Goal: Task Accomplishment & Management: Manage account settings

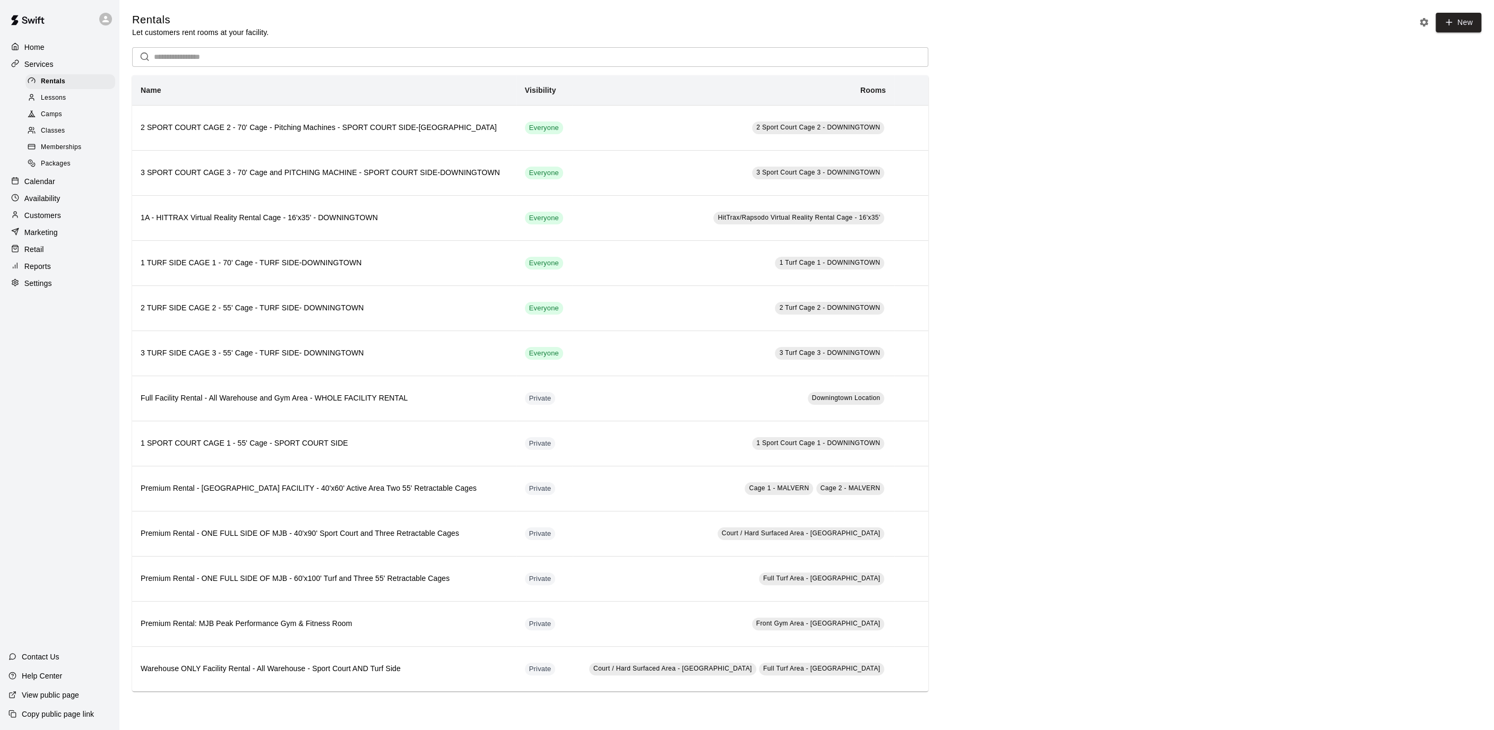
click at [56, 185] on div "Calendar" at bounding box center [59, 182] width 102 height 16
click at [56, 185] on div "Home Services Rentals Lessons Camps Classes Memberships Packages Calendar Avail…" at bounding box center [59, 165] width 119 height 254
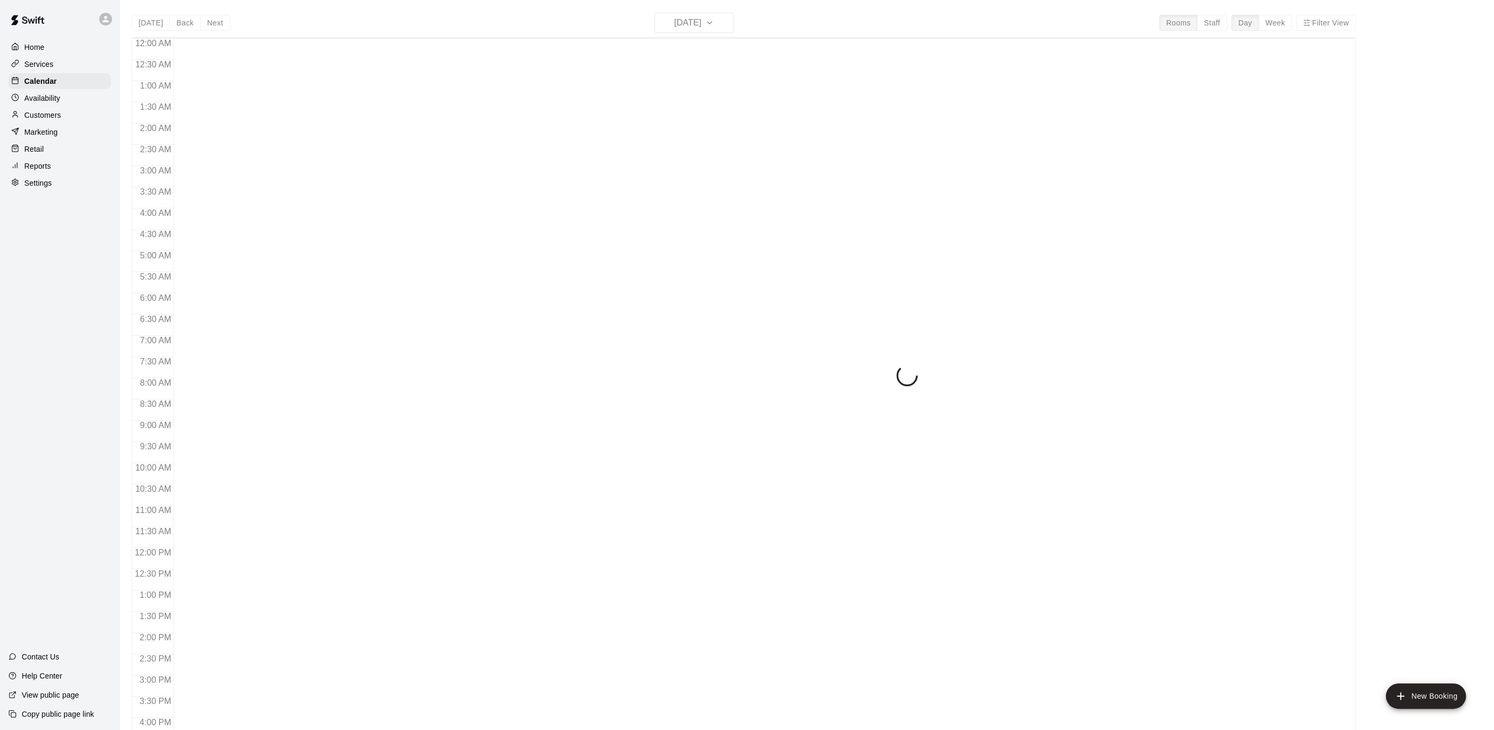
scroll to position [315, 0]
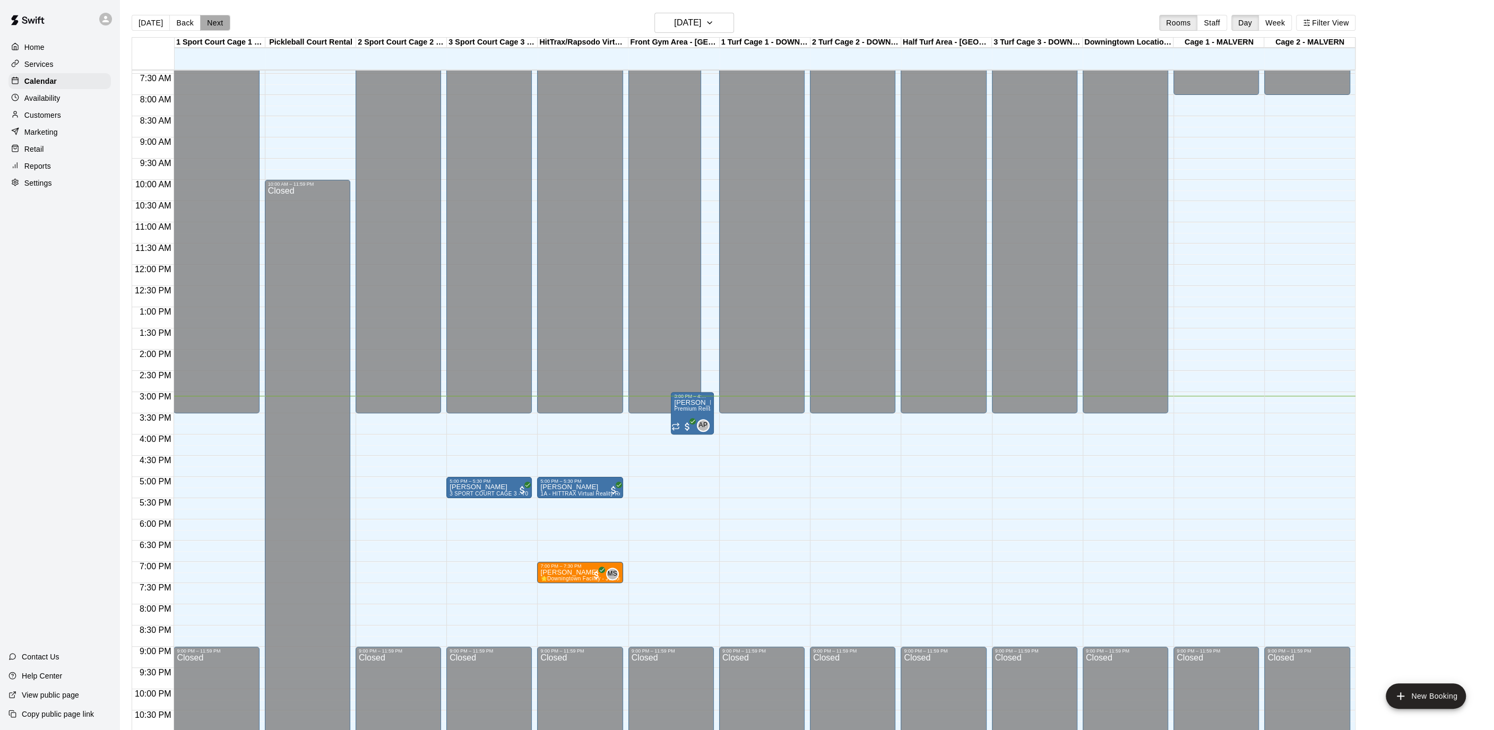
click at [211, 27] on button "Next" at bounding box center [215, 23] width 30 height 16
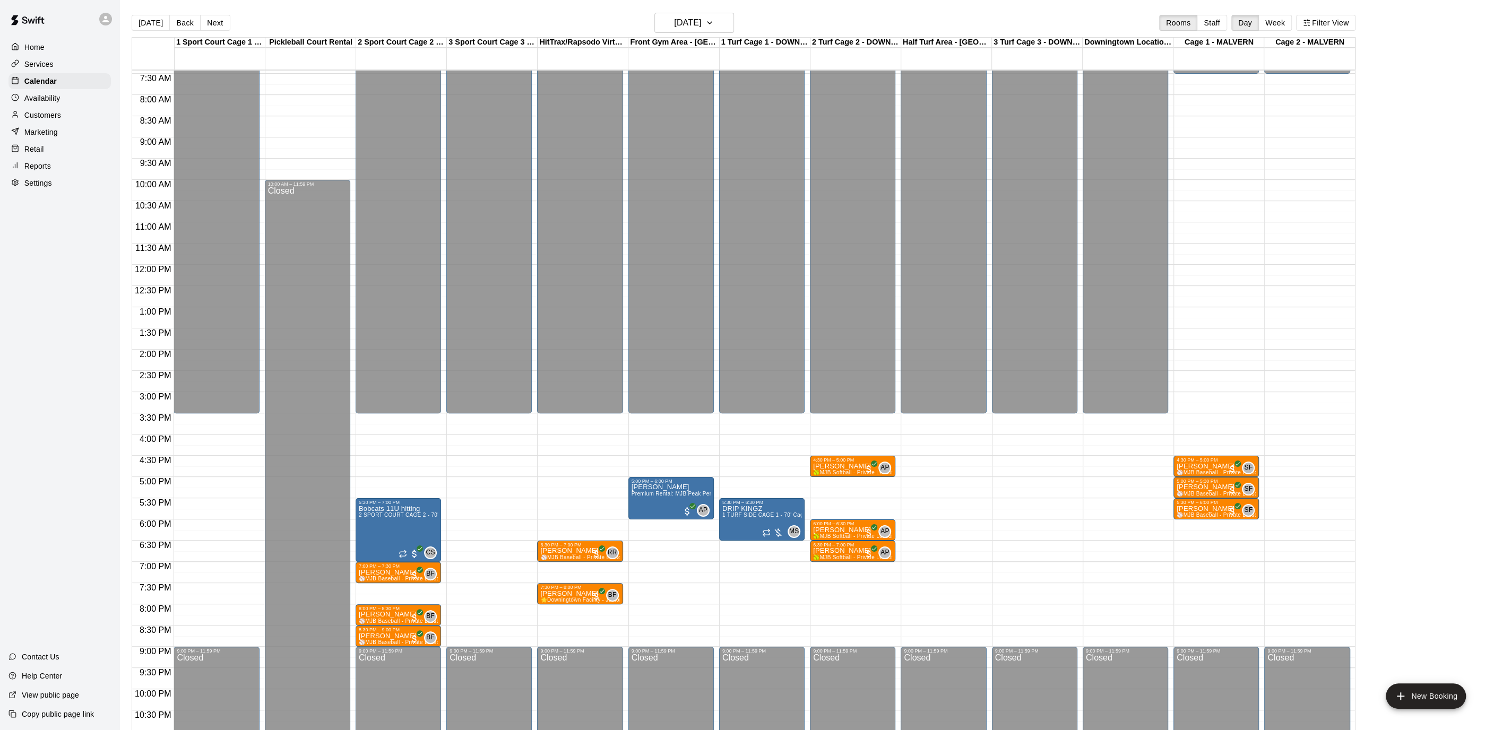
click at [50, 48] on div "Home" at bounding box center [59, 47] width 102 height 16
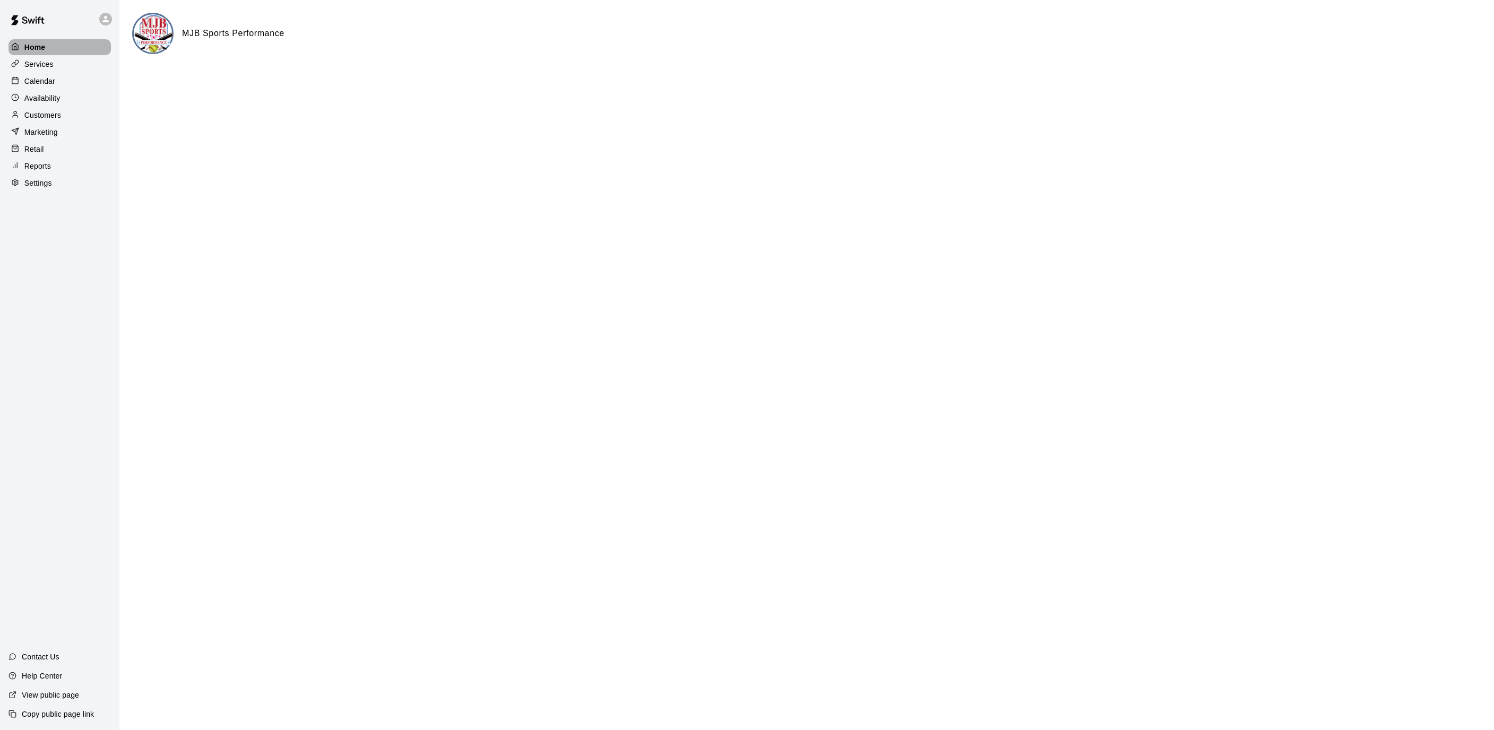
click at [50, 48] on div "Home" at bounding box center [59, 47] width 102 height 16
click at [48, 180] on p "Settings" at bounding box center [38, 183] width 28 height 11
select select "**"
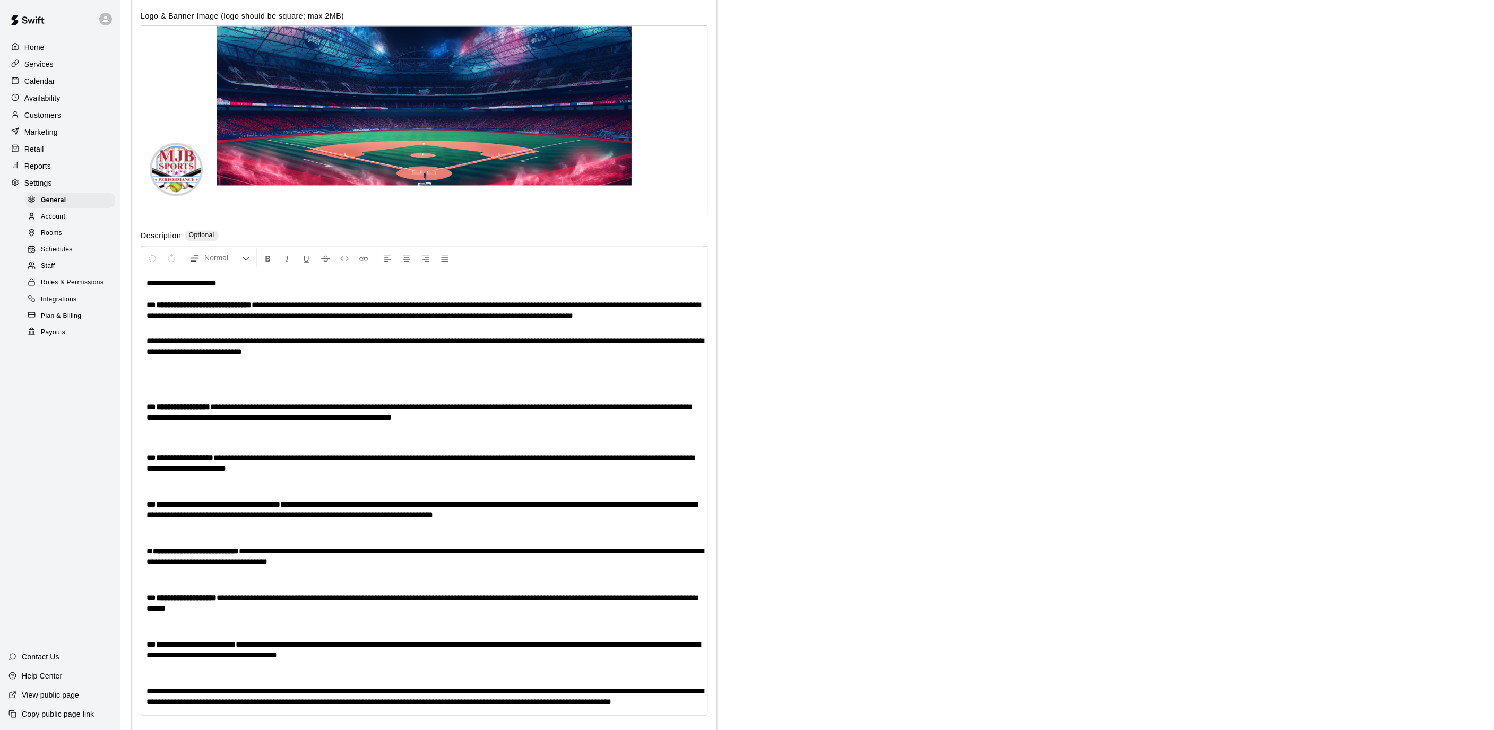
scroll to position [2067, 0]
click at [68, 332] on div "Payouts" at bounding box center [70, 332] width 90 height 15
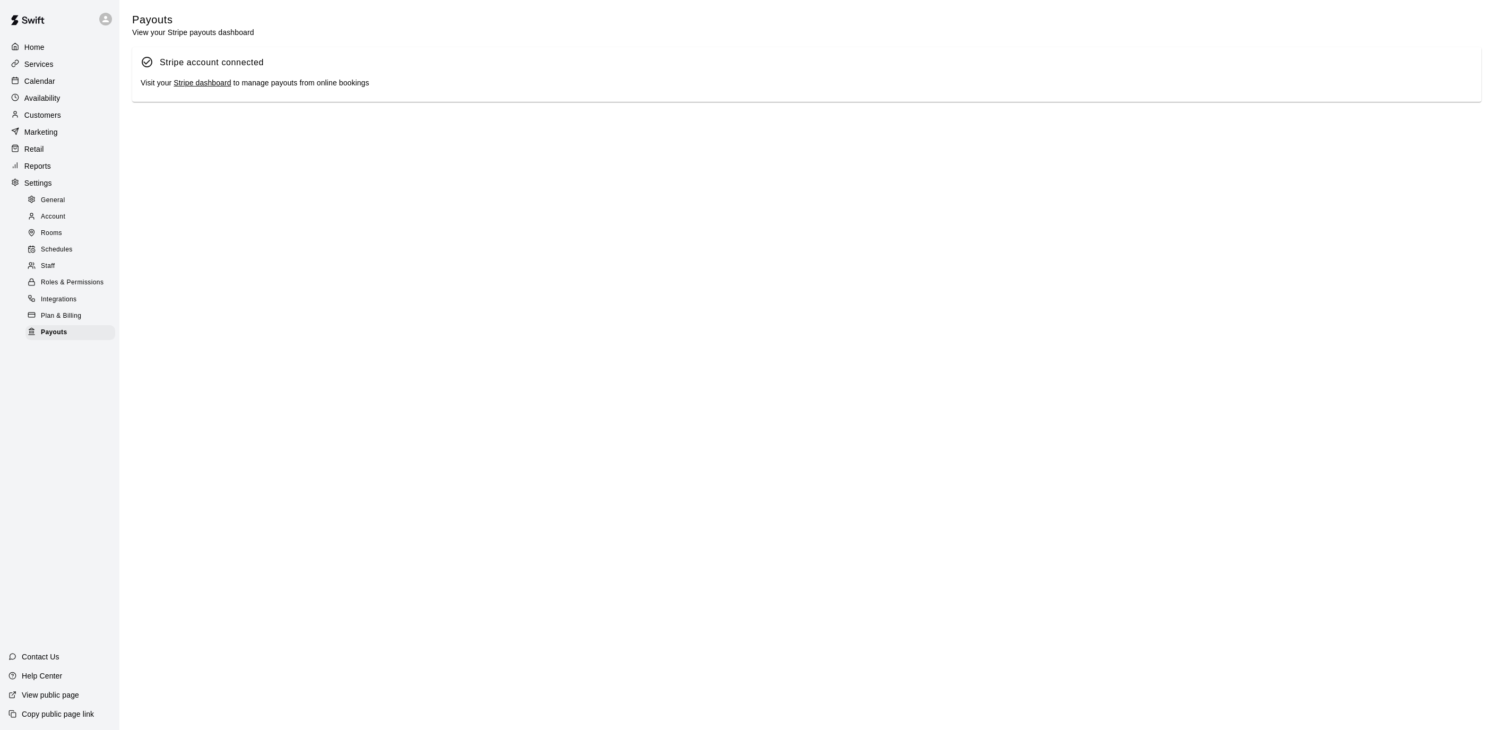
click at [201, 81] on link "Stripe dashboard" at bounding box center [202, 83] width 57 height 8
click at [28, 84] on p "Calendar" at bounding box center [39, 81] width 31 height 11
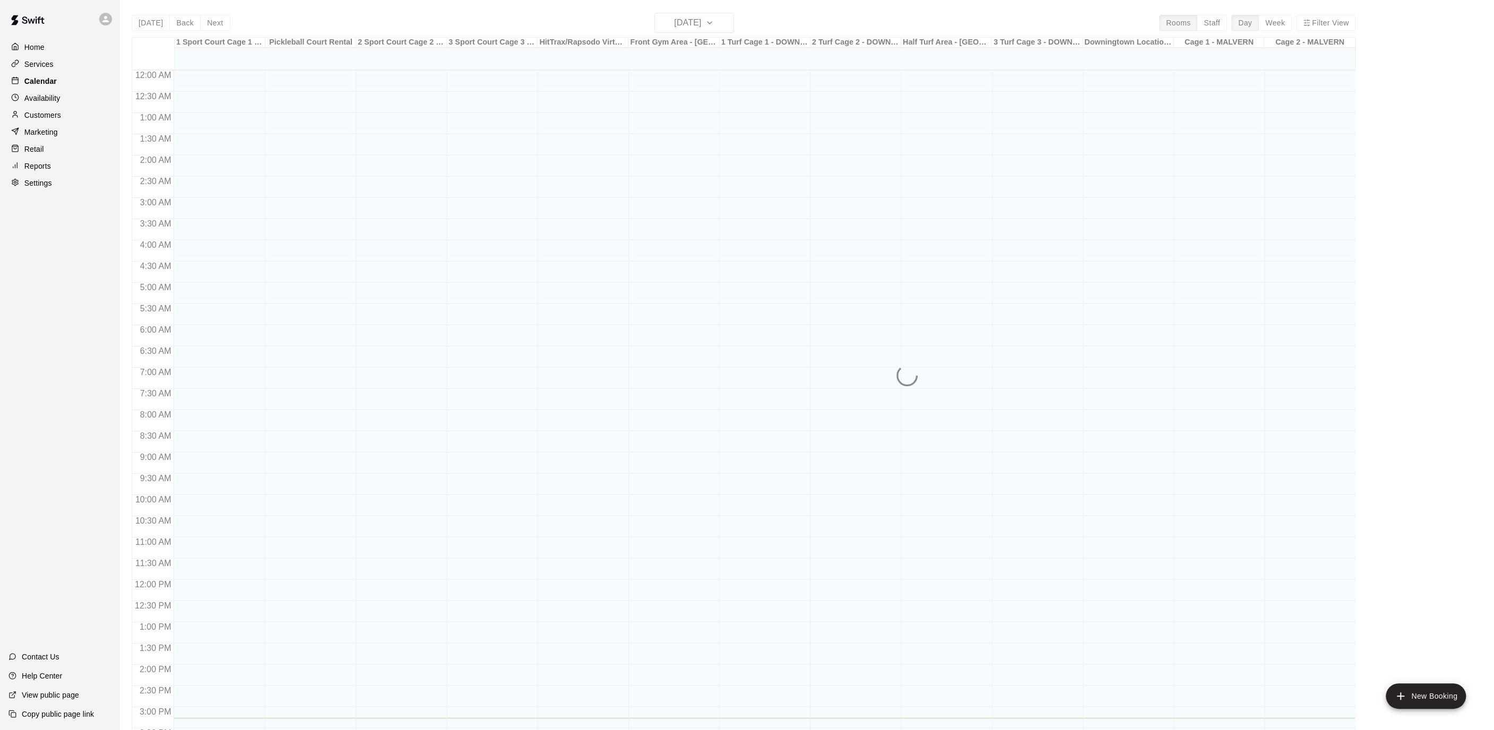
scroll to position [315, 0]
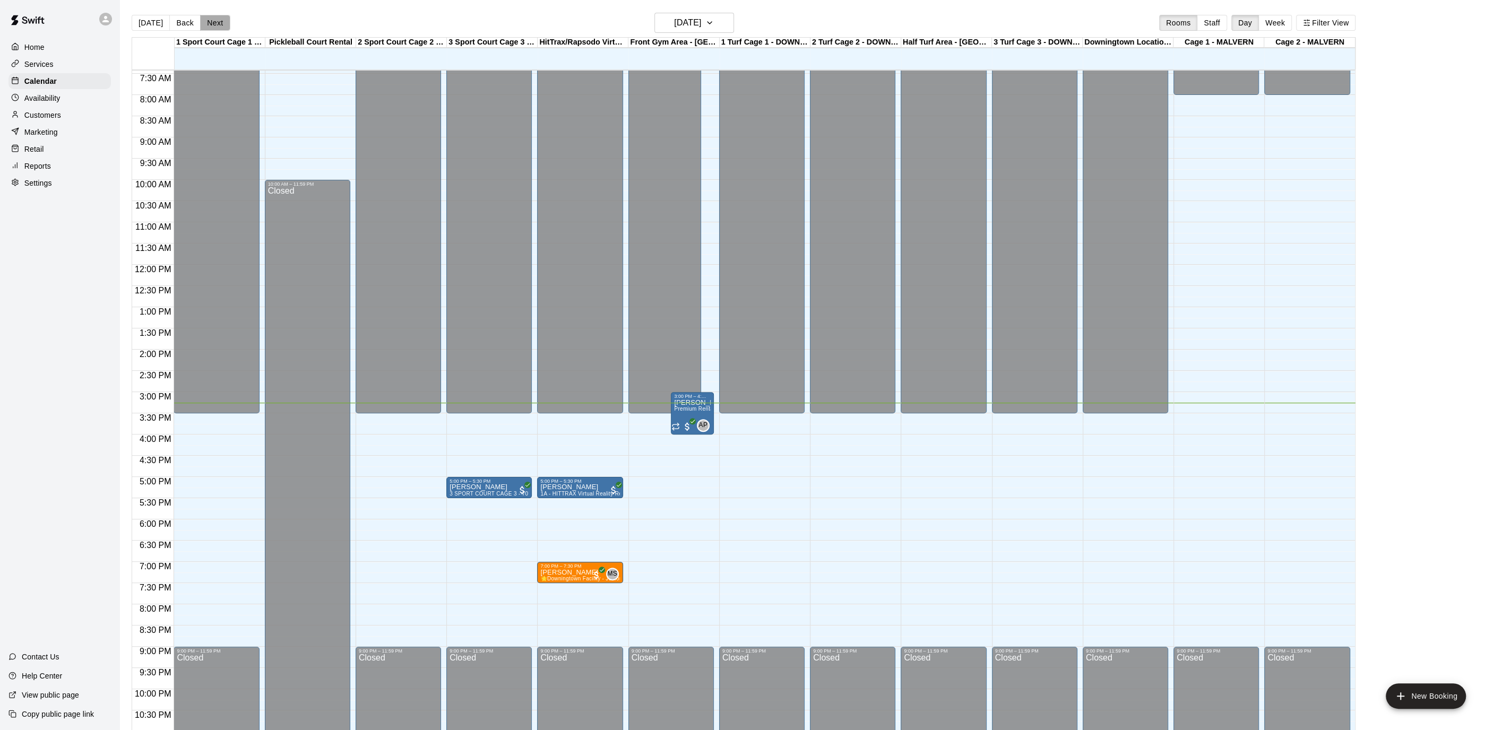
click at [215, 25] on button "Next" at bounding box center [215, 23] width 30 height 16
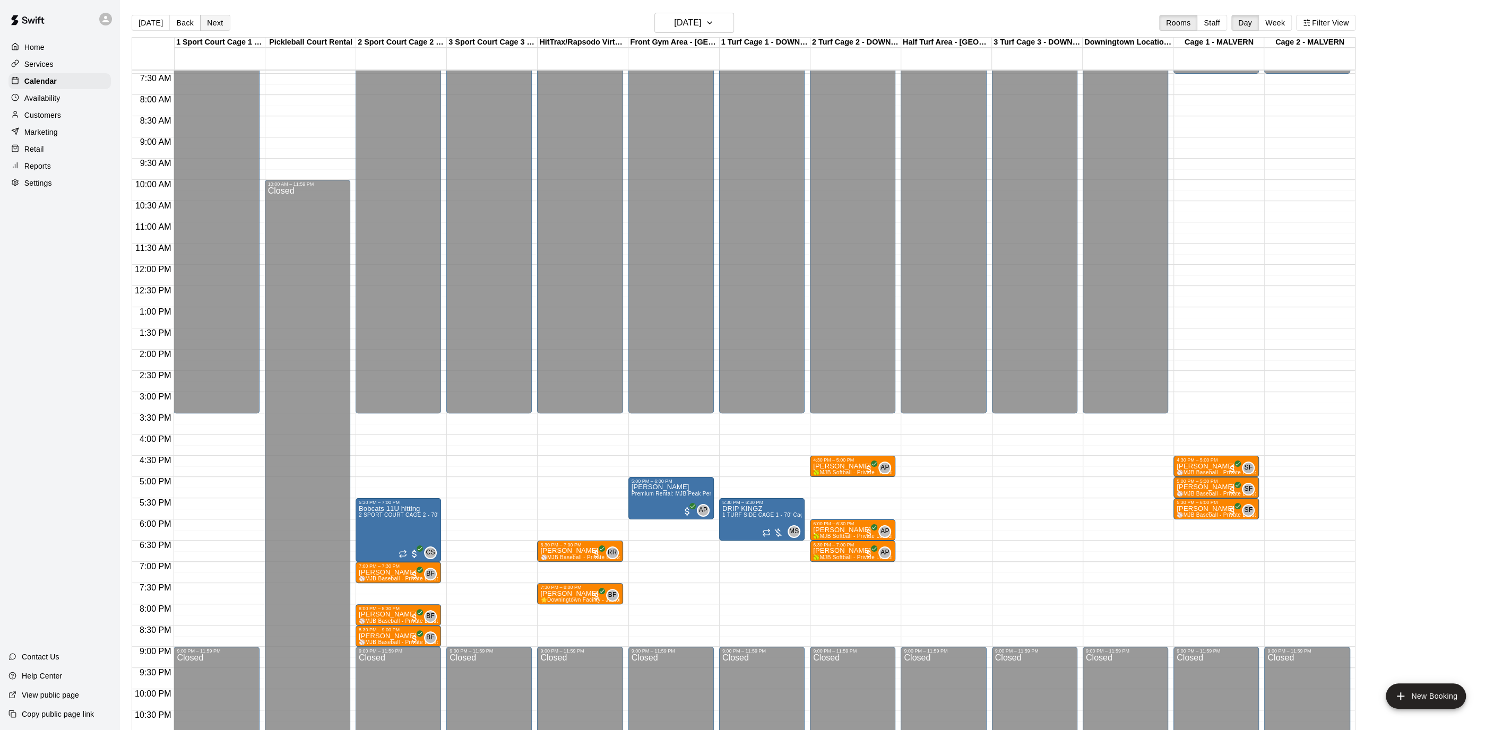
click at [215, 25] on button "Next" at bounding box center [215, 23] width 30 height 16
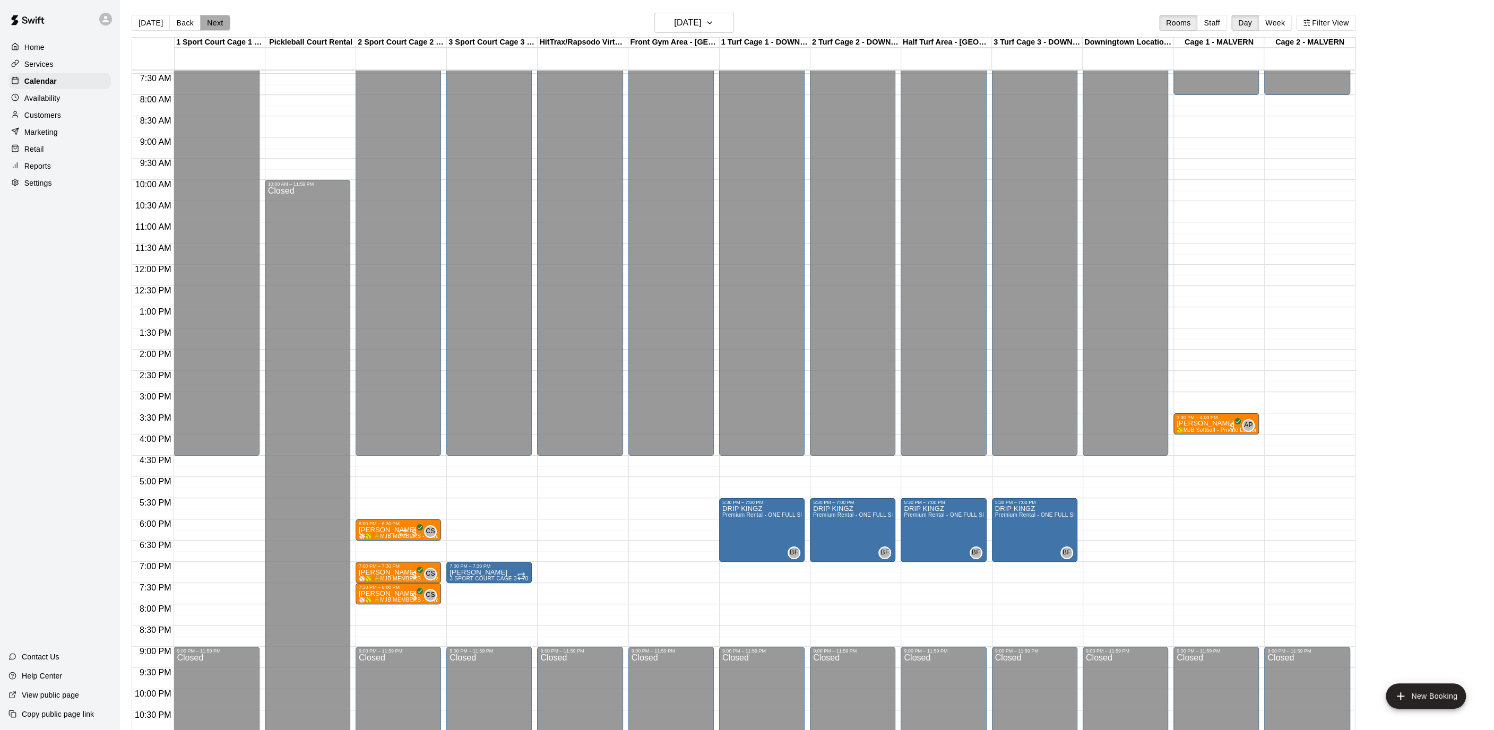
click at [215, 25] on button "Next" at bounding box center [215, 23] width 30 height 16
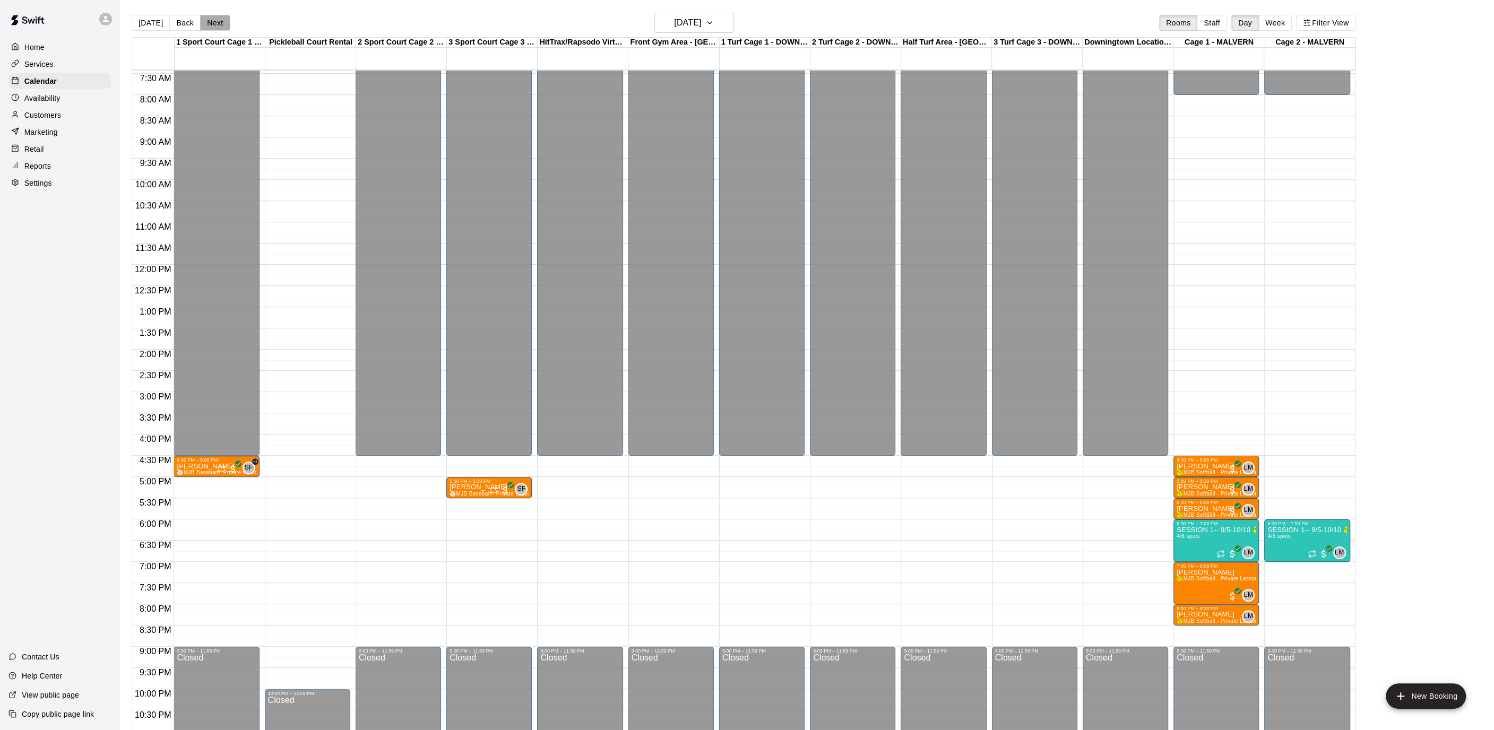
click at [215, 25] on button "Next" at bounding box center [215, 23] width 30 height 16
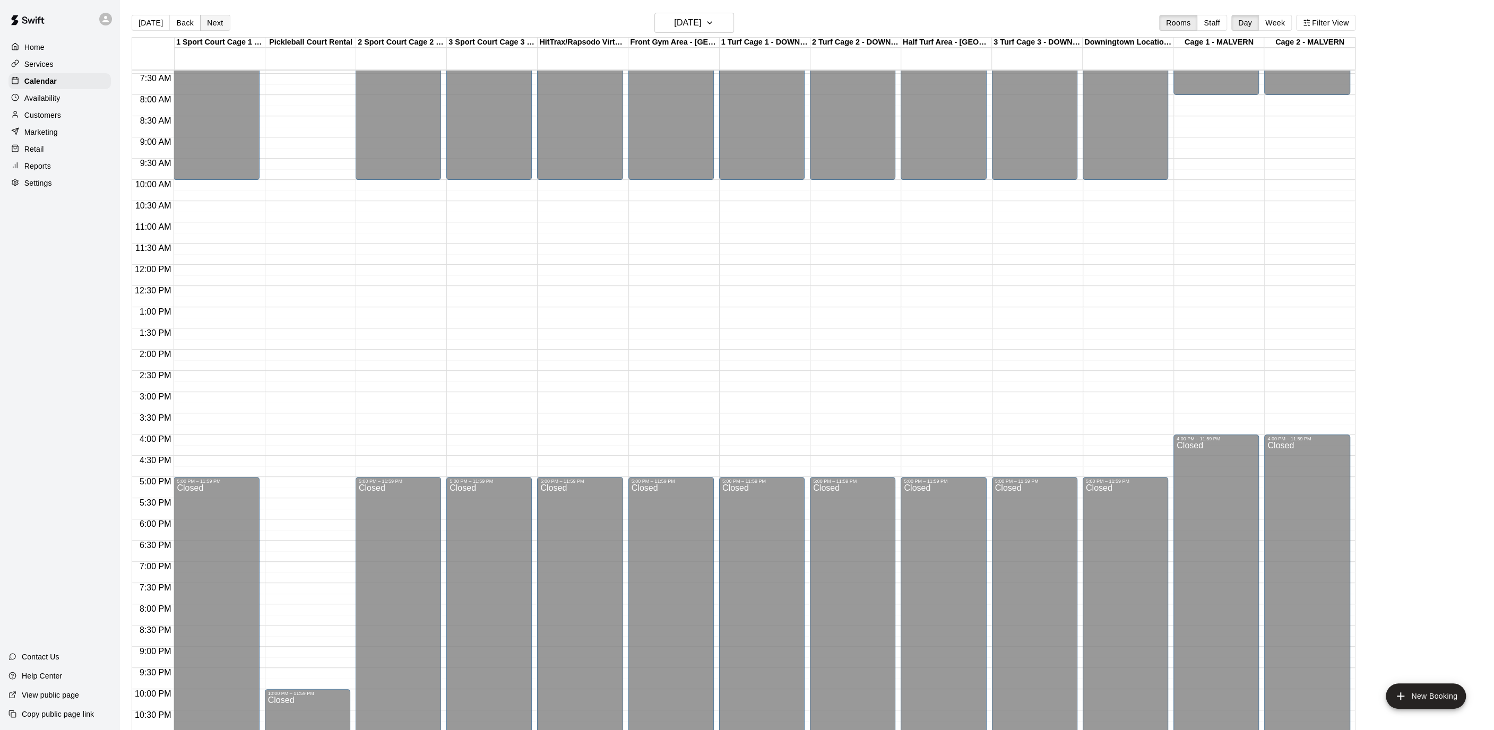
click at [215, 25] on button "Next" at bounding box center [215, 23] width 30 height 16
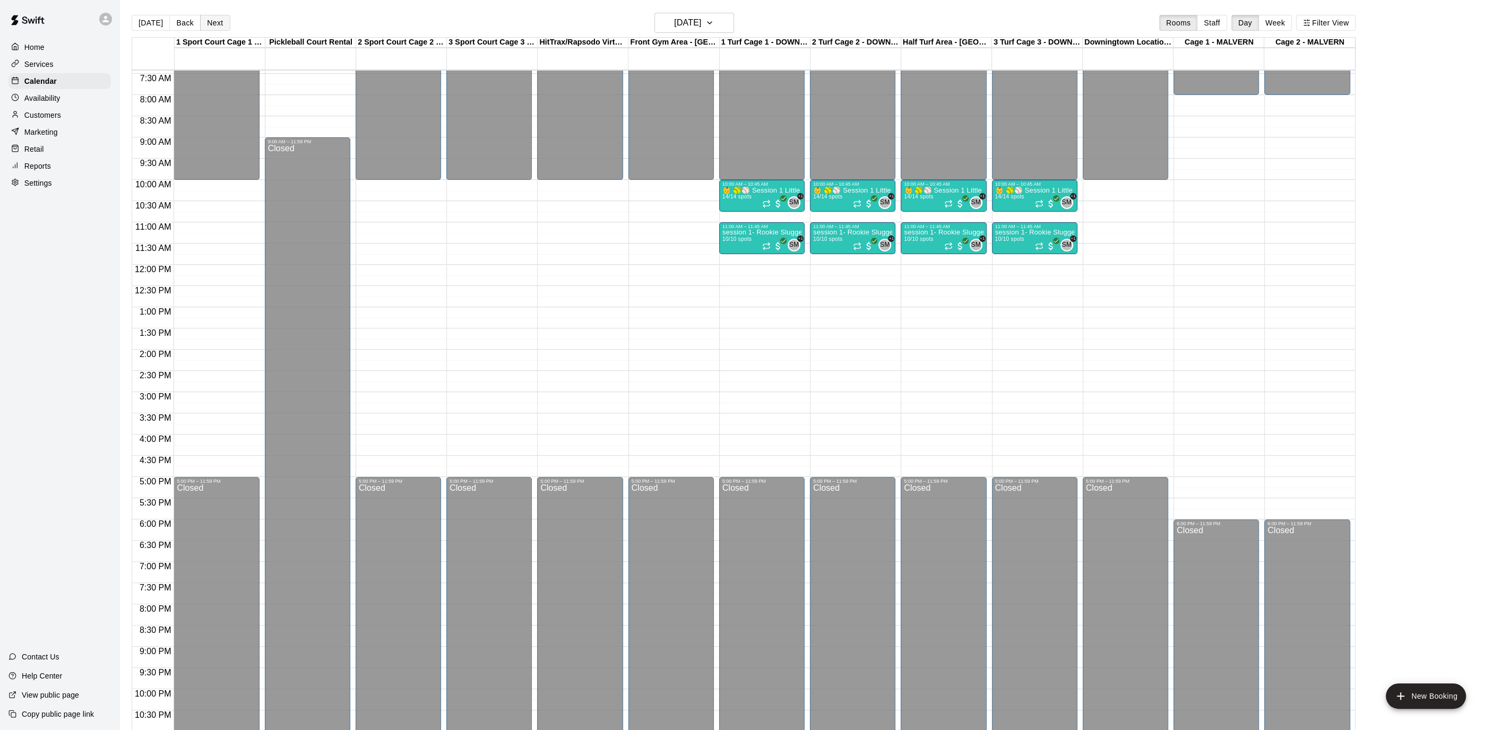
click at [215, 25] on button "Next" at bounding box center [215, 23] width 30 height 16
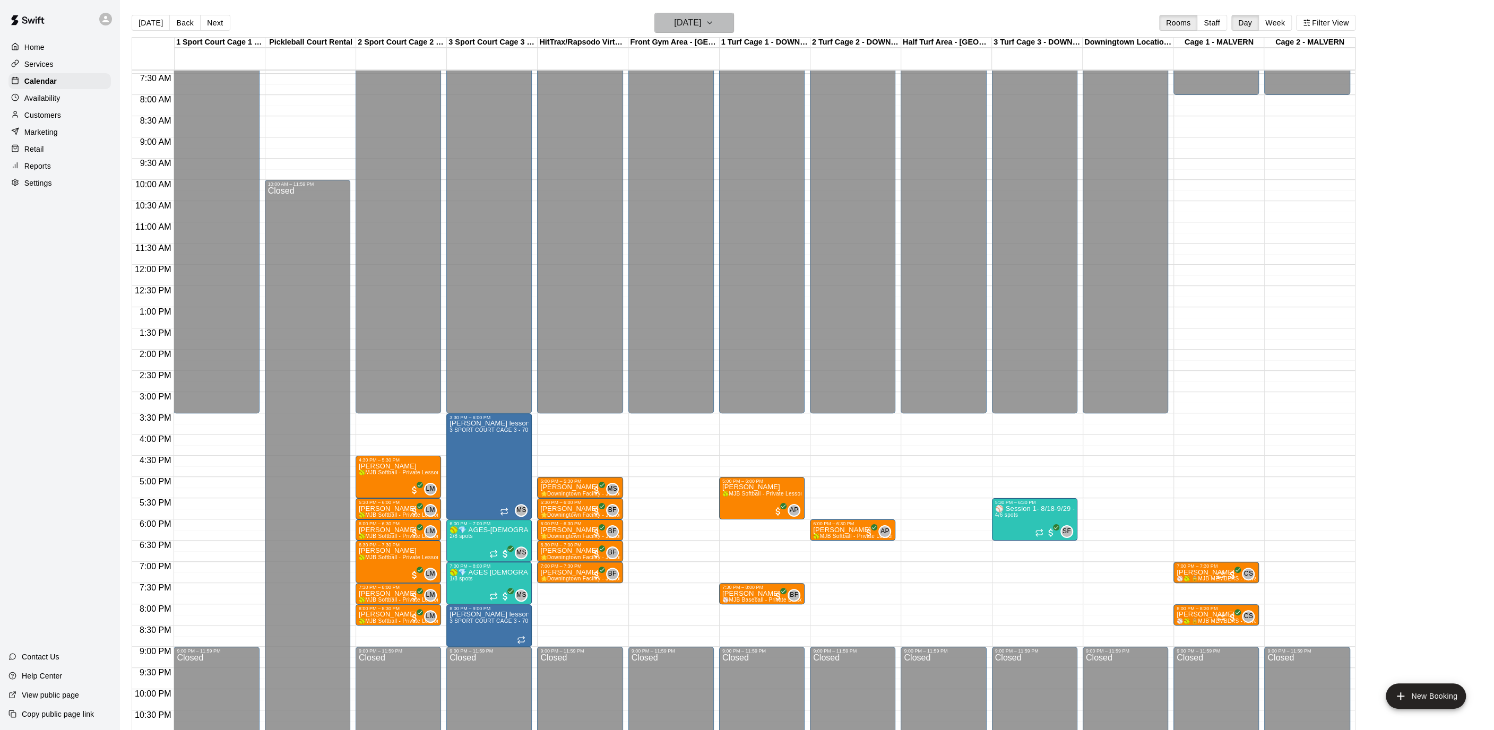
click at [722, 15] on button "[DATE]" at bounding box center [694, 23] width 80 height 20
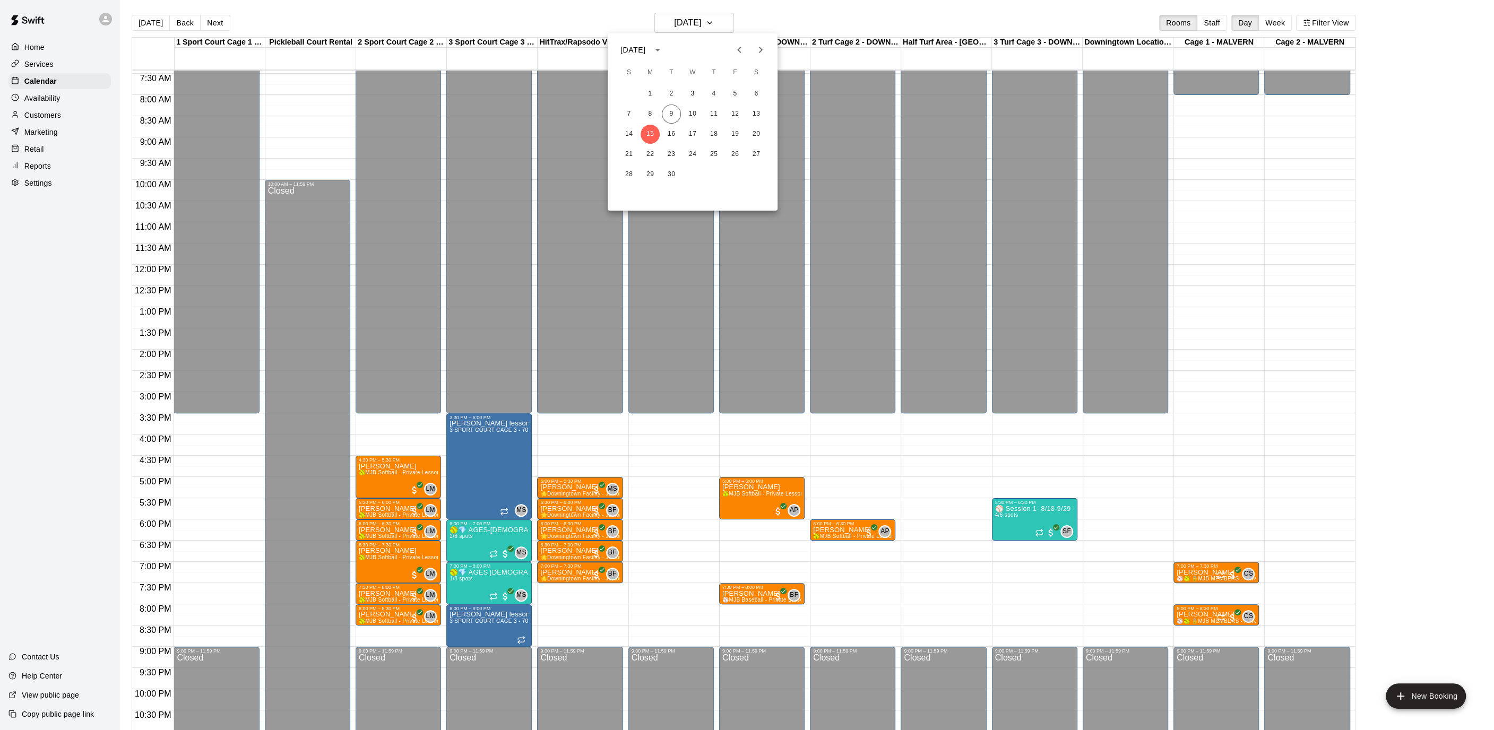
click at [982, 596] on div at bounding box center [747, 365] width 1494 height 730
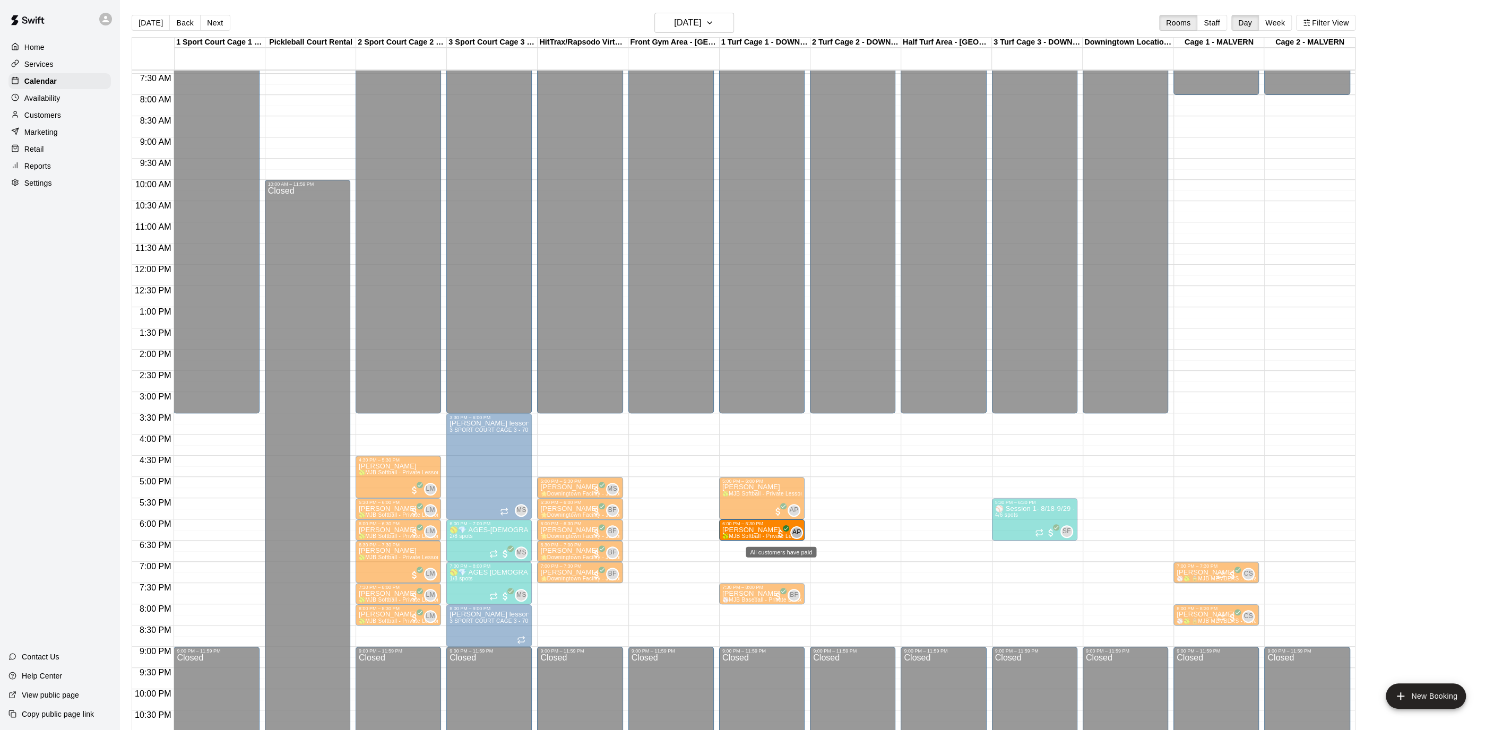
drag, startPoint x: 830, startPoint y: 527, endPoint x: 784, endPoint y: 528, distance: 45.7
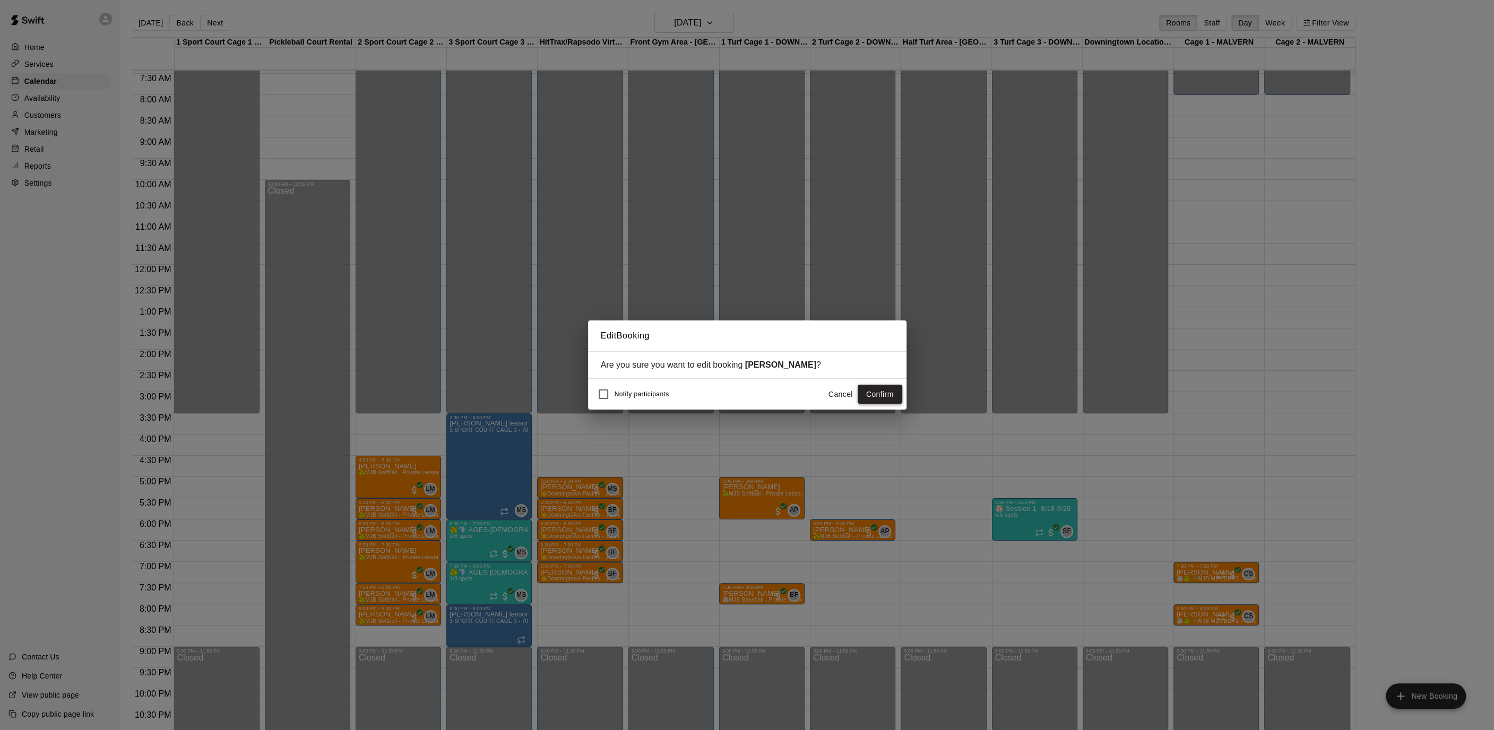
click at [877, 394] on button "Confirm" at bounding box center [880, 395] width 45 height 20
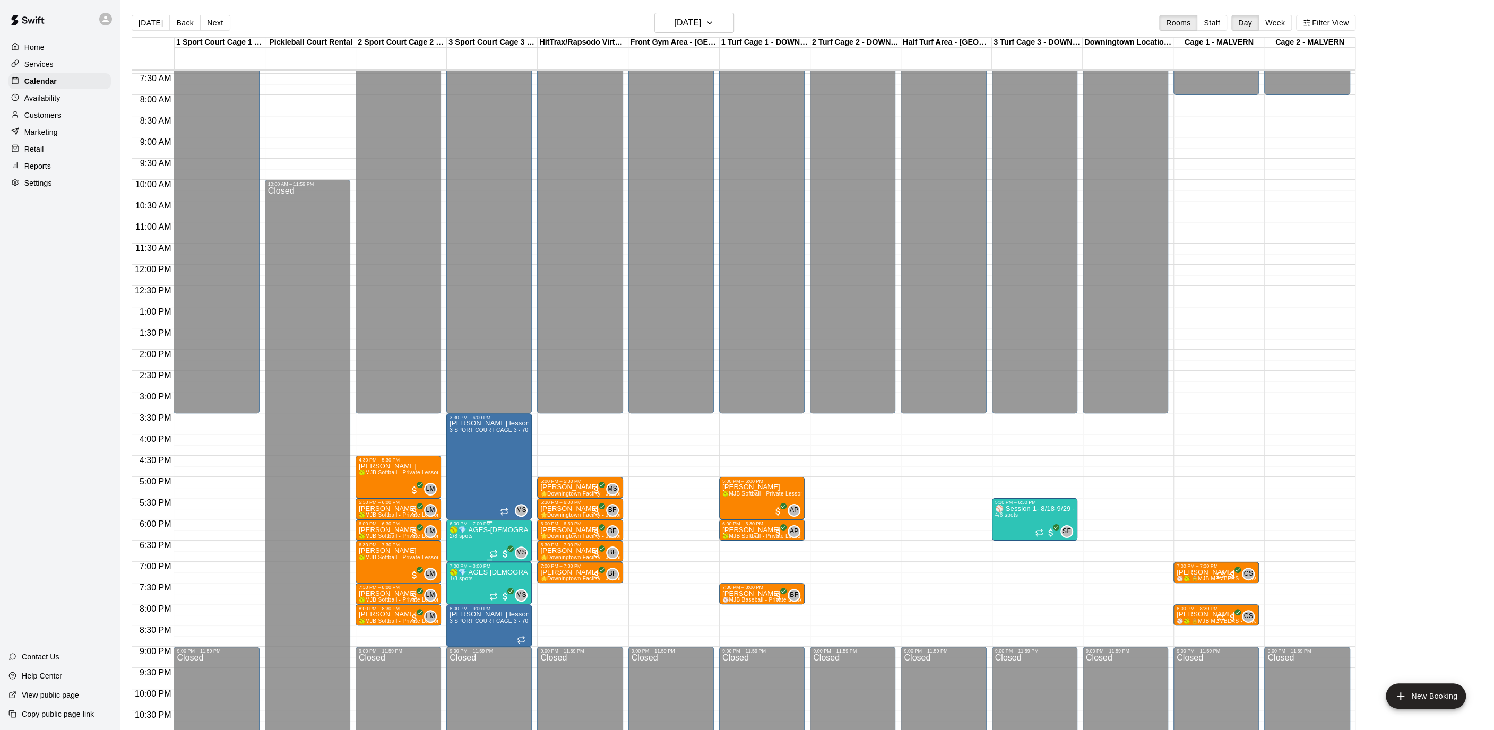
click at [462, 560] on img "edit" at bounding box center [460, 563] width 12 height 12
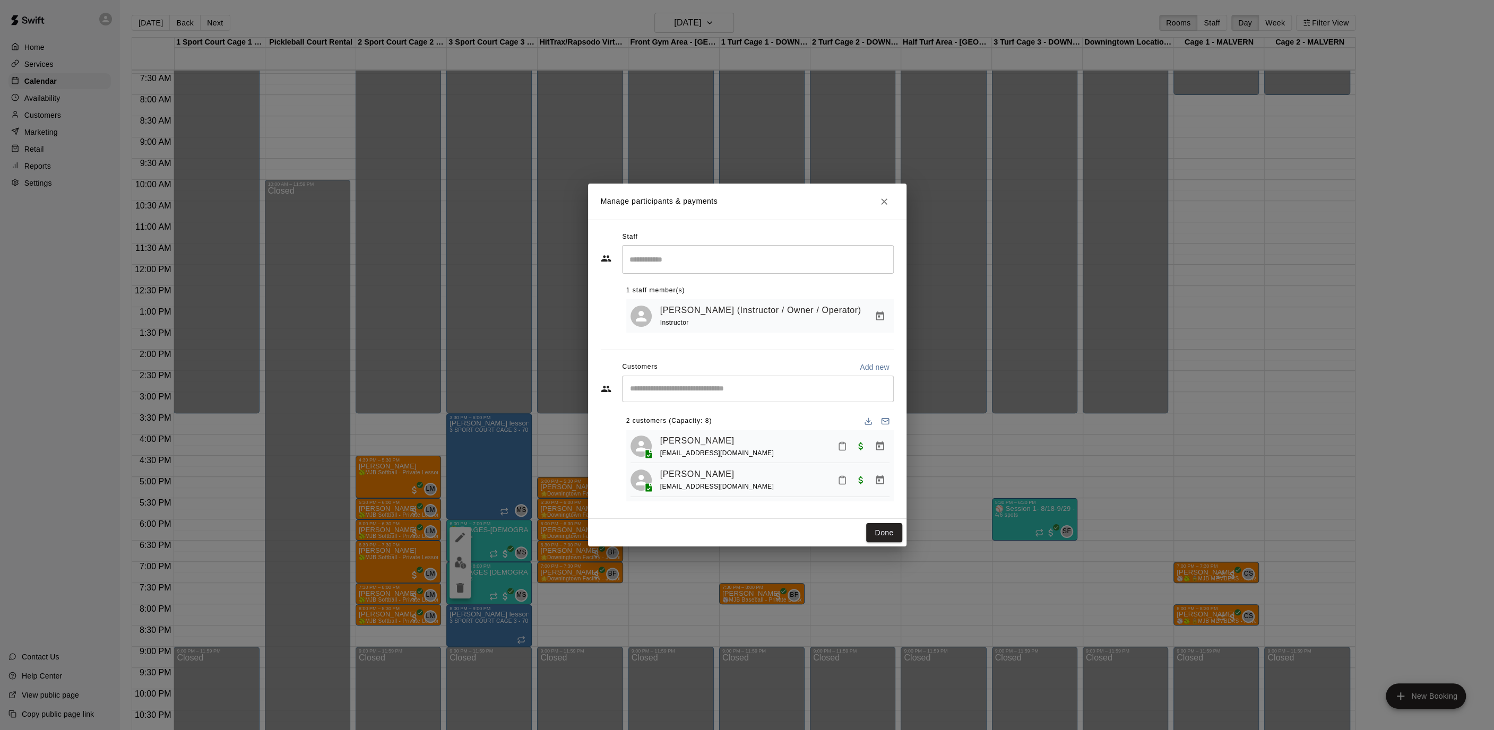
click at [886, 203] on icon "Close" at bounding box center [884, 201] width 11 height 11
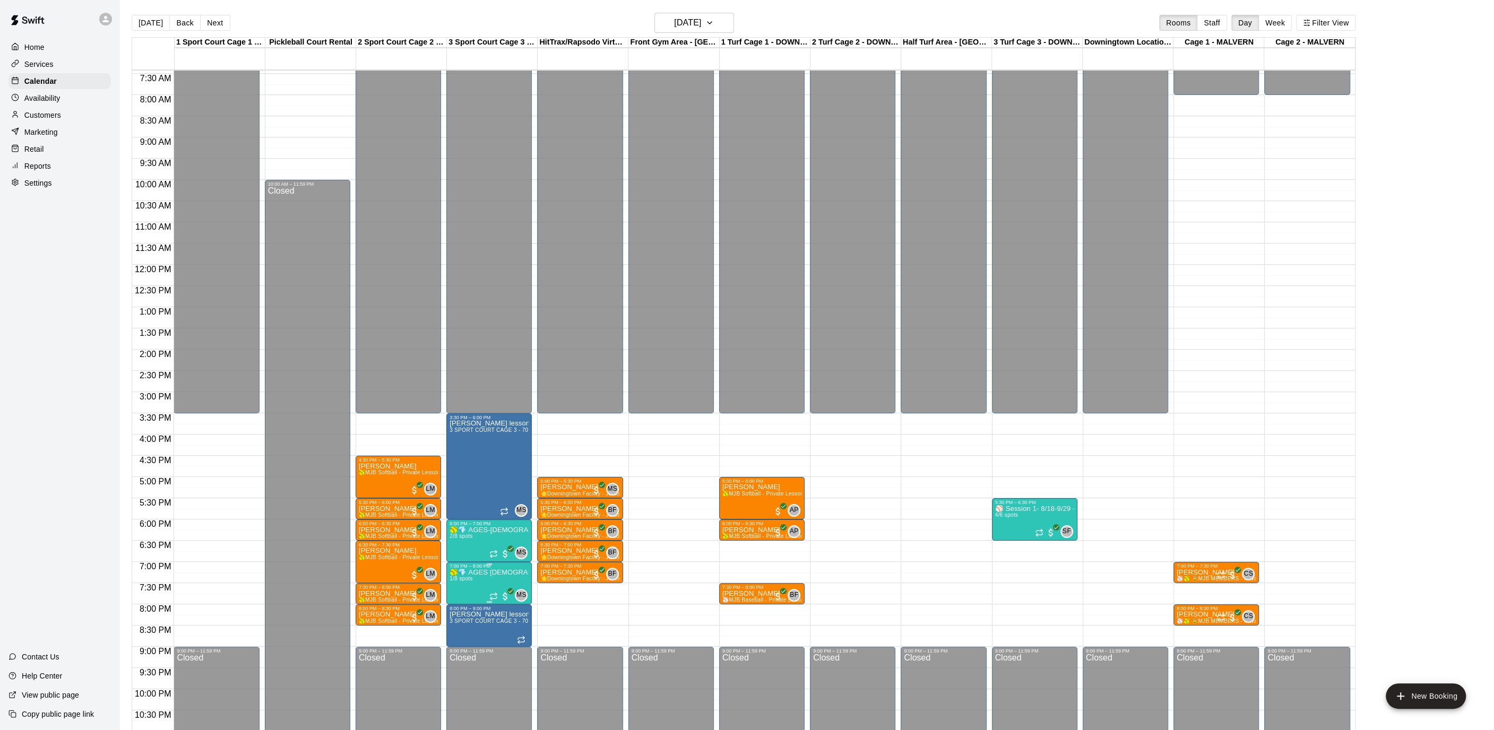
click at [482, 573] on p "🥎💎 AGES [DEMOGRAPHIC_DATA]+ Diamond Drop-ins Softball--weekly hitting Clinic💎🥎 …" at bounding box center [489, 573] width 79 height 0
click at [456, 608] on img "edit" at bounding box center [460, 608] width 12 height 12
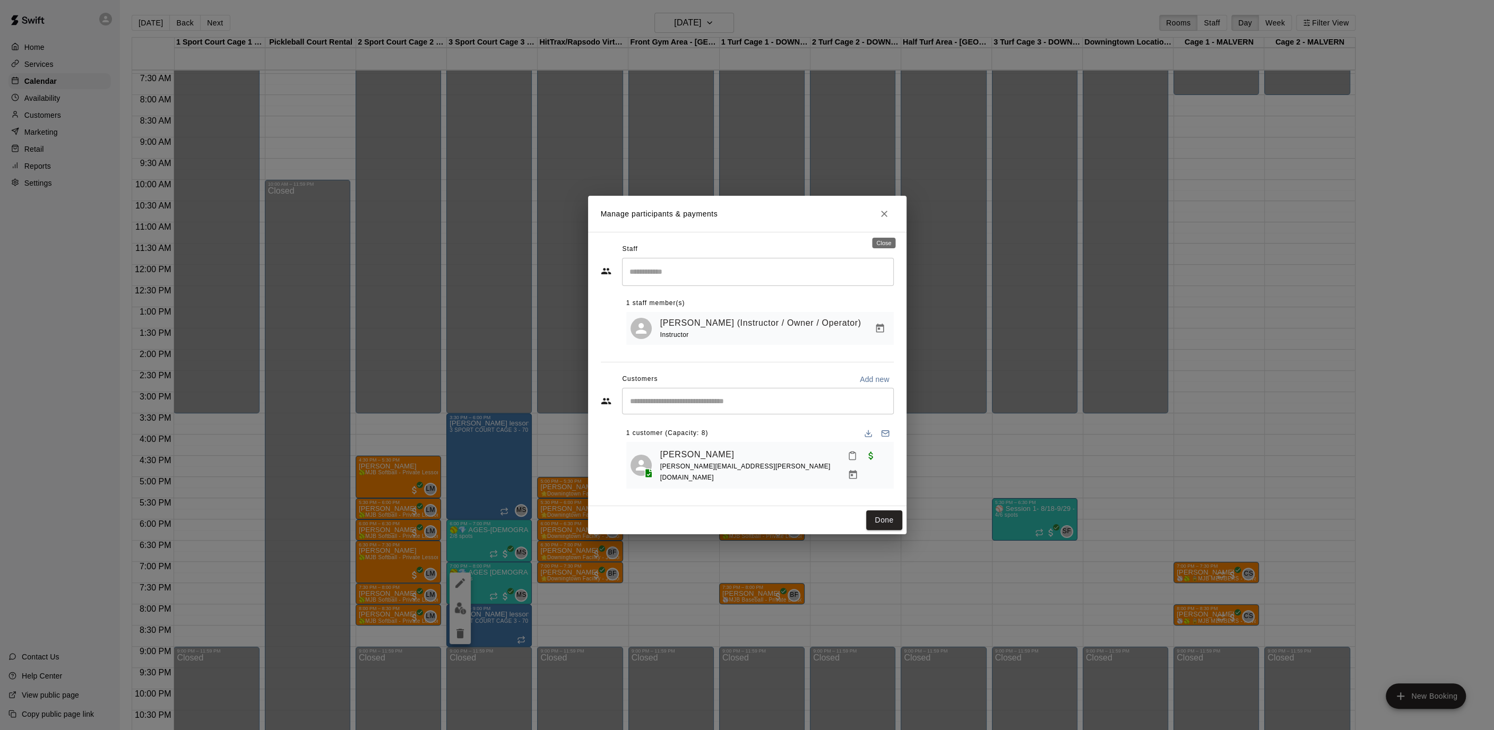
click at [888, 219] on icon "Close" at bounding box center [884, 214] width 11 height 11
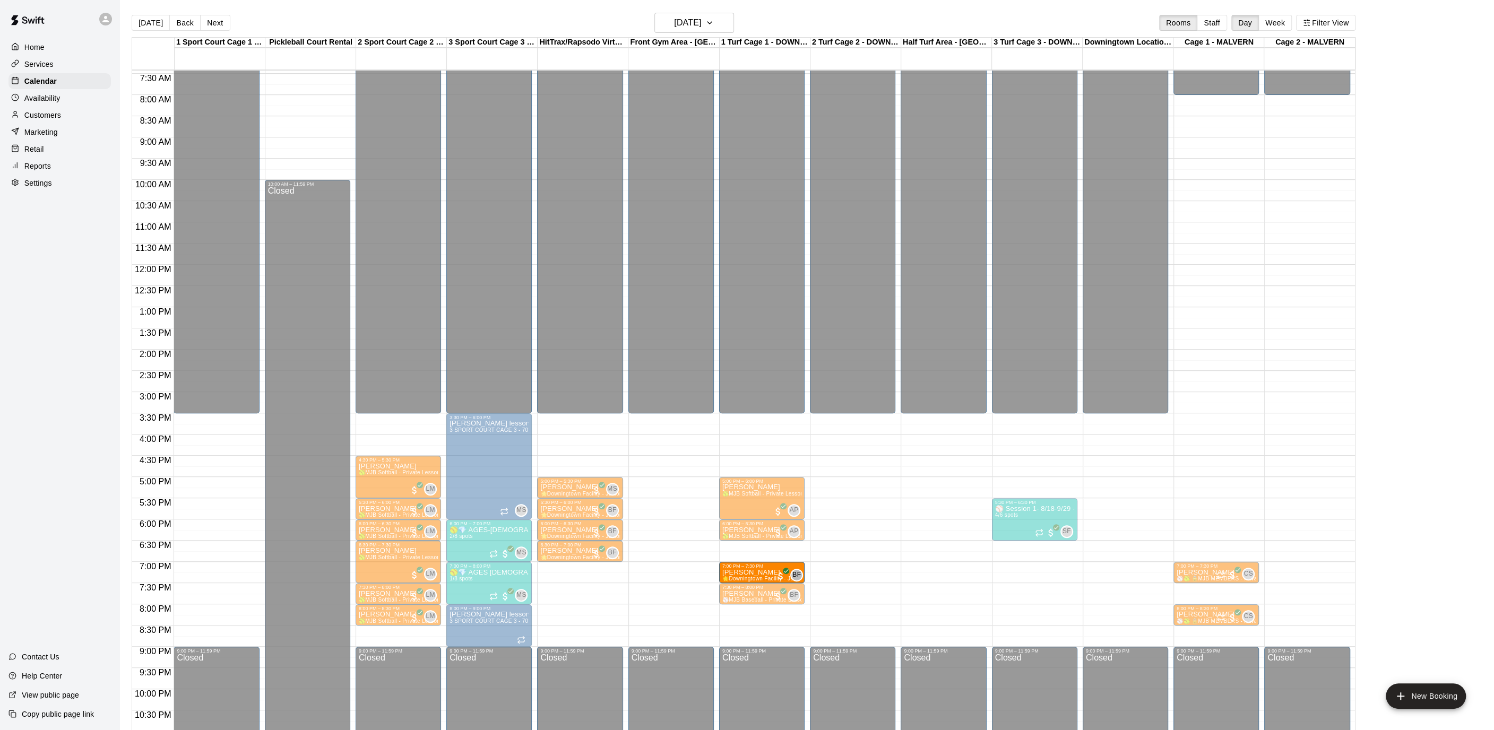
drag, startPoint x: 589, startPoint y: 572, endPoint x: 740, endPoint y: 581, distance: 152.1
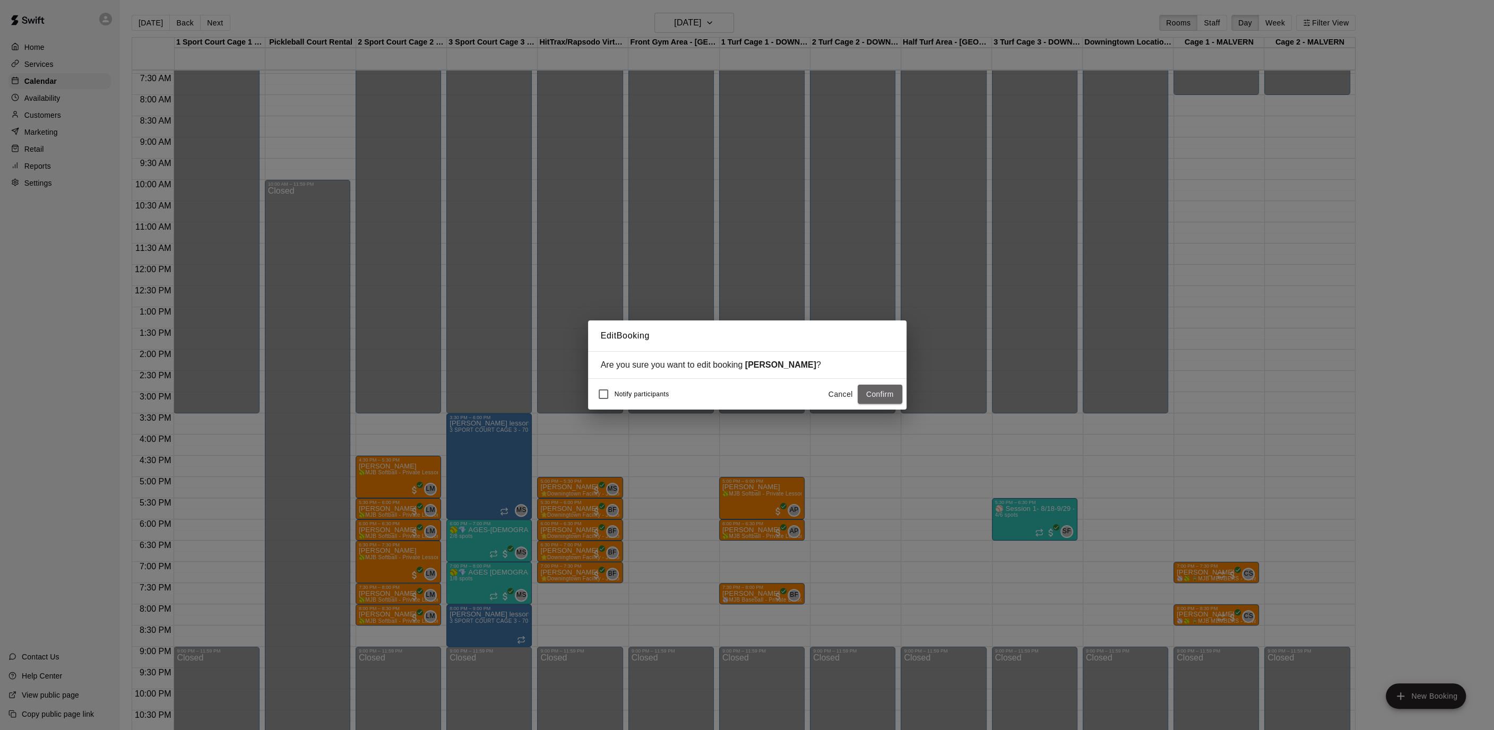
click at [893, 391] on button "Confirm" at bounding box center [880, 395] width 45 height 20
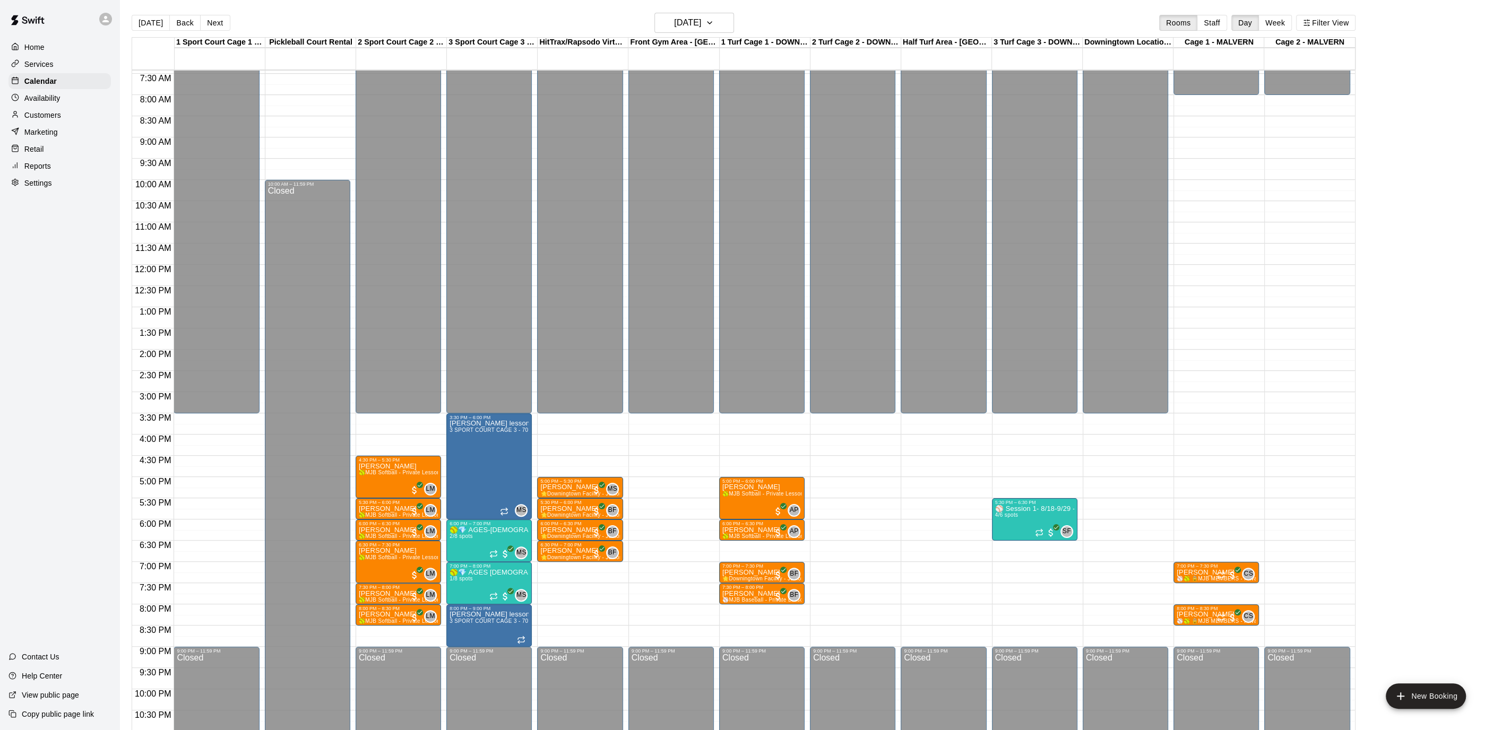
click at [47, 90] on link "Availability" at bounding box center [59, 98] width 102 height 16
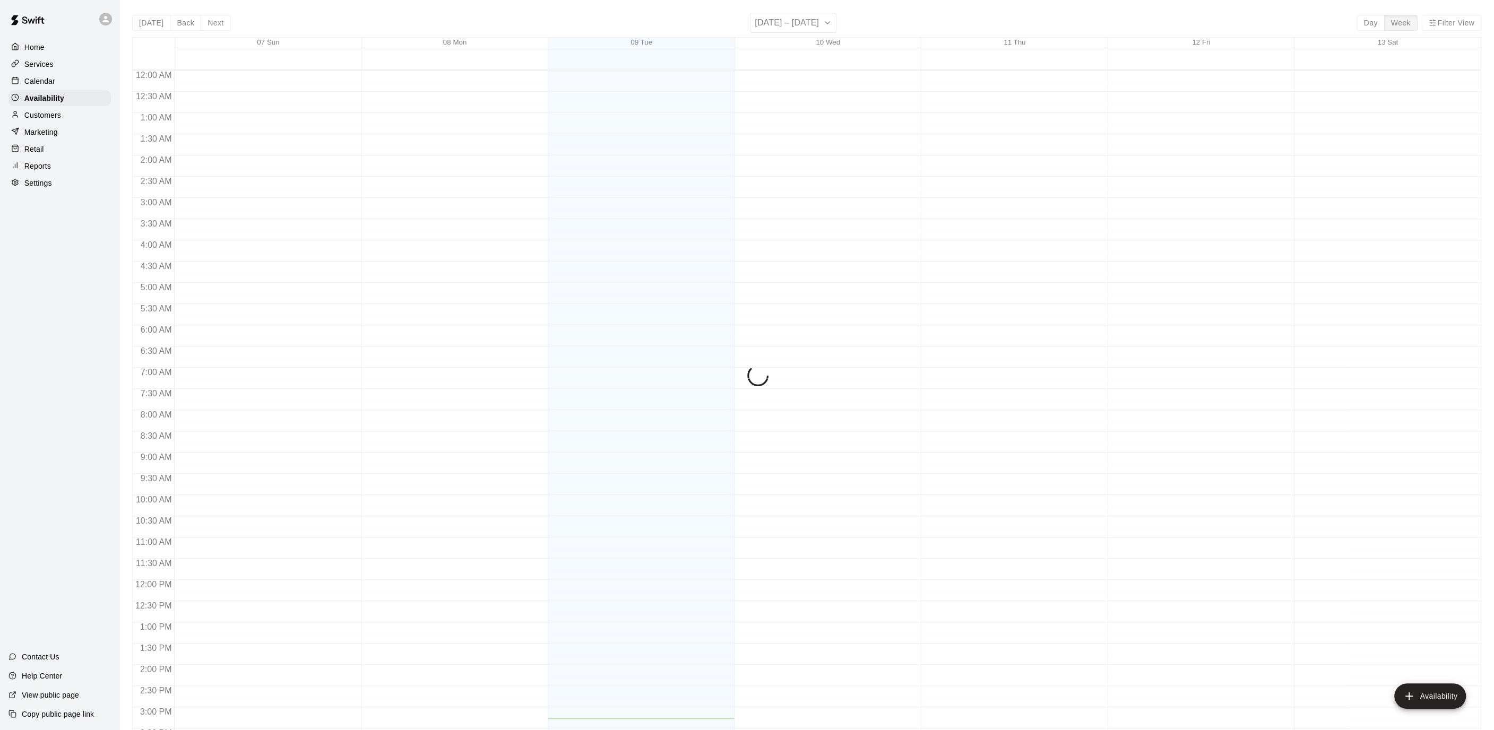
scroll to position [347, 0]
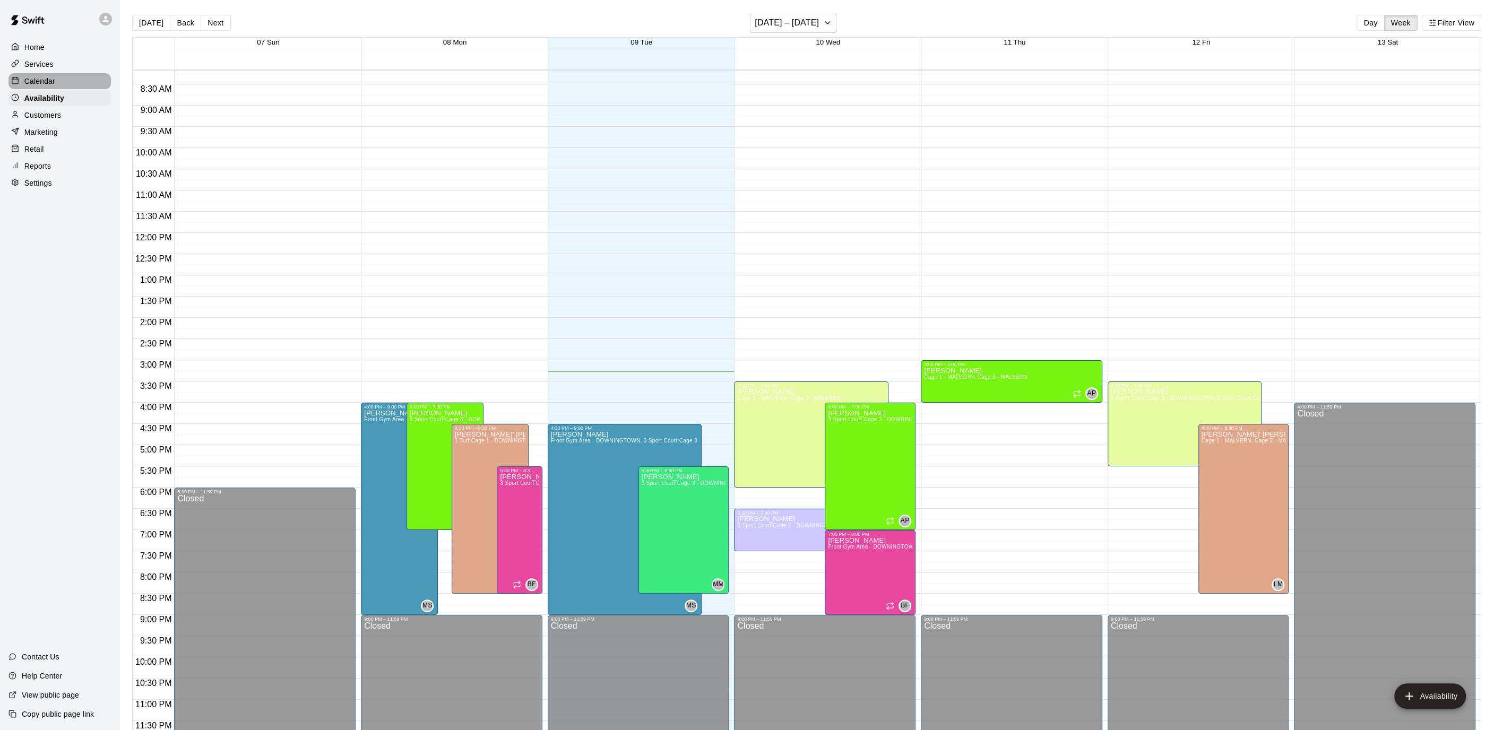
click at [40, 81] on p "Calendar" at bounding box center [39, 81] width 31 height 11
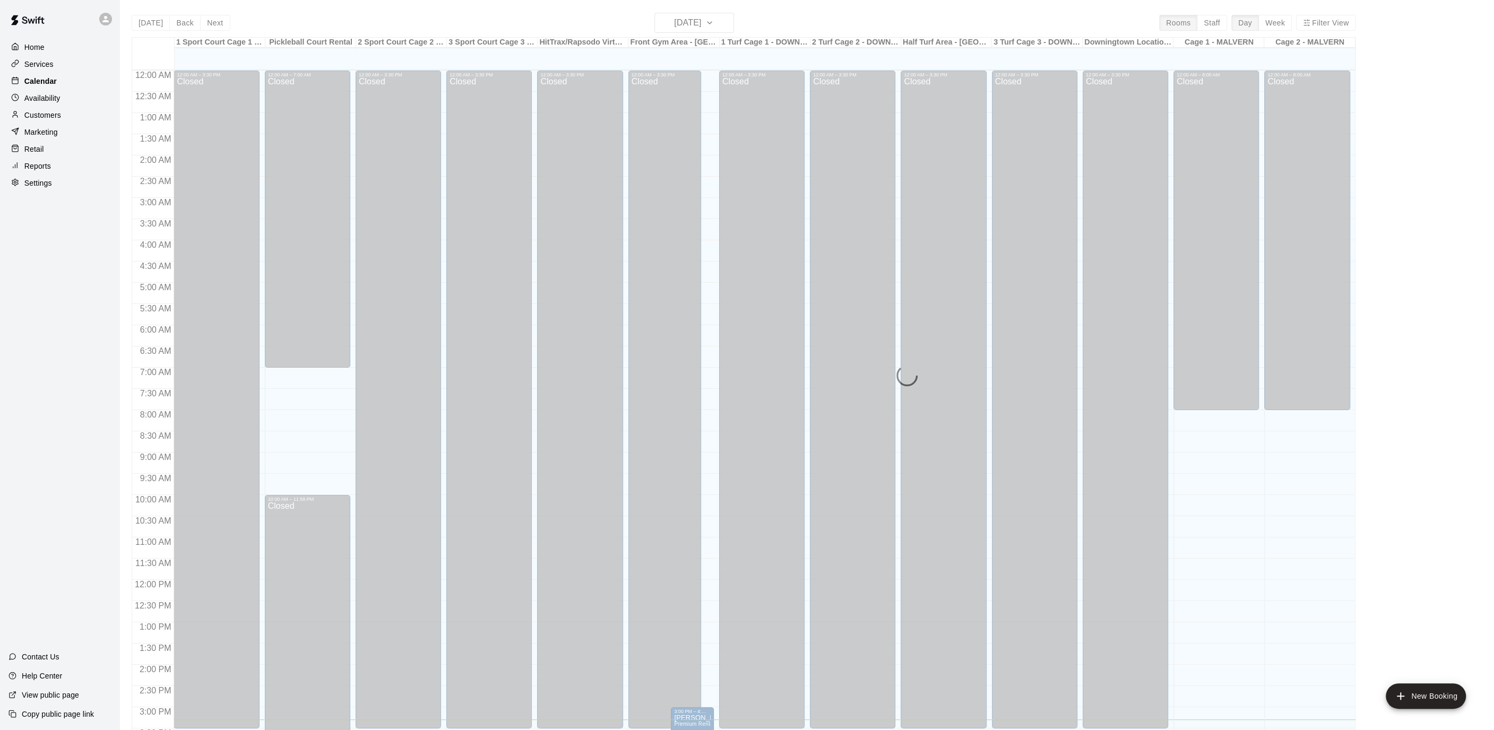
scroll to position [315, 0]
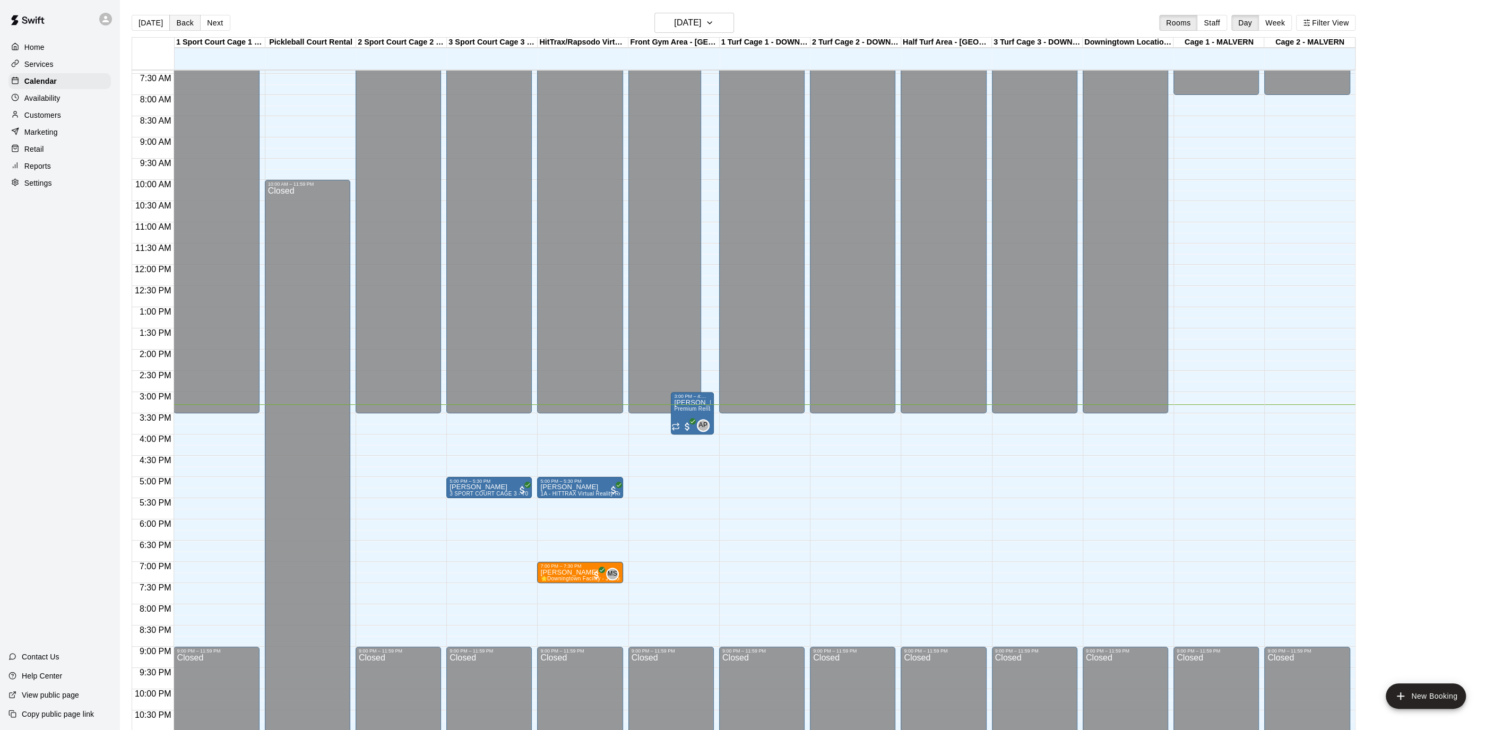
click at [179, 25] on button "Back" at bounding box center [184, 23] width 31 height 16
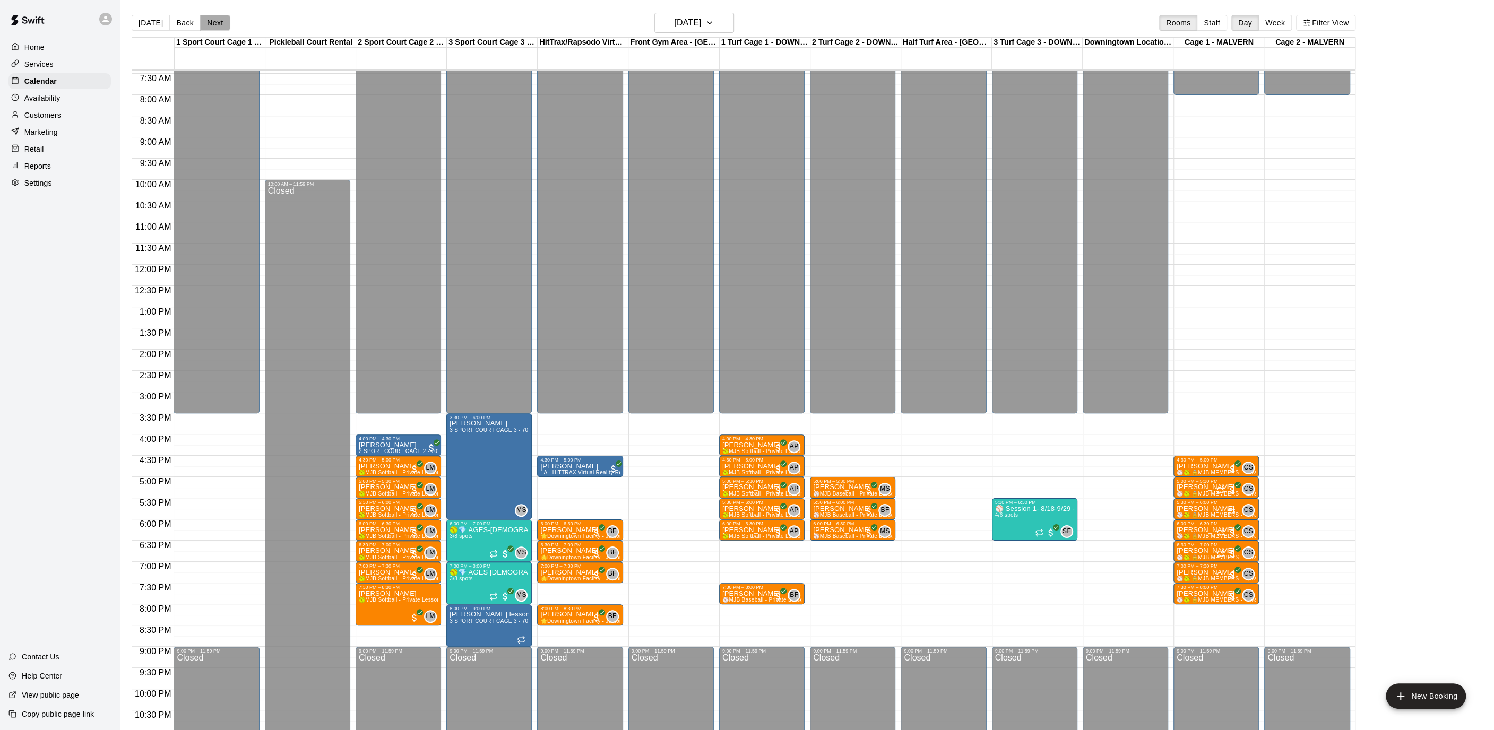
click at [213, 21] on button "Next" at bounding box center [215, 23] width 30 height 16
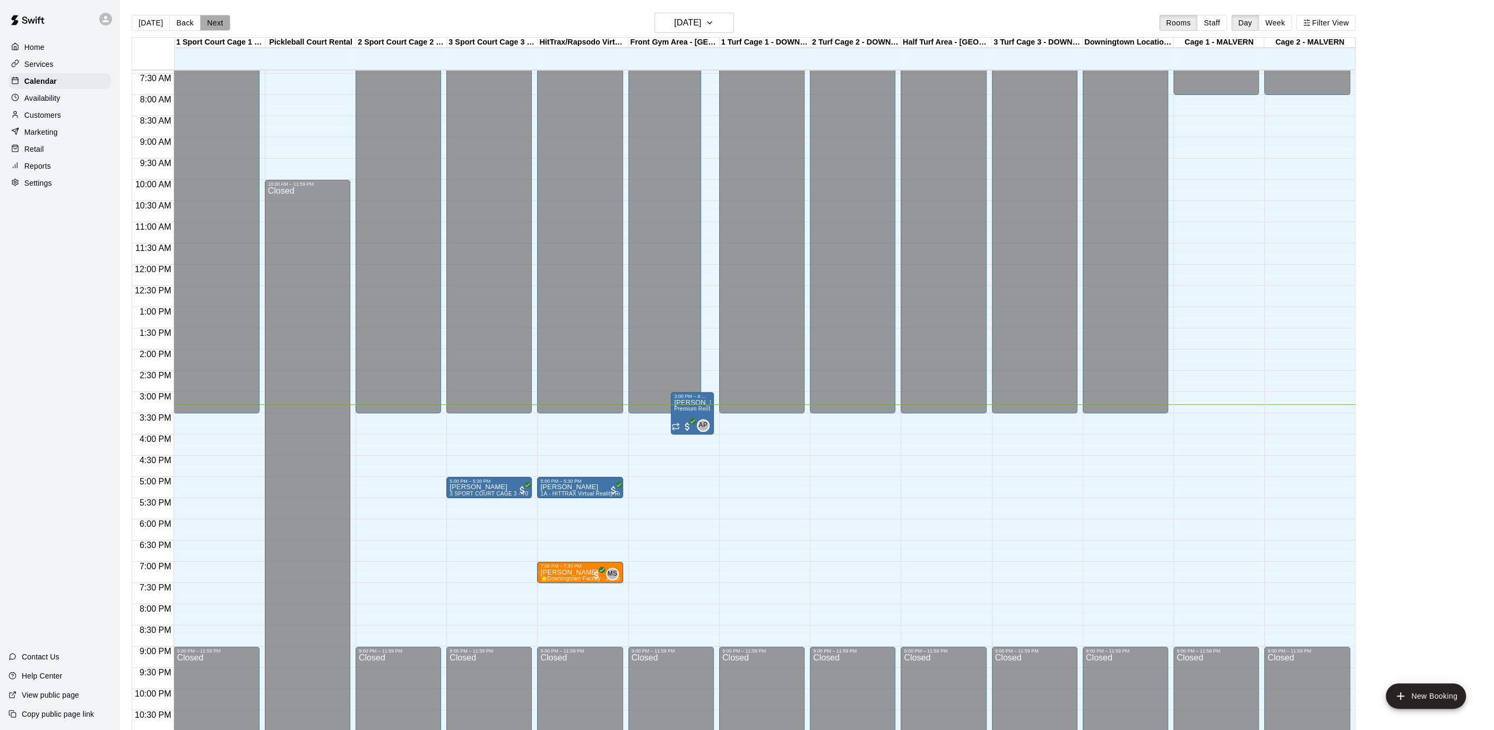
click at [213, 21] on button "Next" at bounding box center [215, 23] width 30 height 16
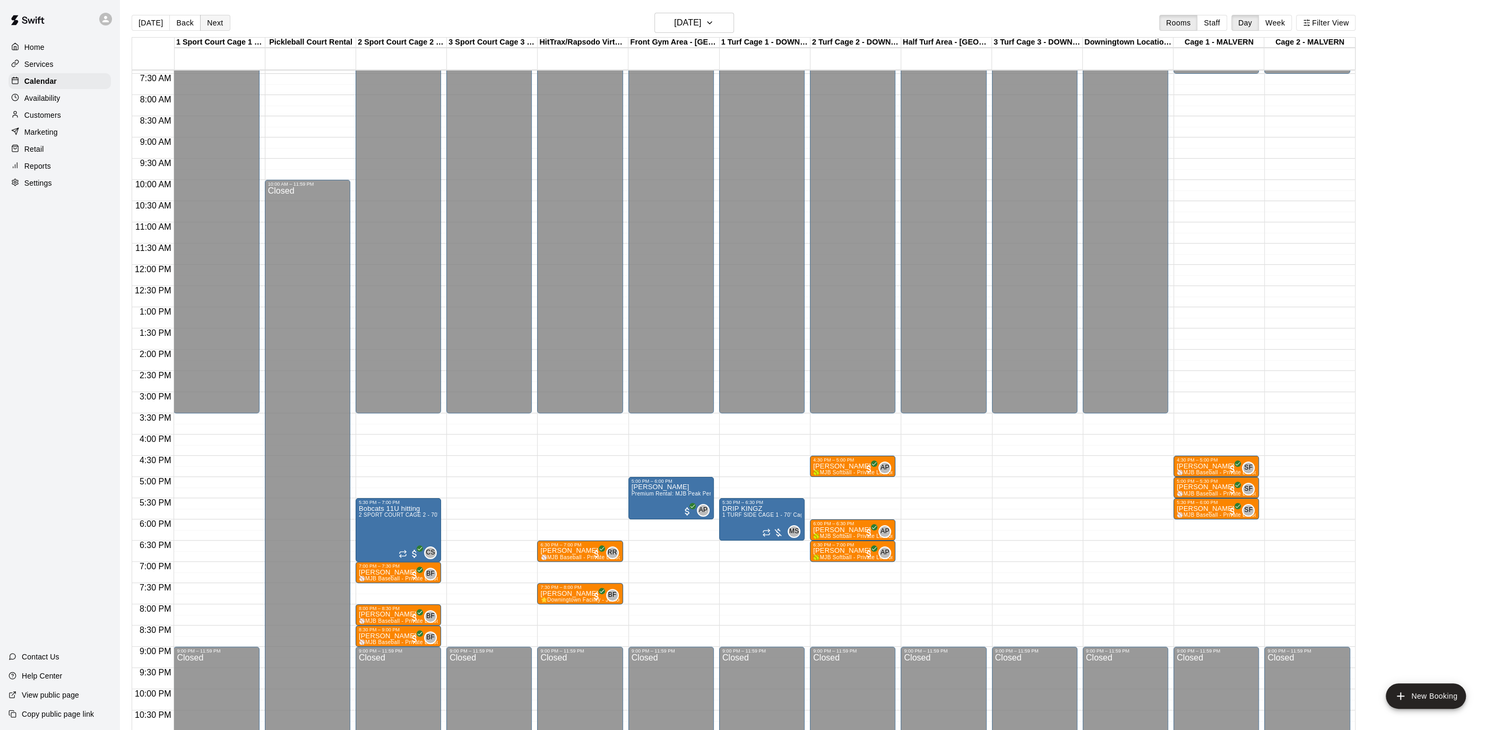
click at [213, 21] on button "Next" at bounding box center [215, 23] width 30 height 16
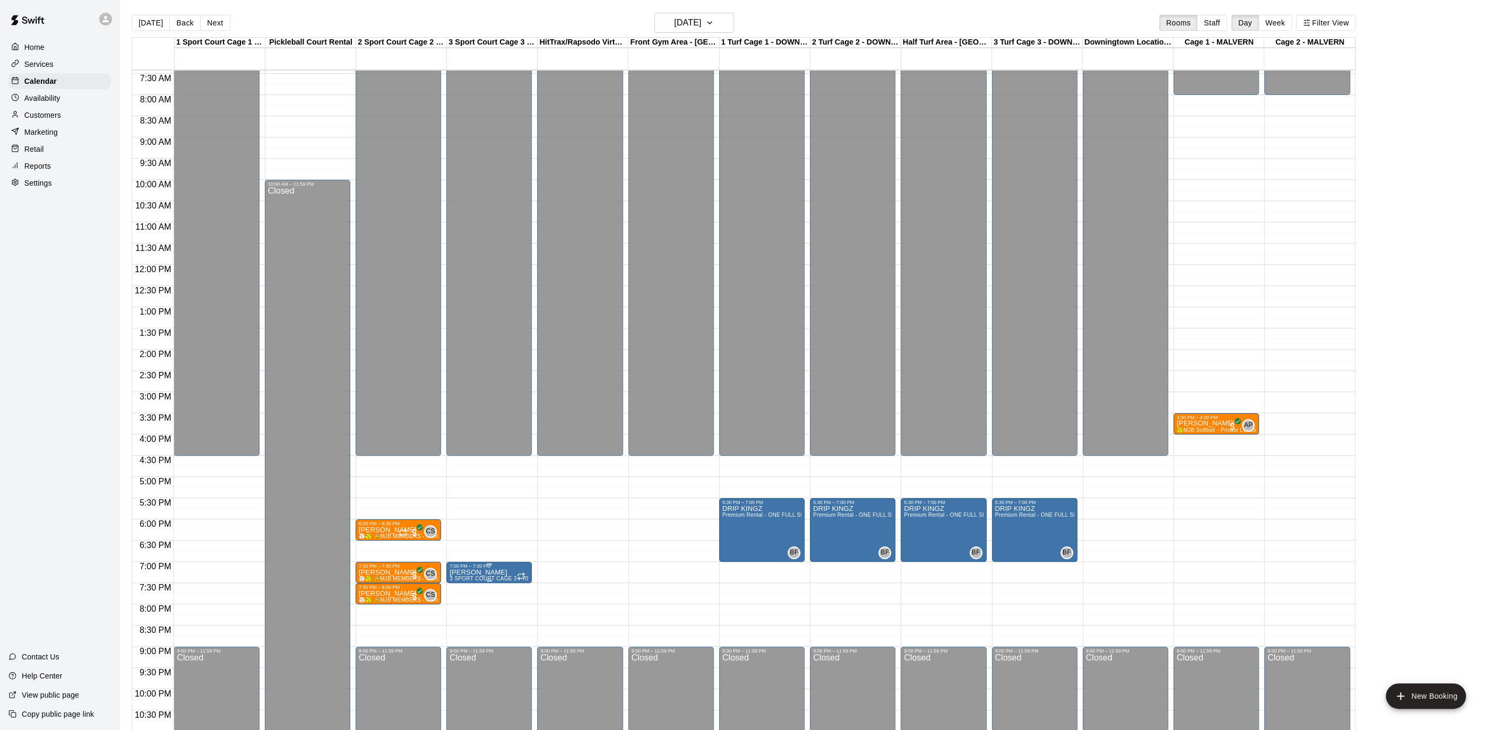
click at [488, 573] on p "[PERSON_NAME]" at bounding box center [489, 573] width 79 height 0
click at [461, 635] on icon "delete" at bounding box center [459, 634] width 7 height 10
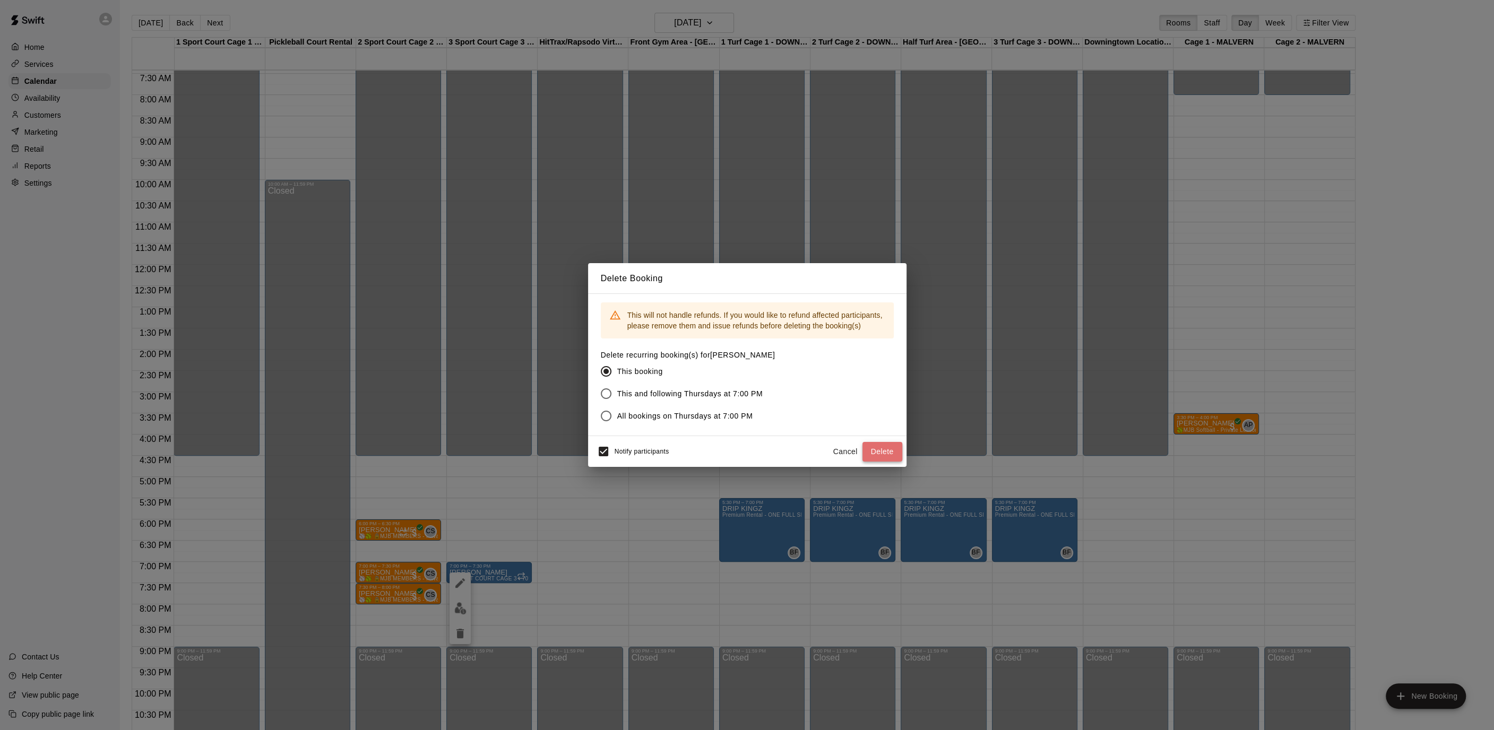
click at [890, 445] on button "Delete" at bounding box center [882, 452] width 40 height 20
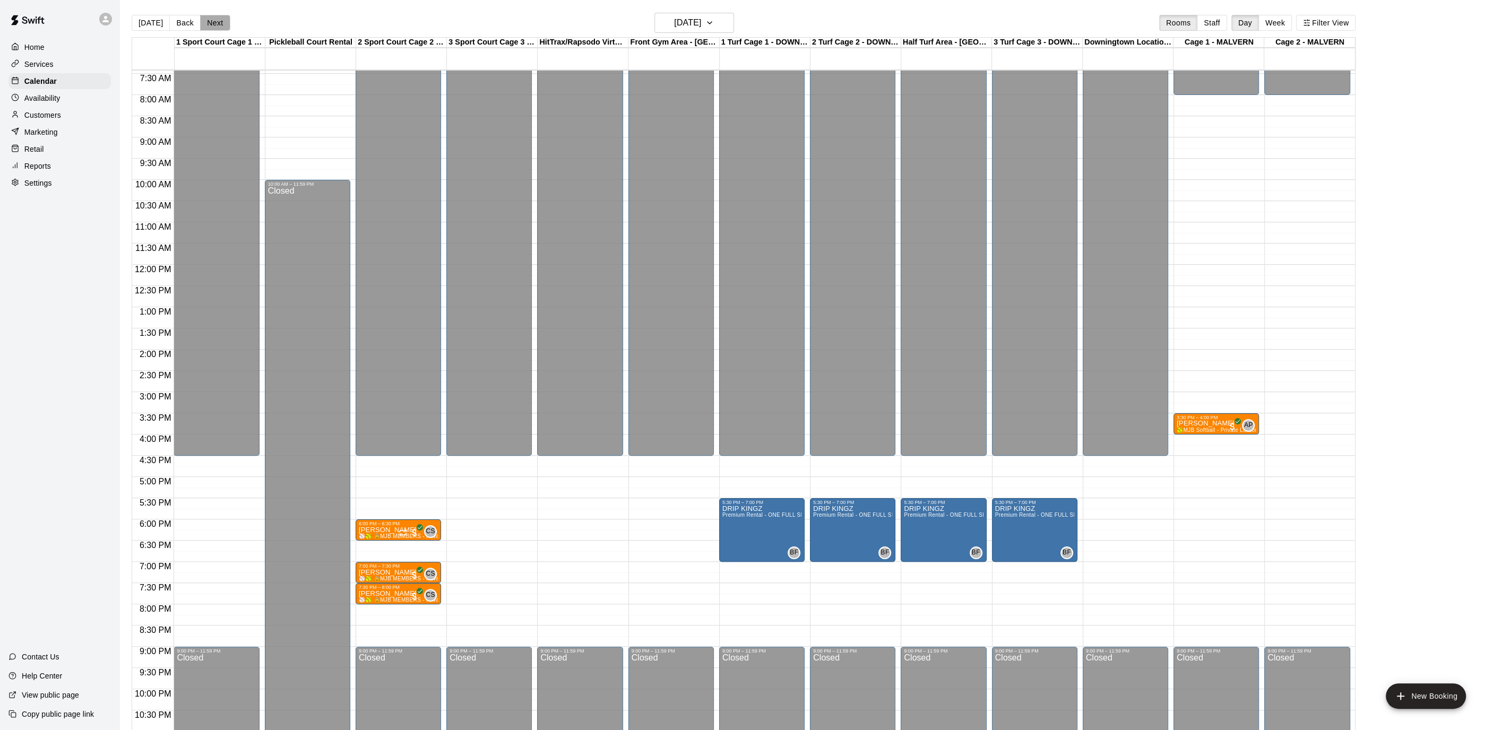
click at [214, 21] on button "Next" at bounding box center [215, 23] width 30 height 16
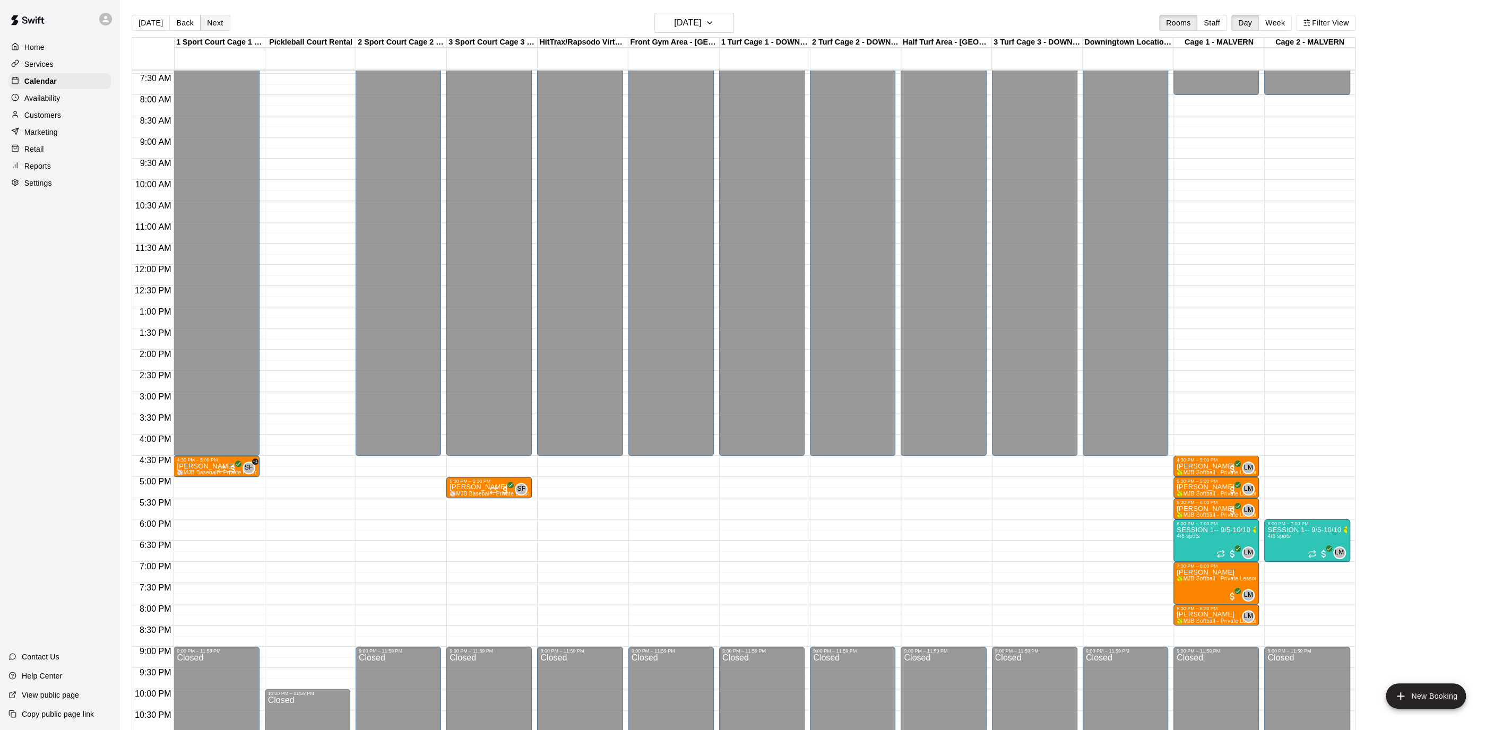
click at [214, 21] on button "Next" at bounding box center [215, 23] width 30 height 16
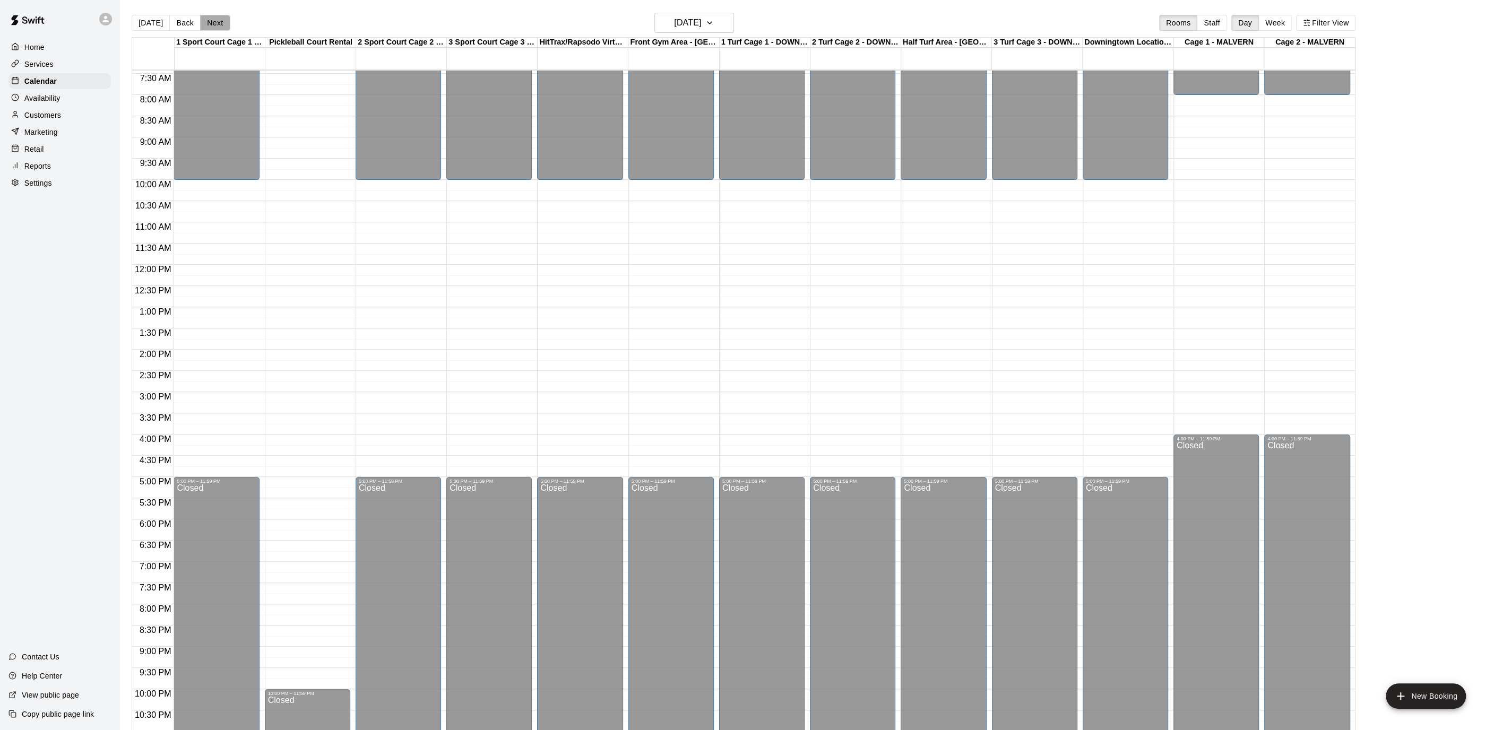
click at [214, 21] on button "Next" at bounding box center [215, 23] width 30 height 16
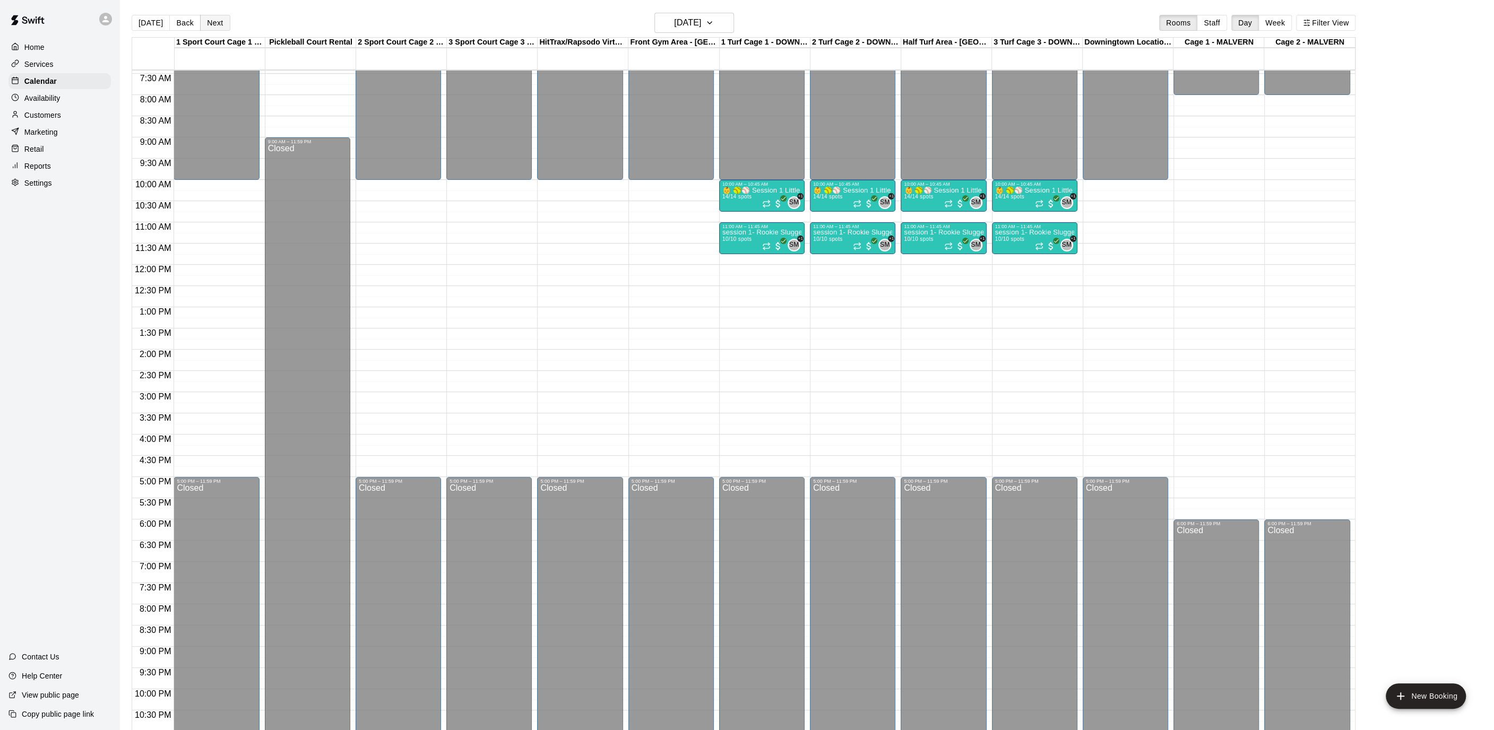
click at [214, 21] on button "Next" at bounding box center [215, 23] width 30 height 16
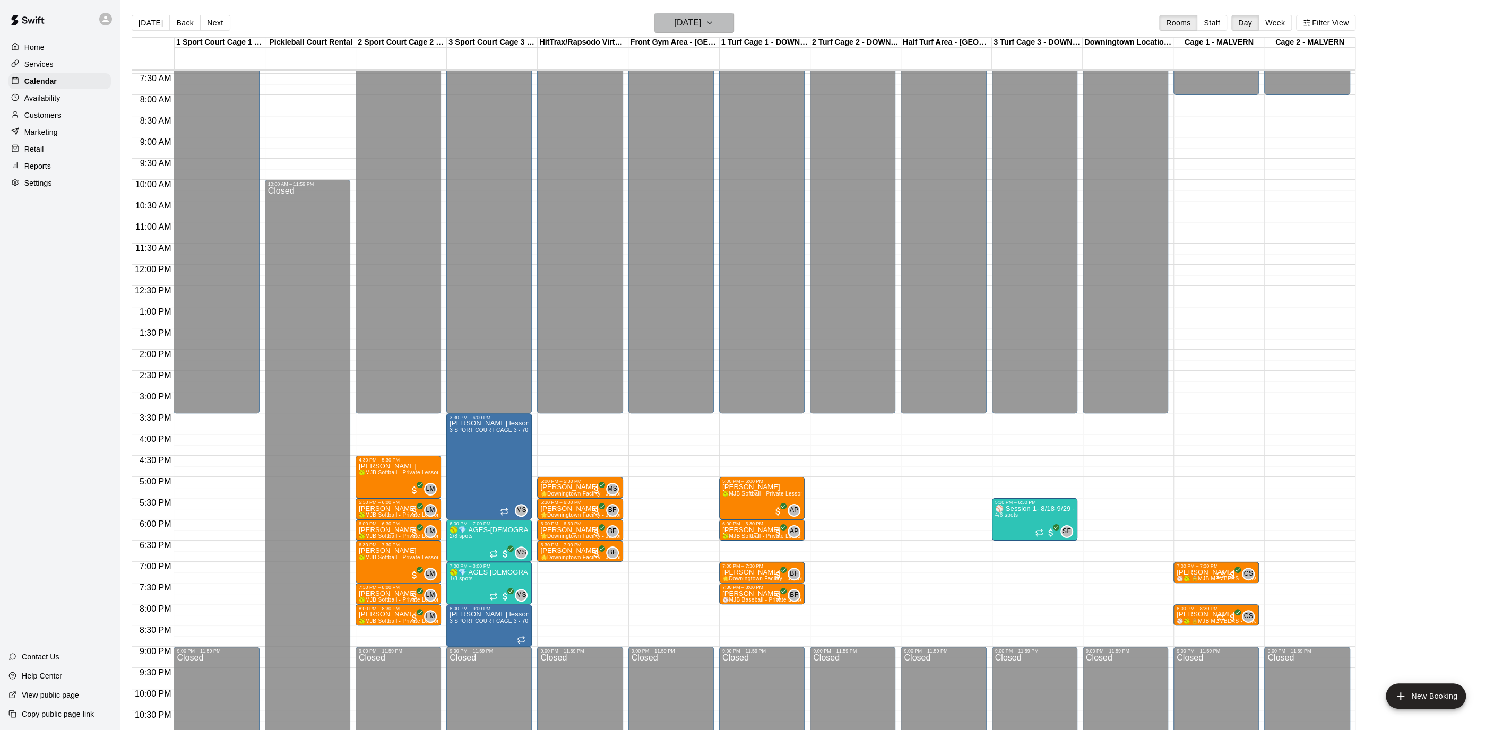
click at [714, 20] on icon "button" at bounding box center [709, 22] width 8 height 13
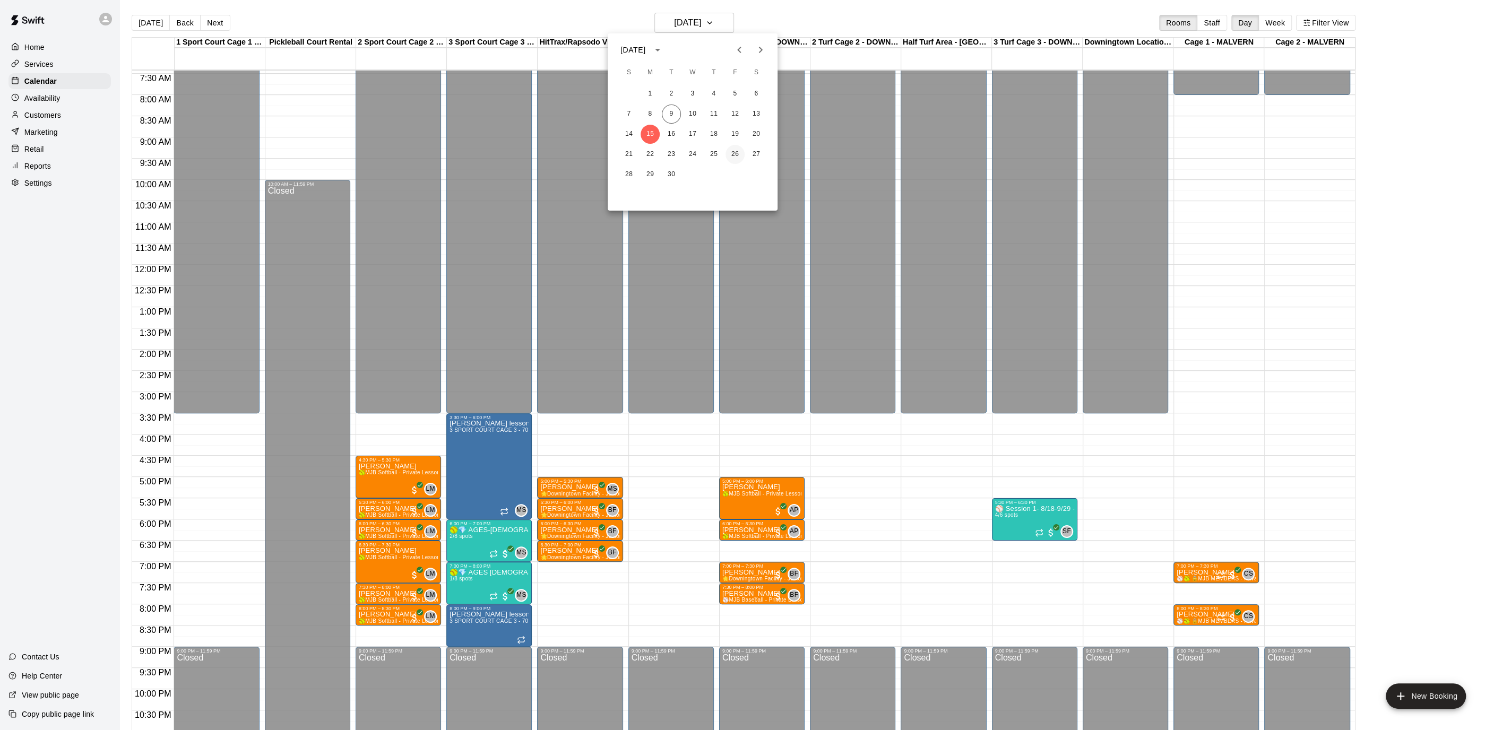
click at [737, 159] on button "26" at bounding box center [735, 154] width 19 height 19
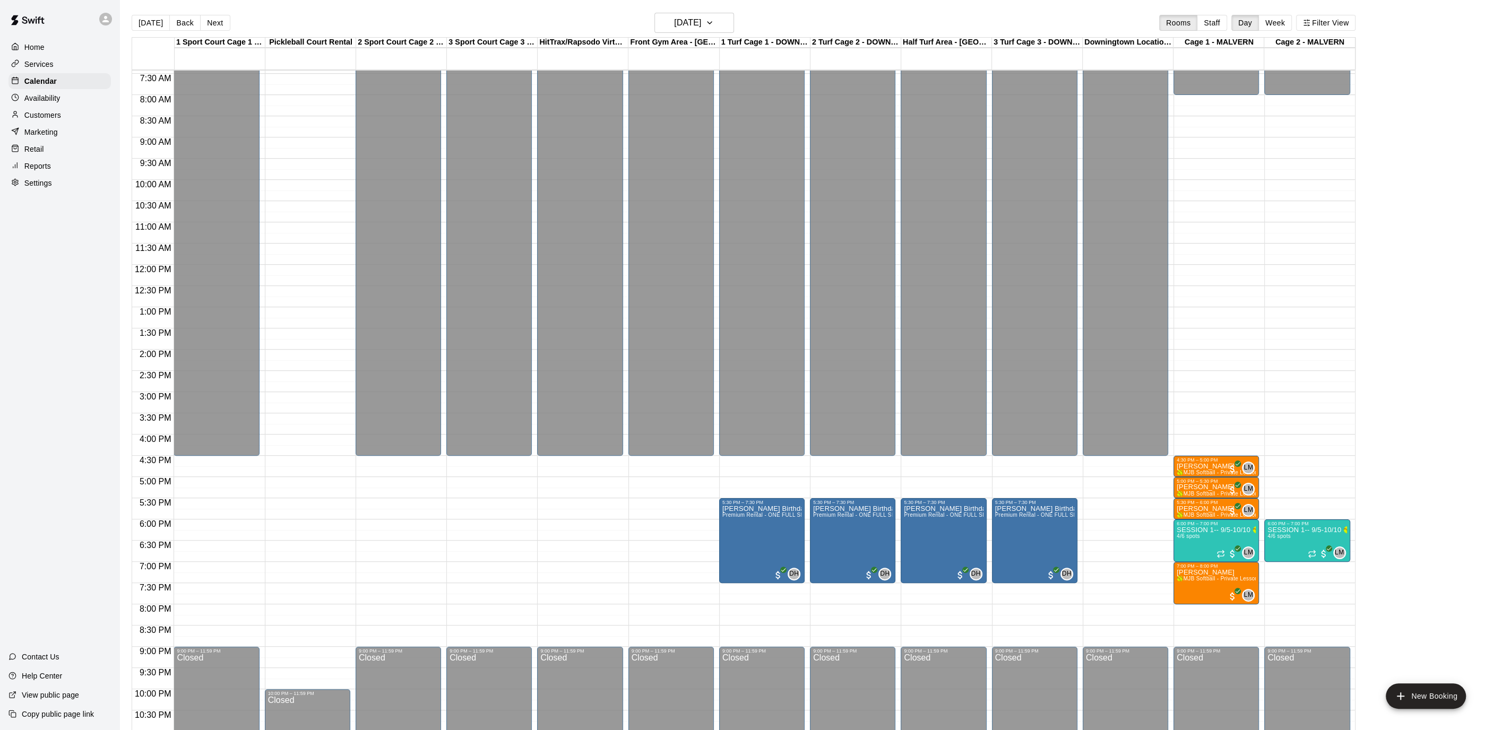
click at [805, 531] on div at bounding box center [765, 535] width 90 height 11
click at [739, 544] on button "edit" at bounding box center [732, 541] width 21 height 21
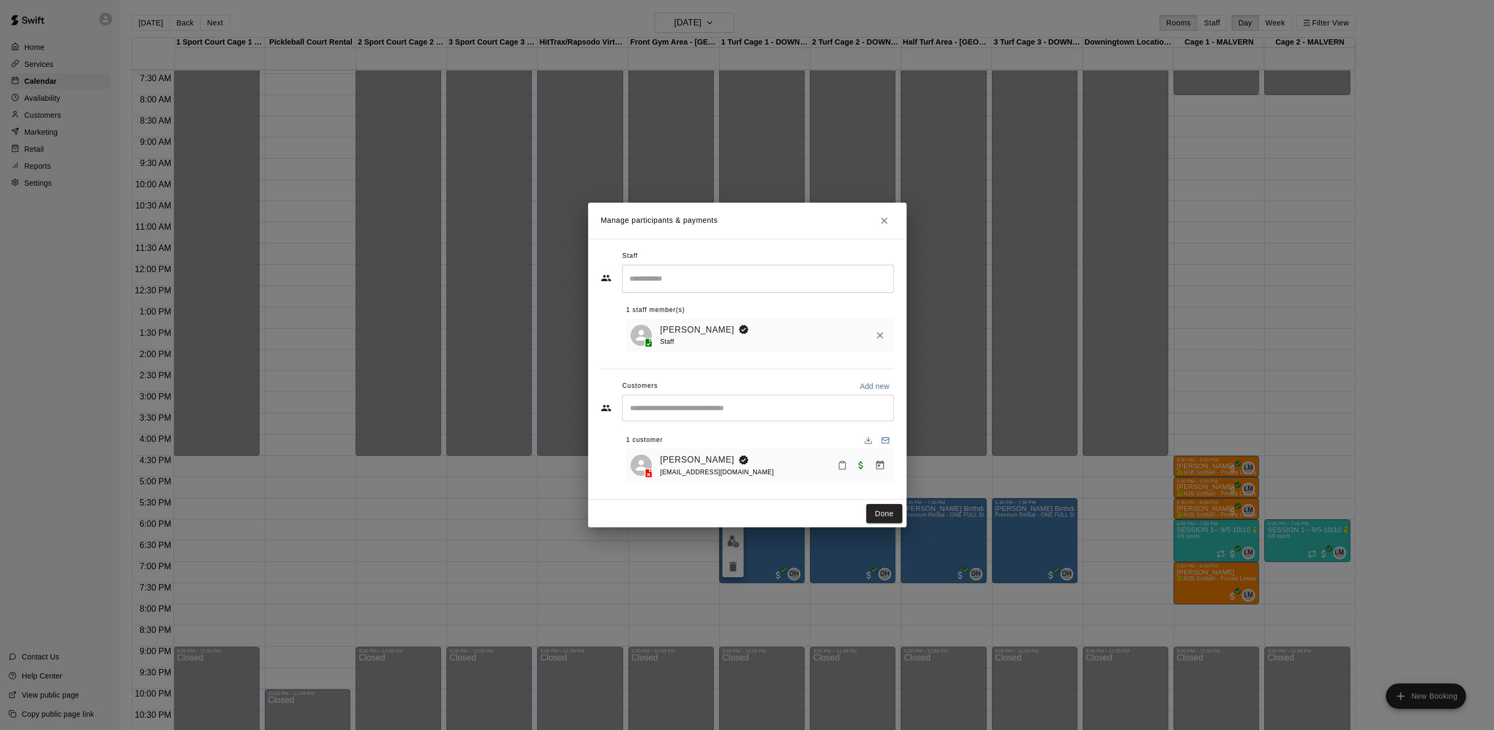
click at [660, 274] on input "Search staff" at bounding box center [758, 279] width 262 height 19
click at [653, 324] on div "[PERSON_NAME] Instructor" at bounding box center [681, 314] width 65 height 21
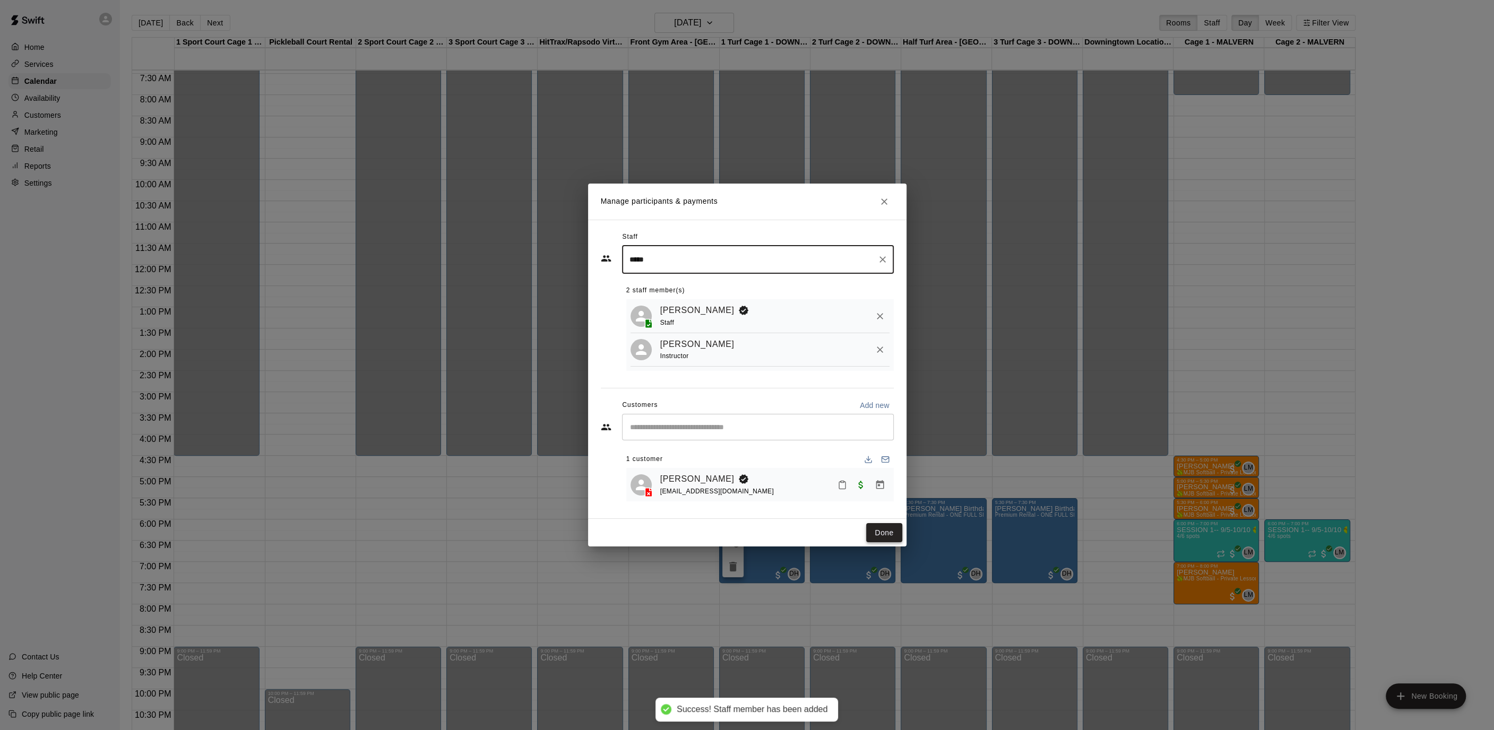
type input "*****"
click at [880, 535] on button "Done" at bounding box center [884, 533] width 36 height 20
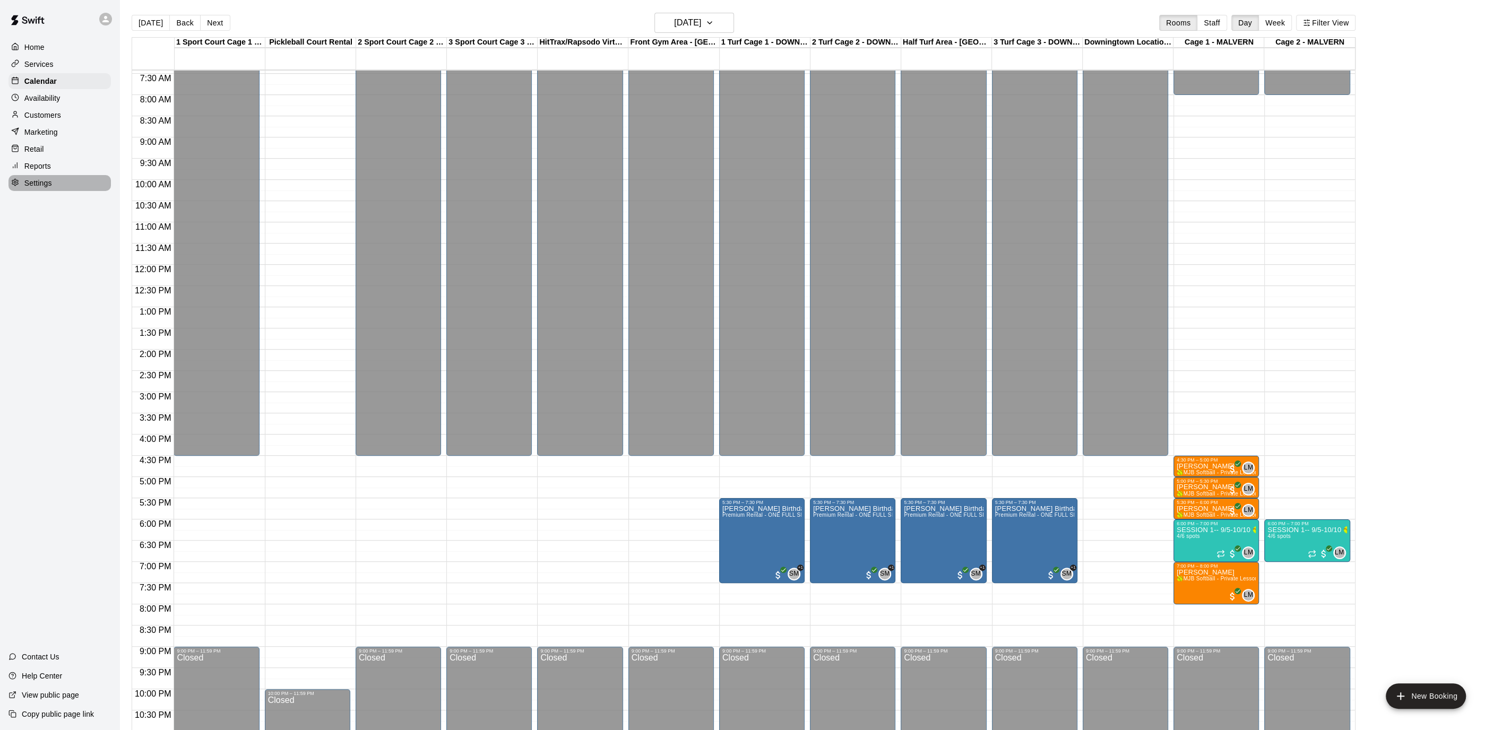
click at [64, 179] on div "Settings" at bounding box center [59, 183] width 102 height 16
select select "**"
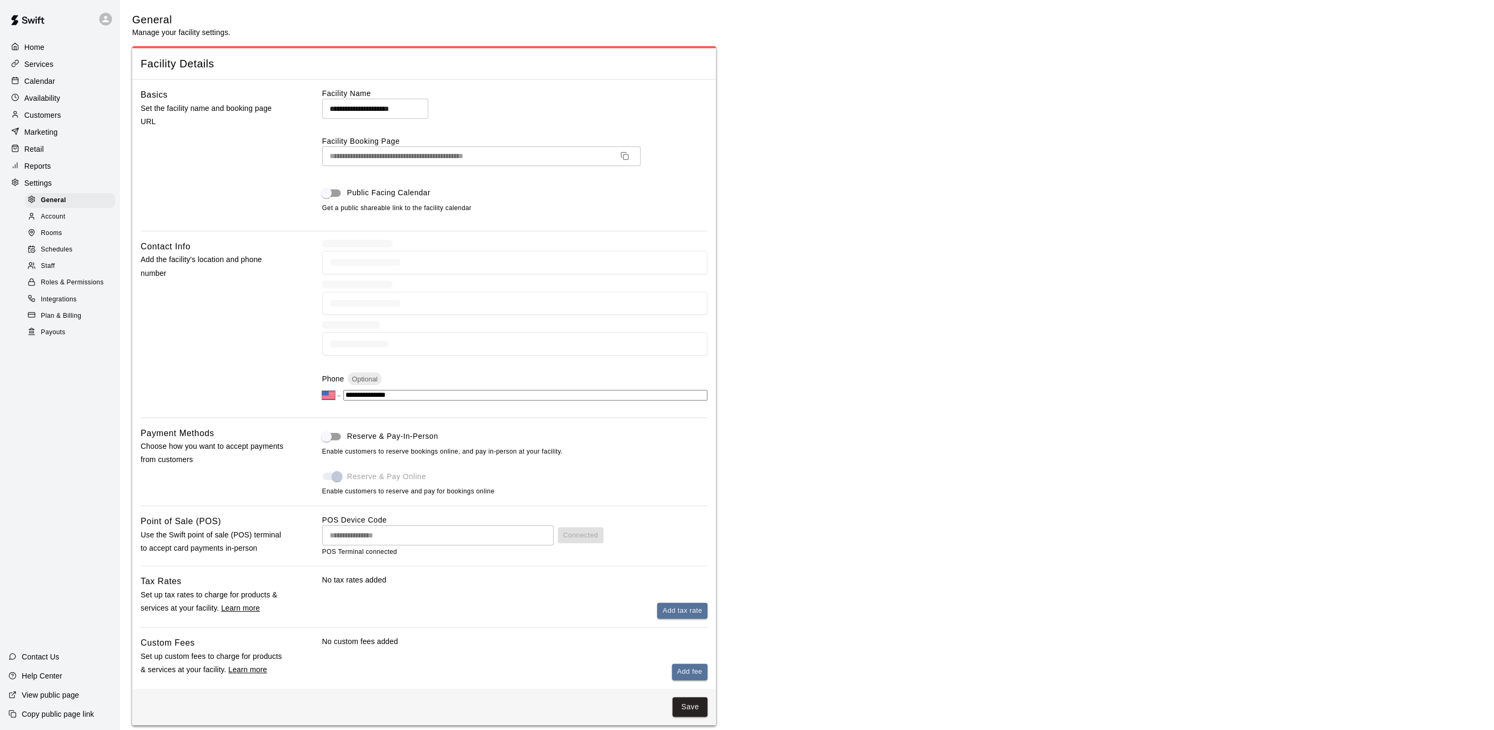
scroll to position [2067, 0]
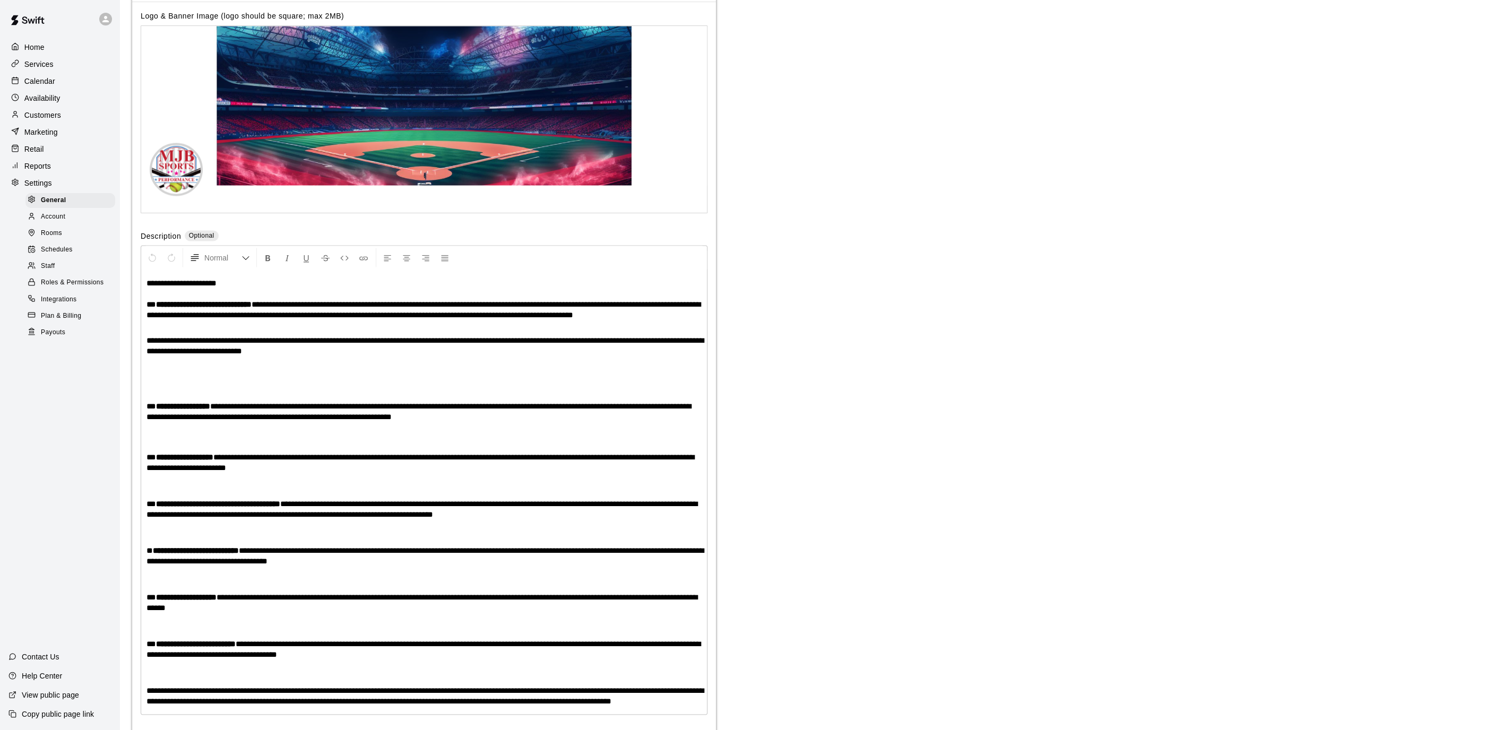
click at [69, 266] on div "Staff" at bounding box center [70, 266] width 90 height 15
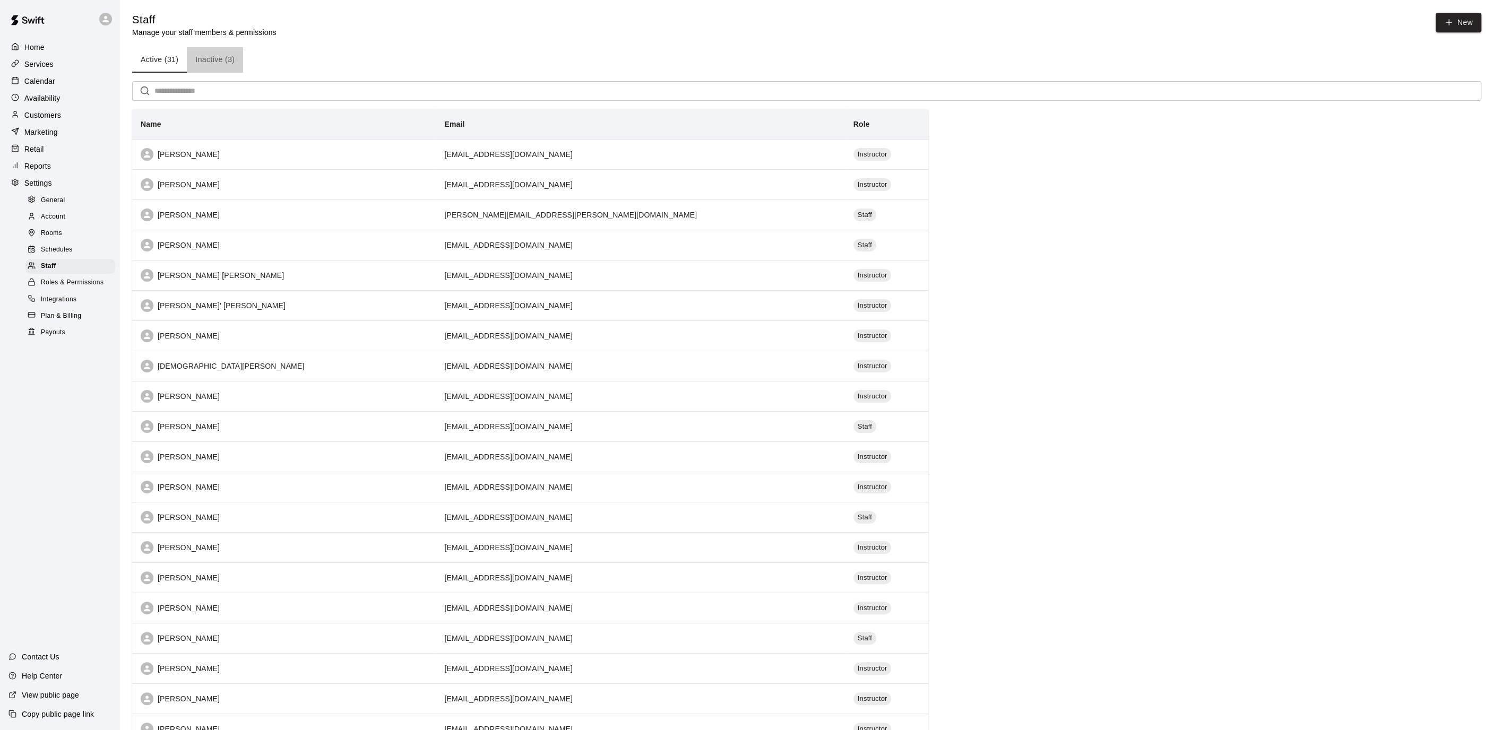
click at [224, 59] on button "Inactive (3)" at bounding box center [215, 59] width 56 height 25
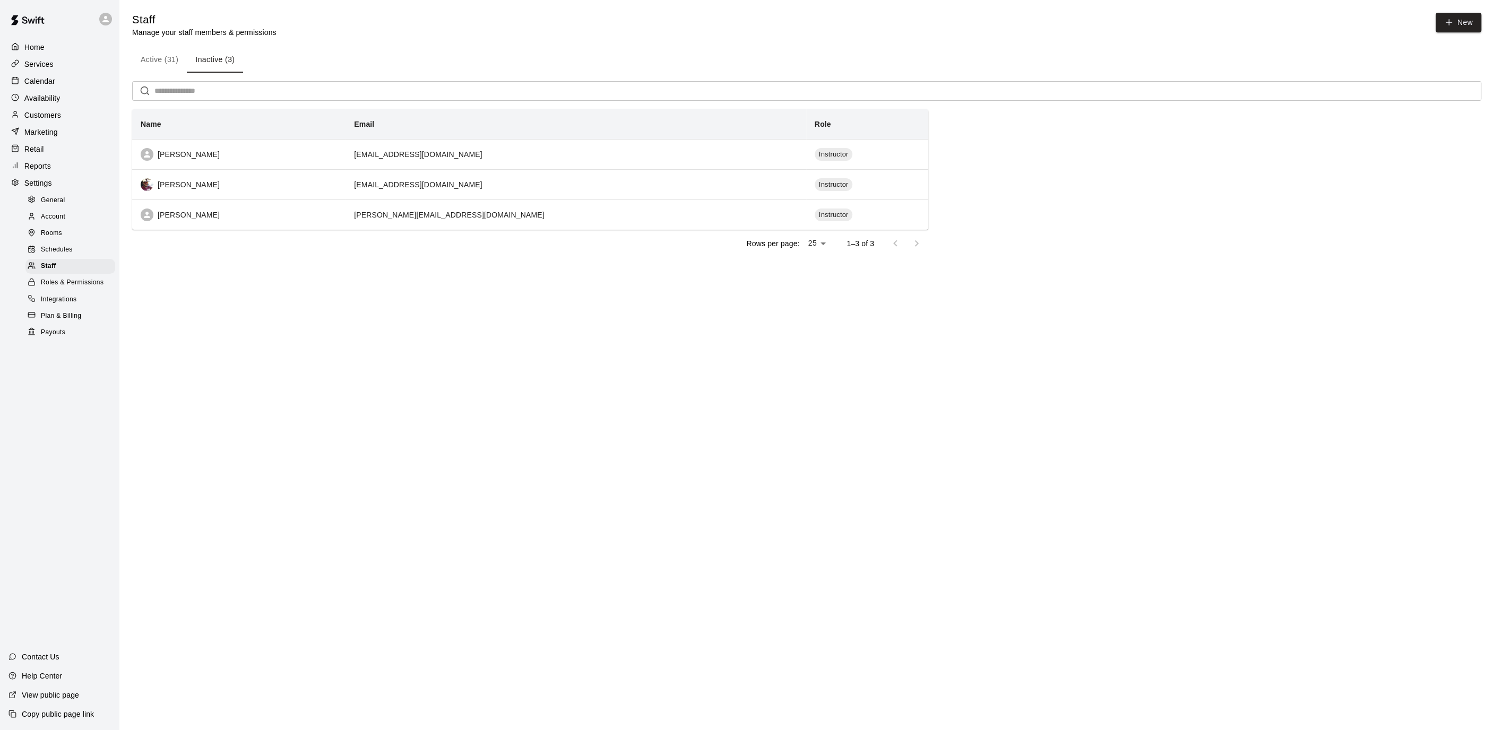
click at [70, 51] on div "Home" at bounding box center [59, 47] width 102 height 16
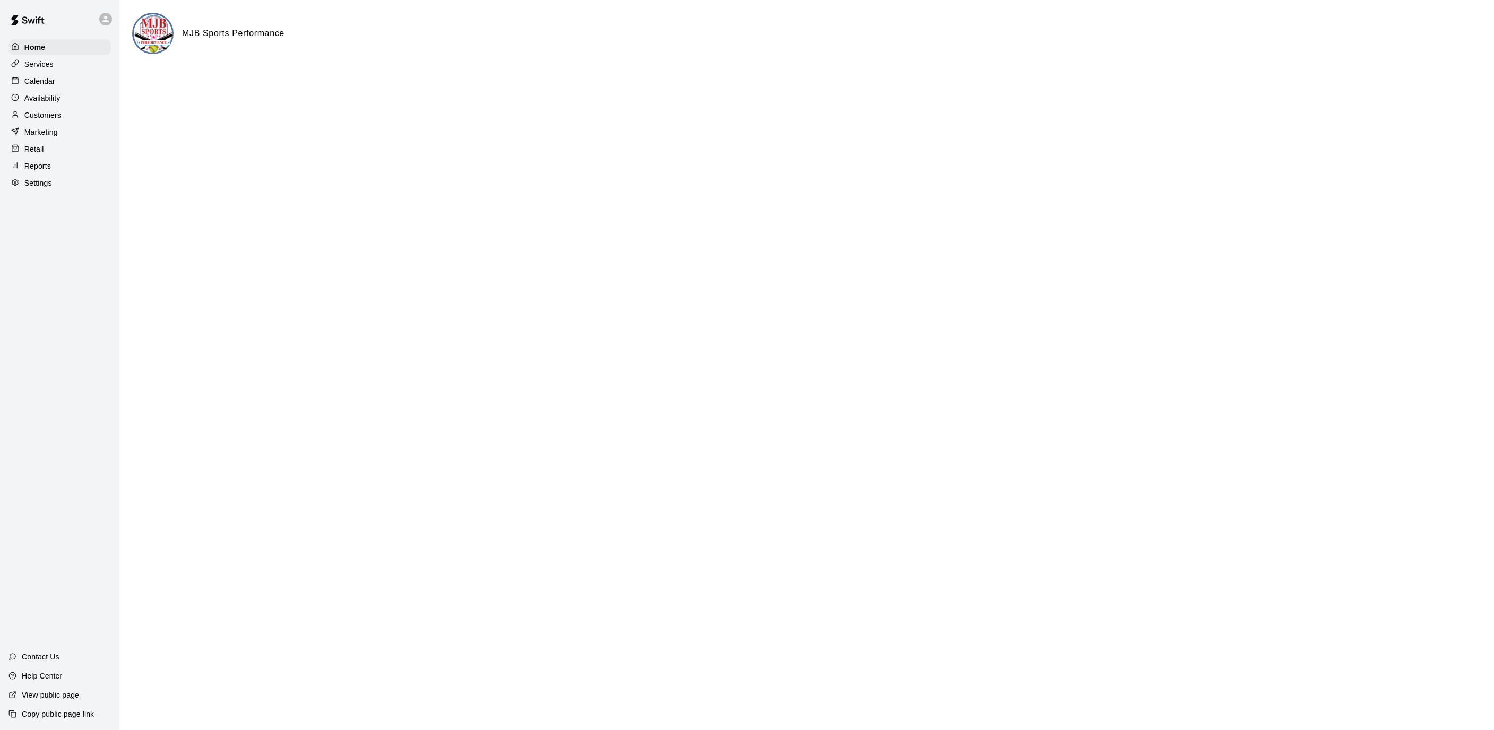
click at [55, 76] on div "Calendar" at bounding box center [59, 81] width 102 height 16
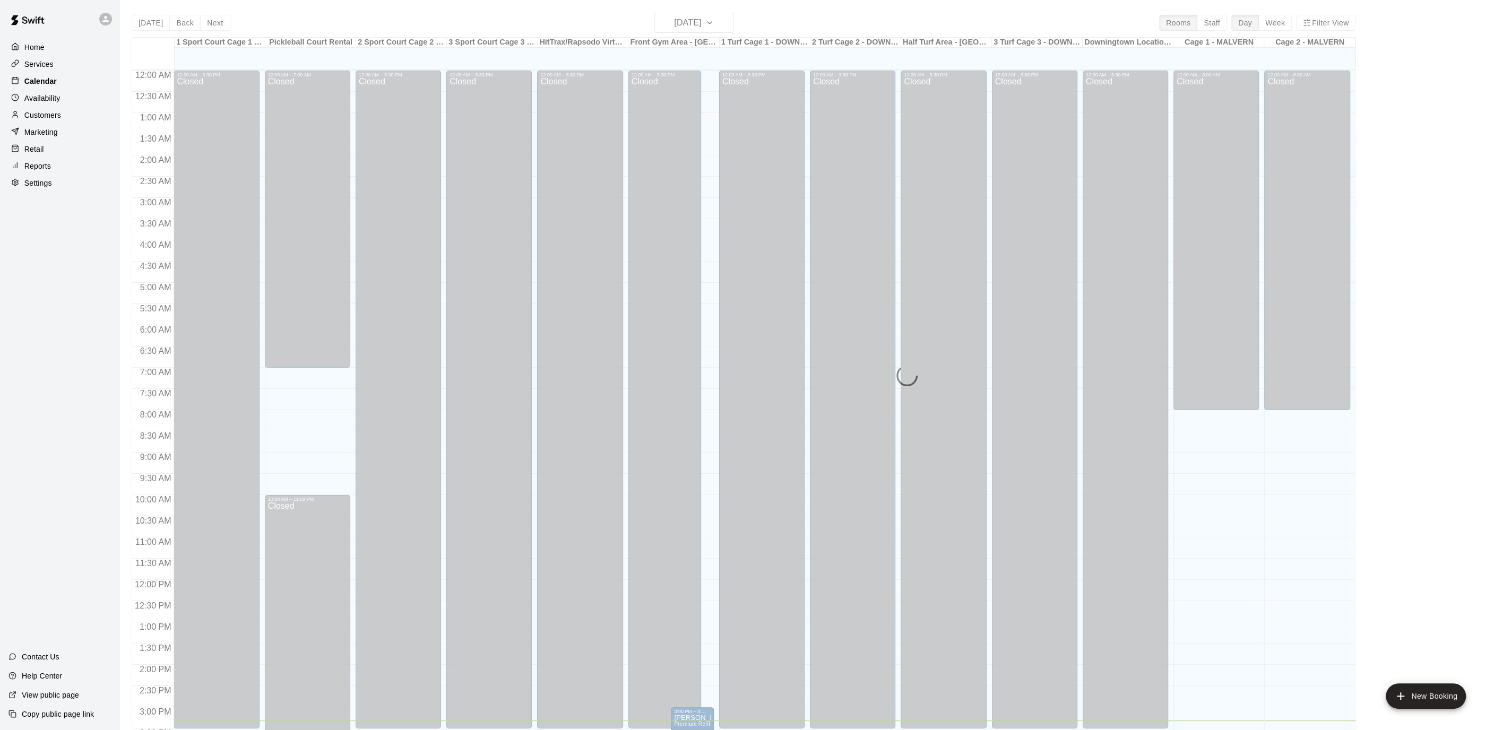
scroll to position [315, 0]
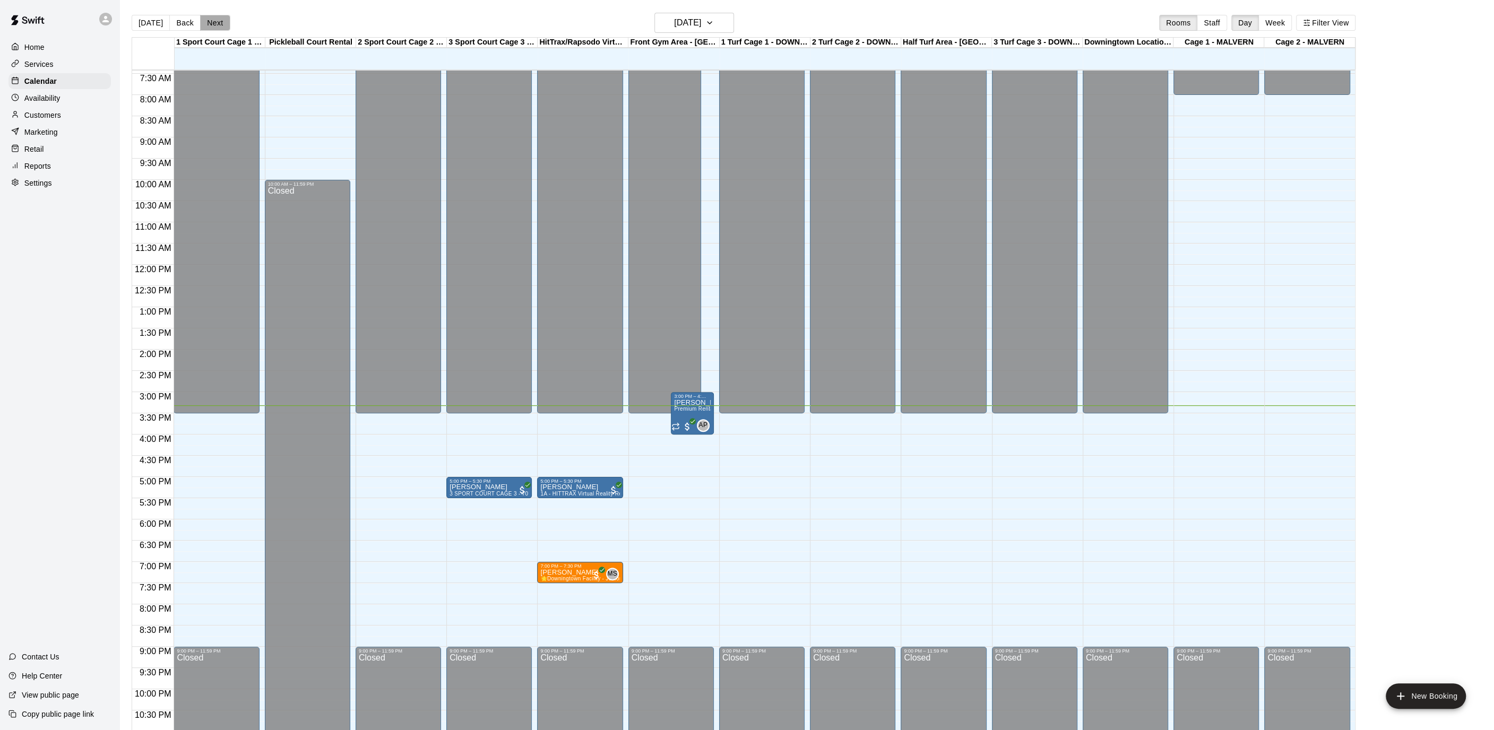
click at [214, 25] on button "Next" at bounding box center [215, 23] width 30 height 16
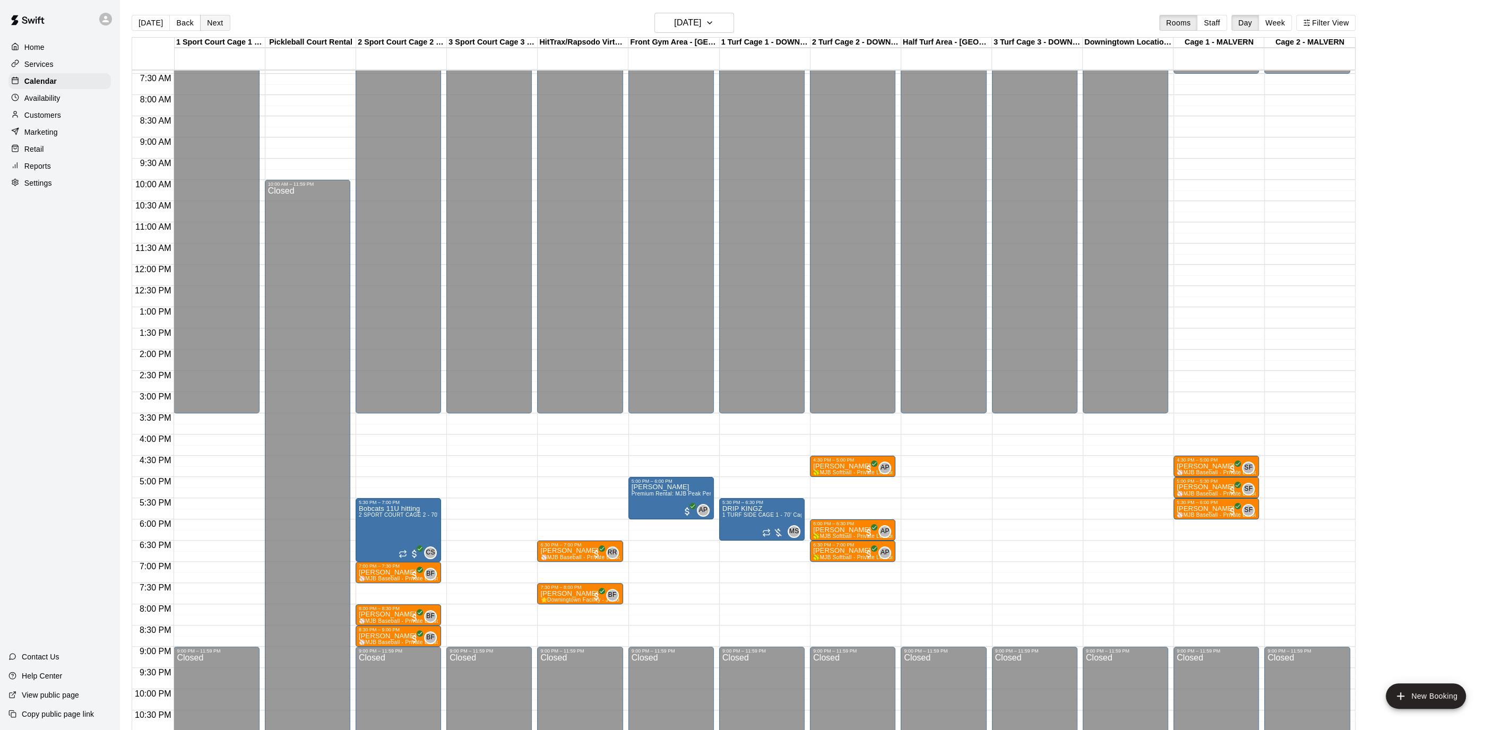
click at [214, 25] on button "Next" at bounding box center [215, 23] width 30 height 16
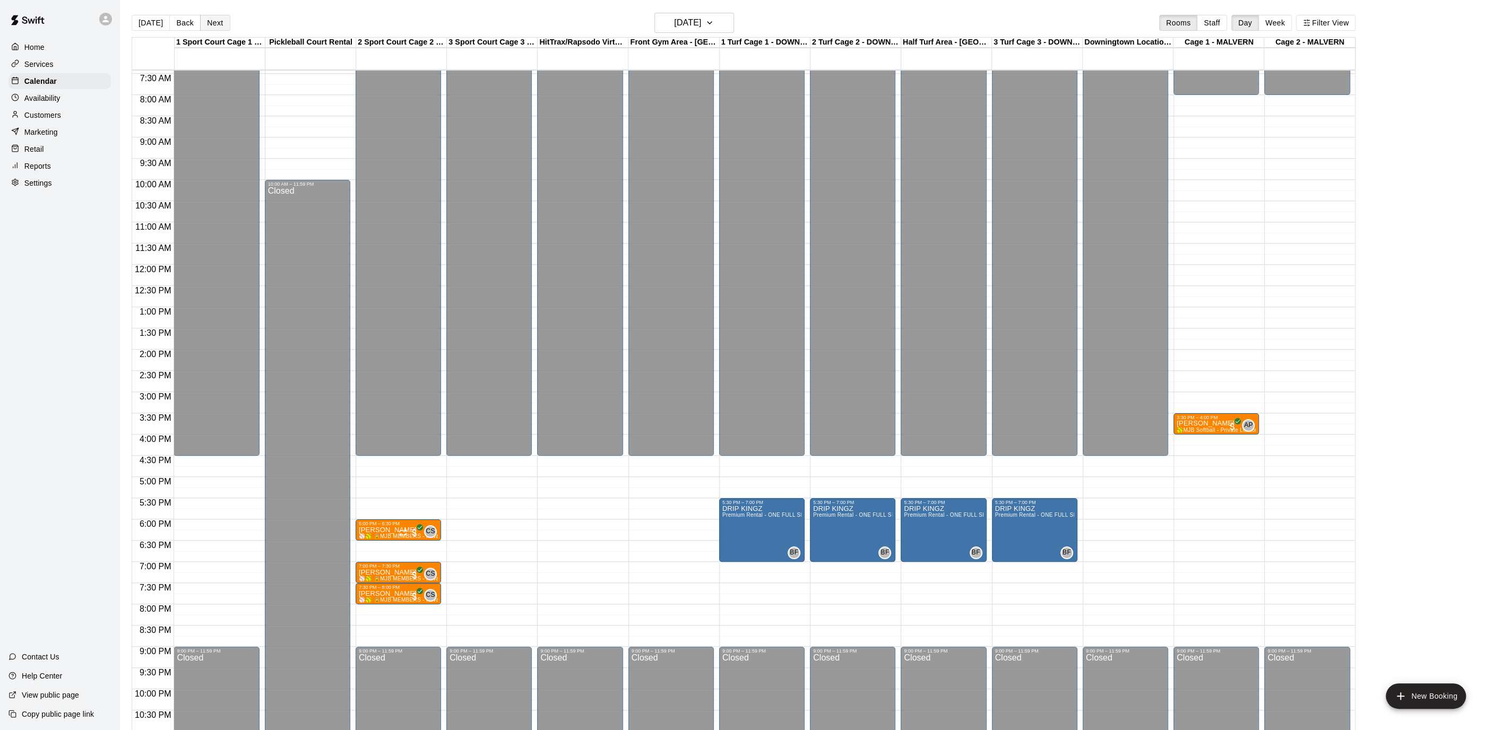
click at [214, 25] on button "Next" at bounding box center [215, 23] width 30 height 16
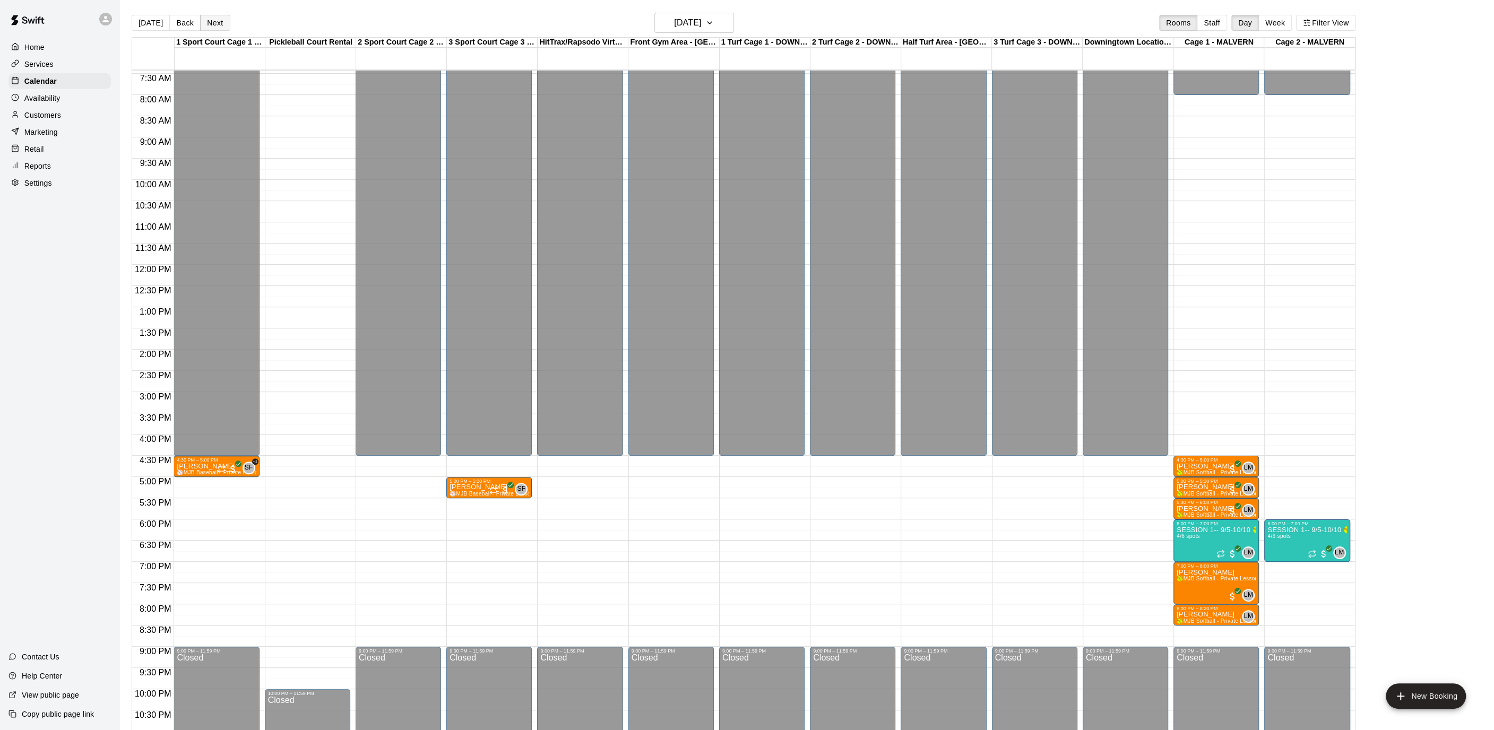
click at [214, 25] on button "Next" at bounding box center [215, 23] width 30 height 16
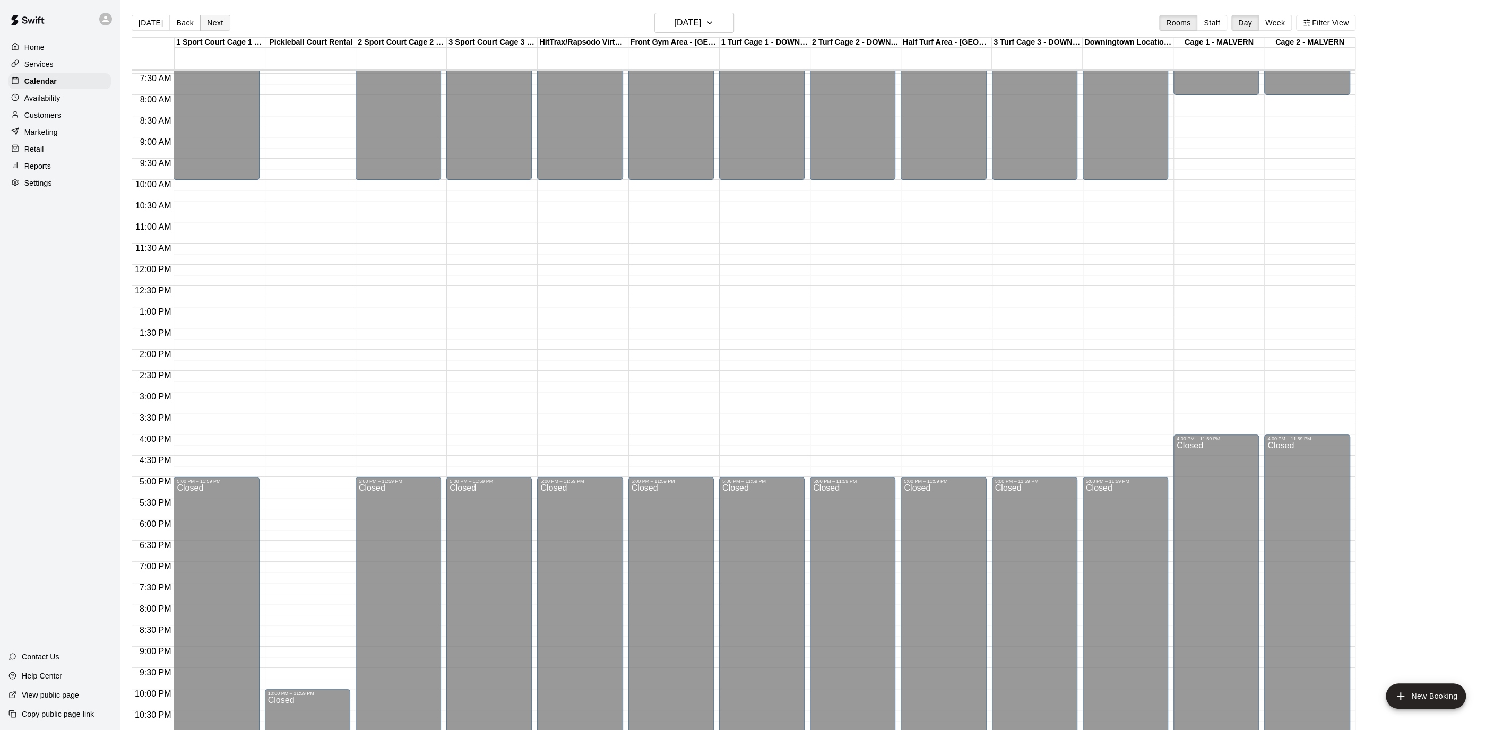
click at [214, 25] on button "Next" at bounding box center [215, 23] width 30 height 16
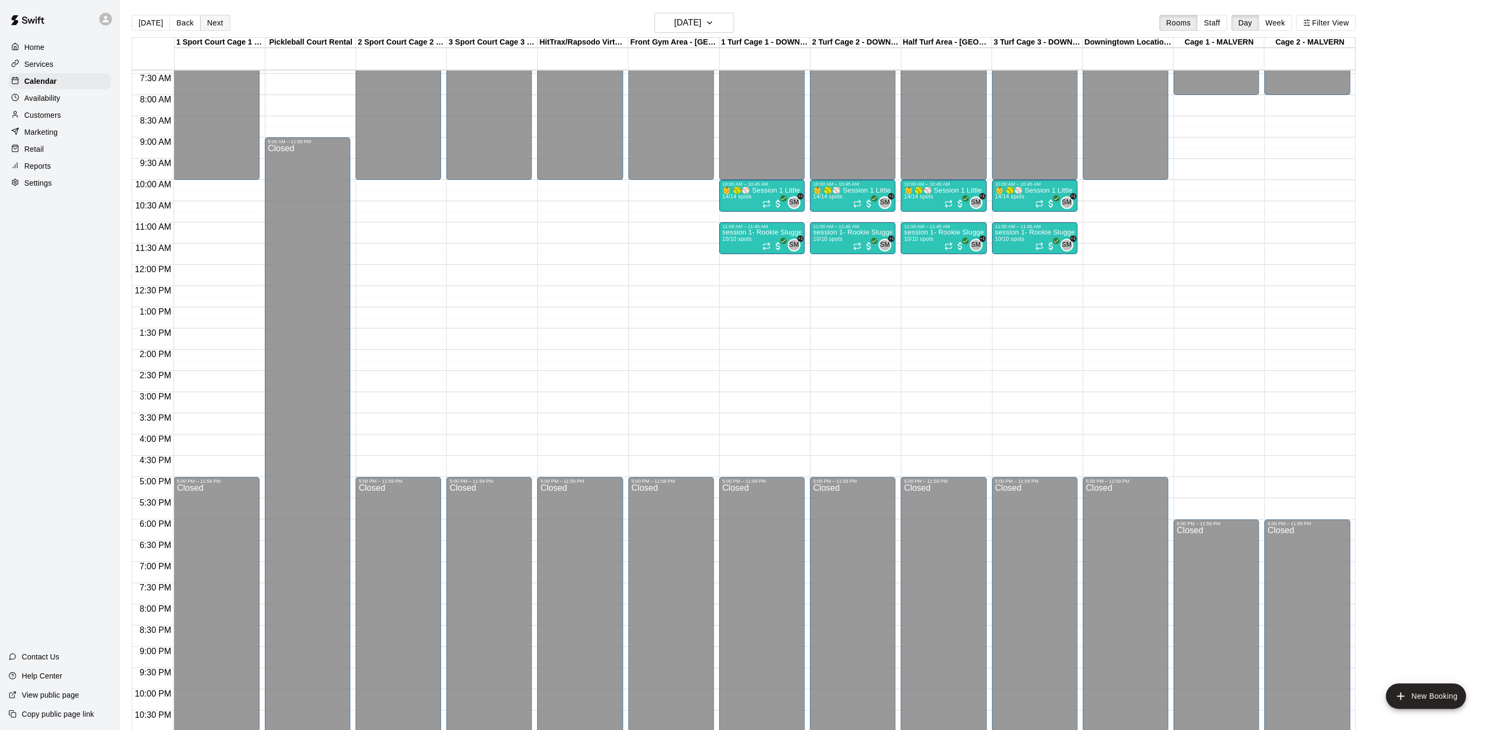
click at [214, 25] on button "Next" at bounding box center [215, 23] width 30 height 16
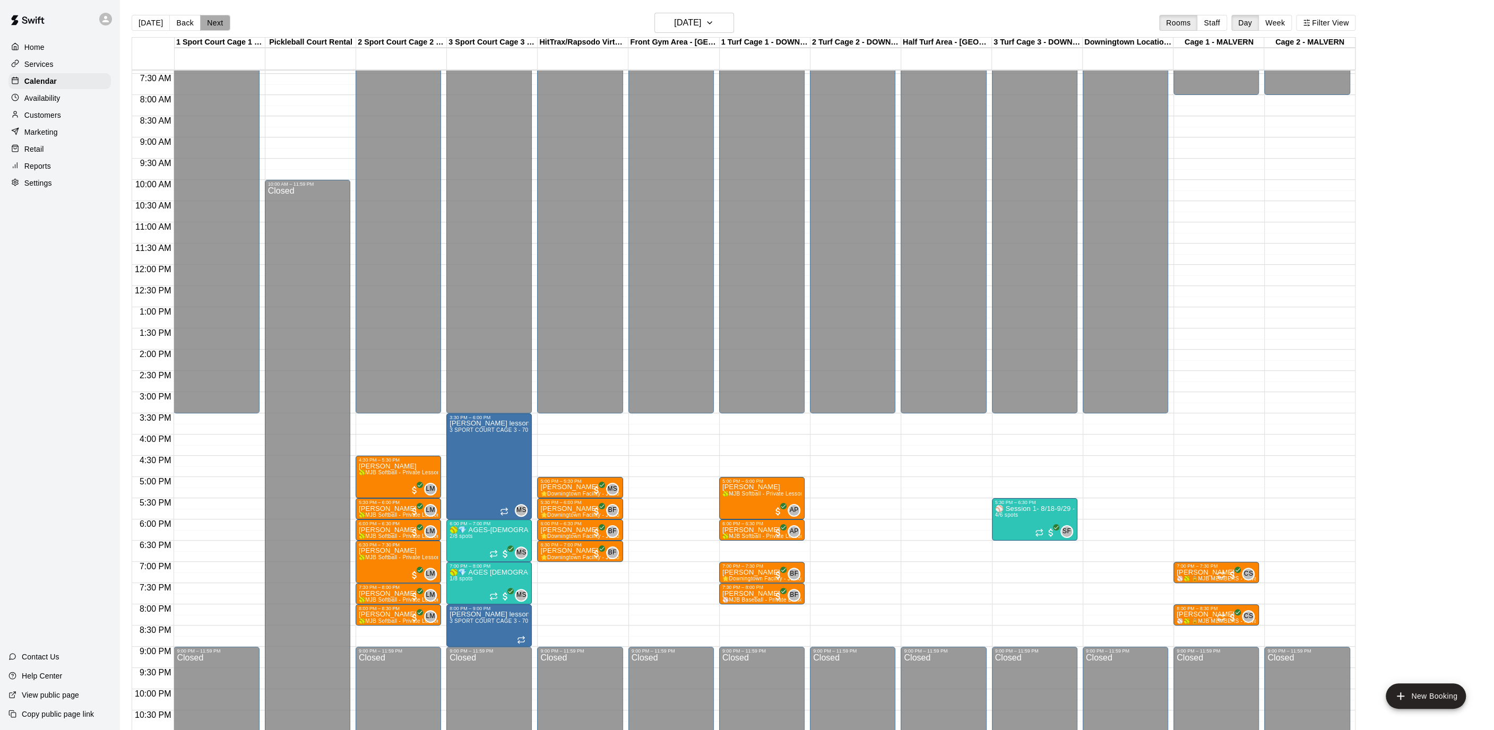
click at [214, 25] on button "Next" at bounding box center [215, 23] width 30 height 16
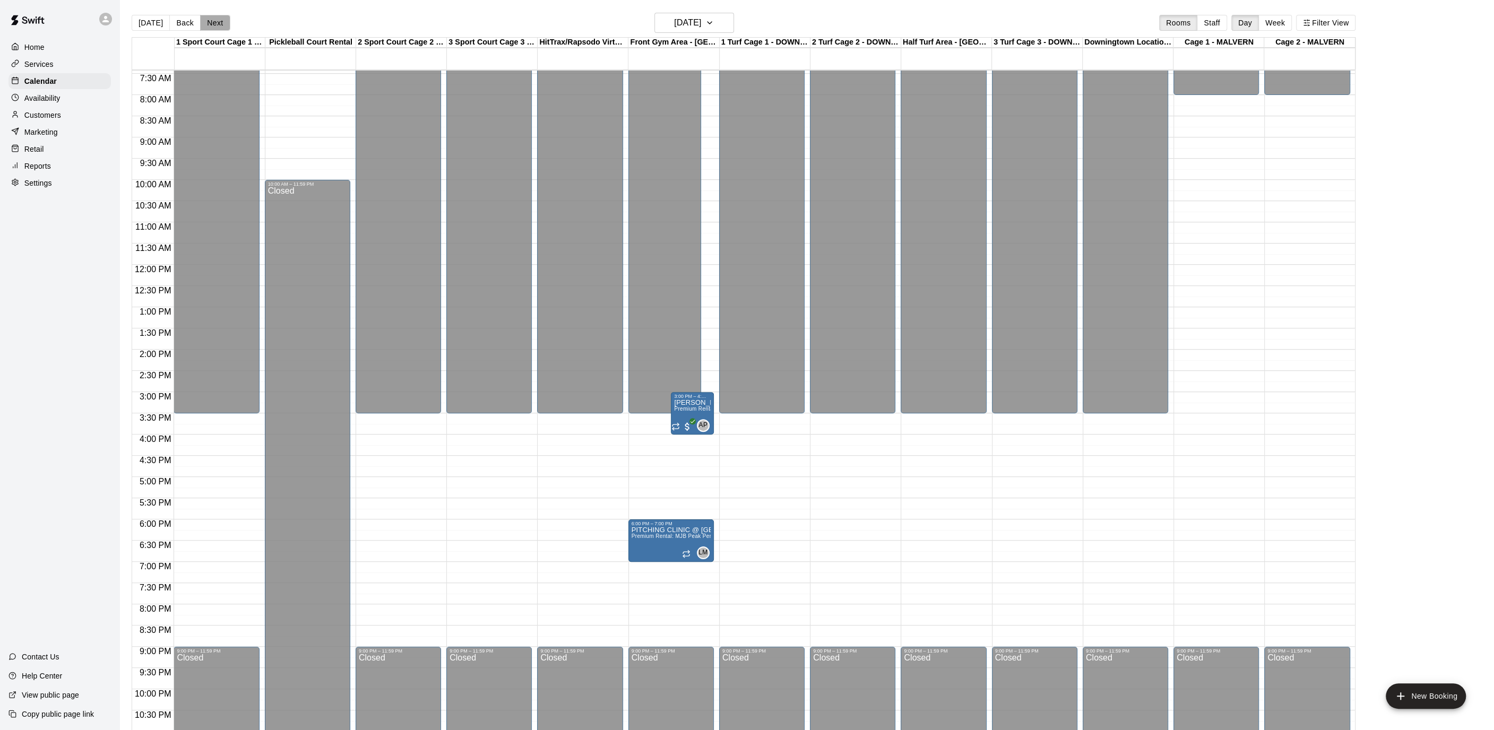
click at [214, 25] on button "Next" at bounding box center [215, 23] width 30 height 16
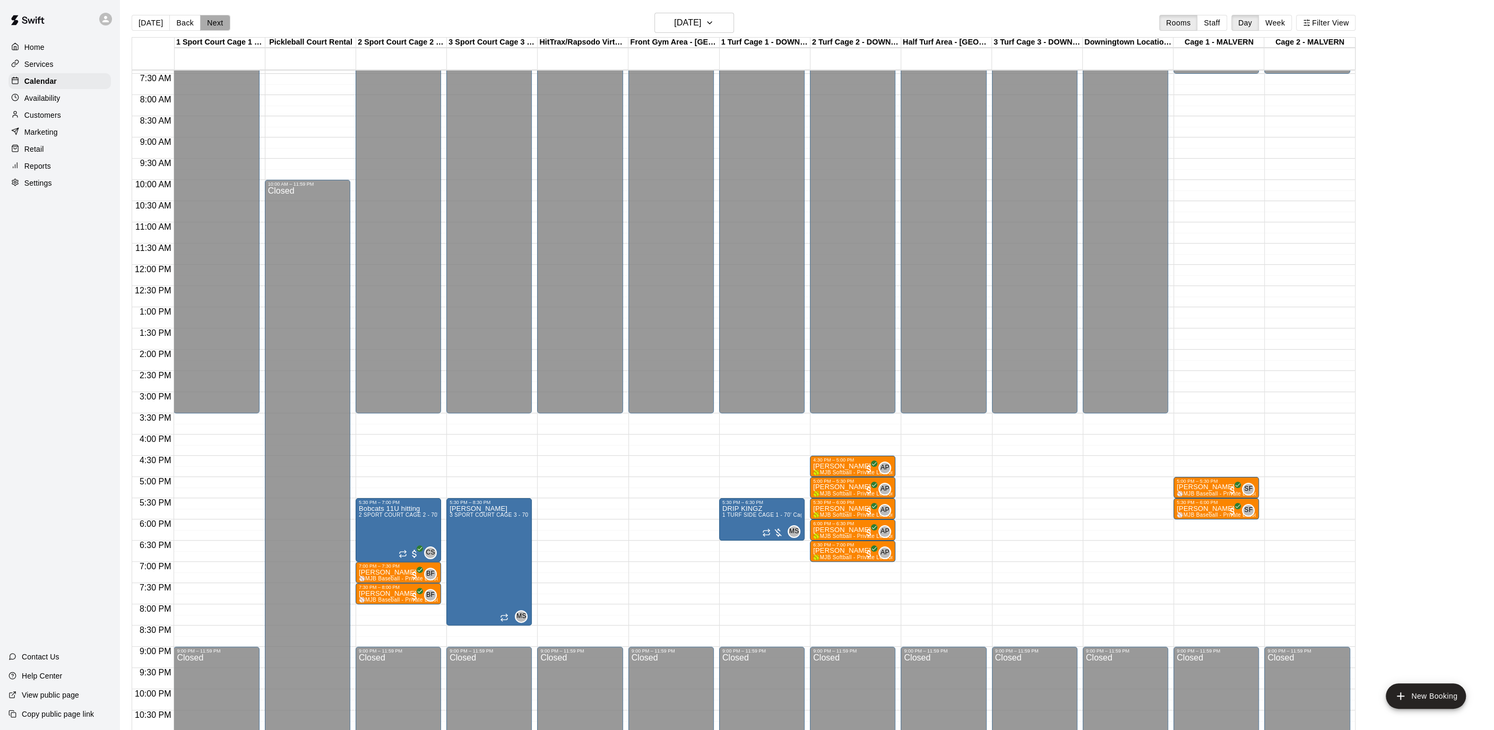
click at [214, 25] on button "Next" at bounding box center [215, 23] width 30 height 16
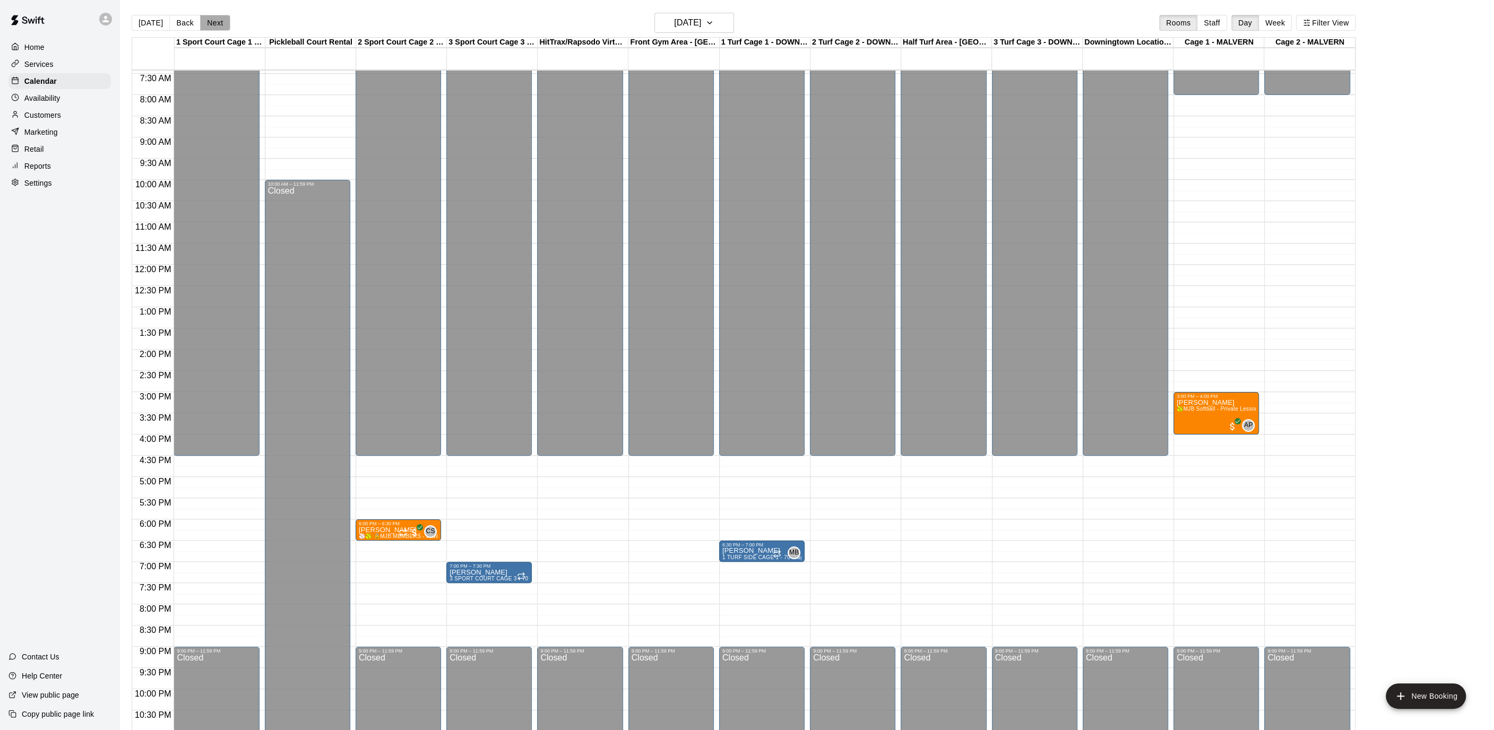
click at [214, 25] on button "Next" at bounding box center [215, 23] width 30 height 16
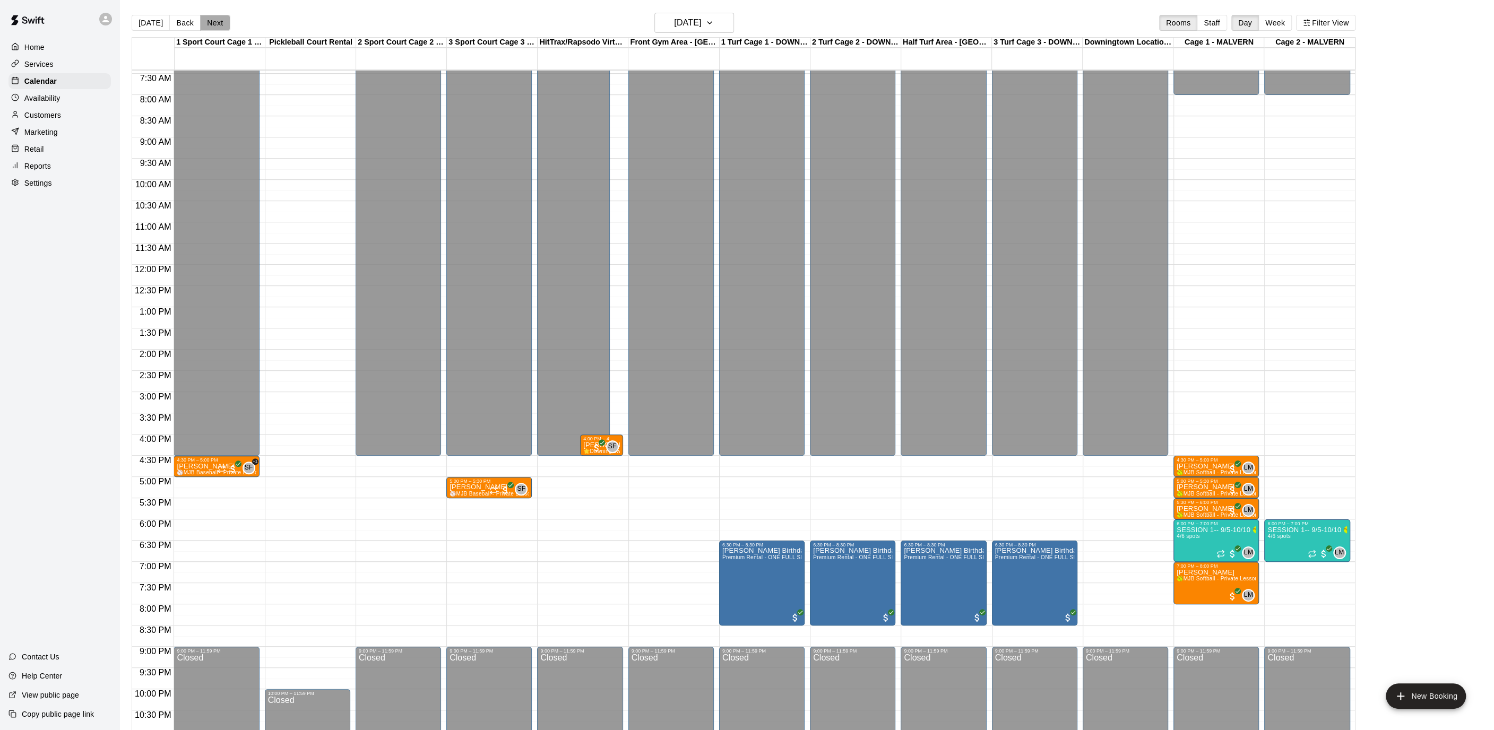
click at [214, 25] on button "Next" at bounding box center [215, 23] width 30 height 16
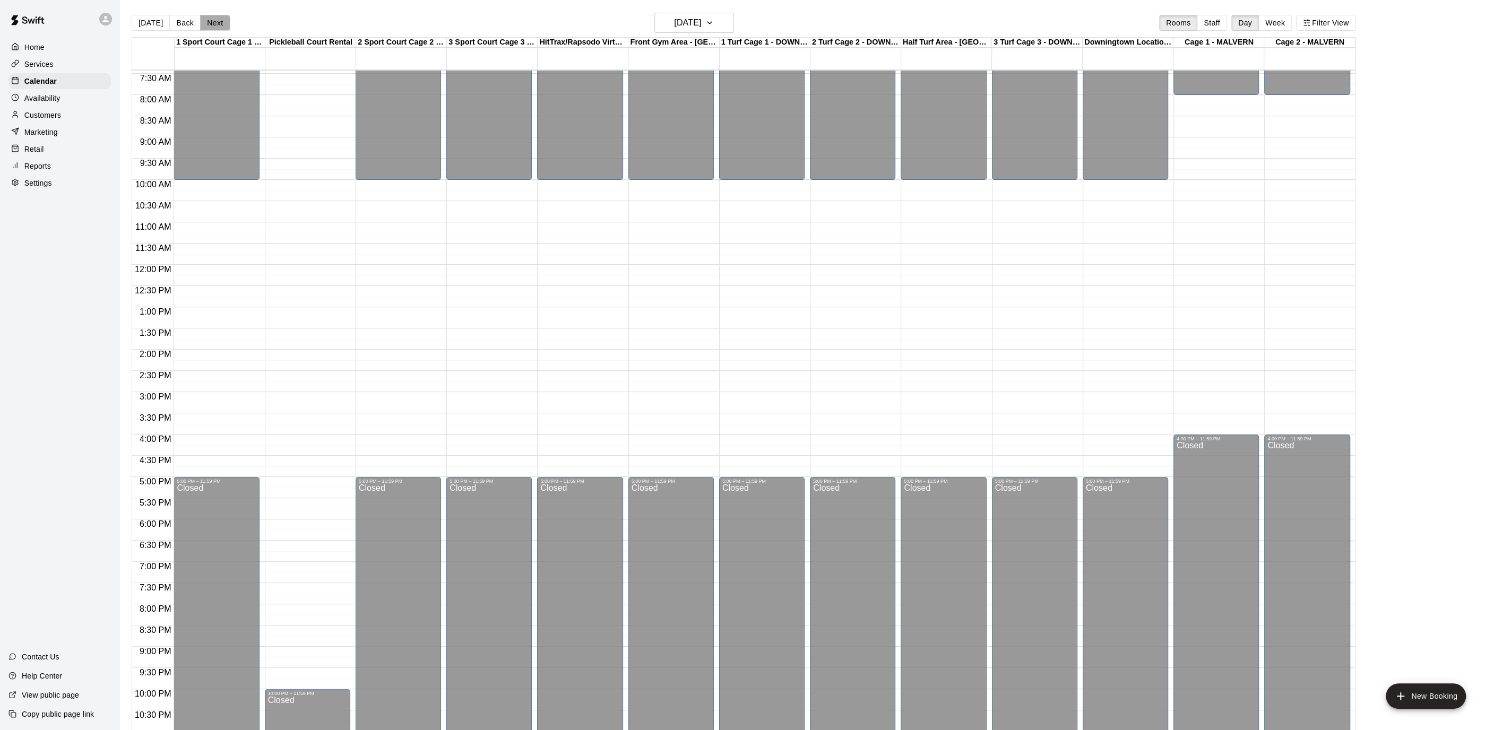
click at [214, 25] on button "Next" at bounding box center [215, 23] width 30 height 16
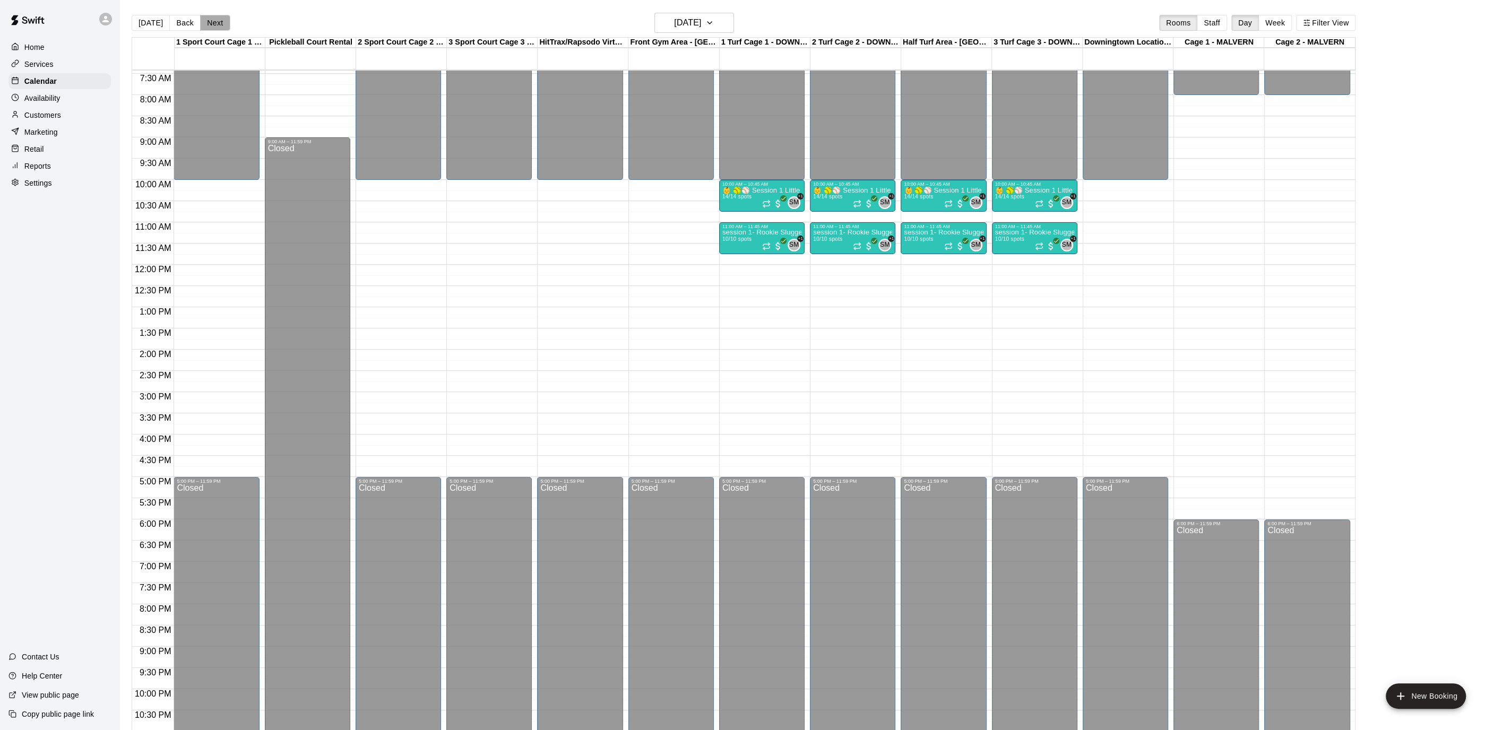
click at [214, 25] on button "Next" at bounding box center [215, 23] width 30 height 16
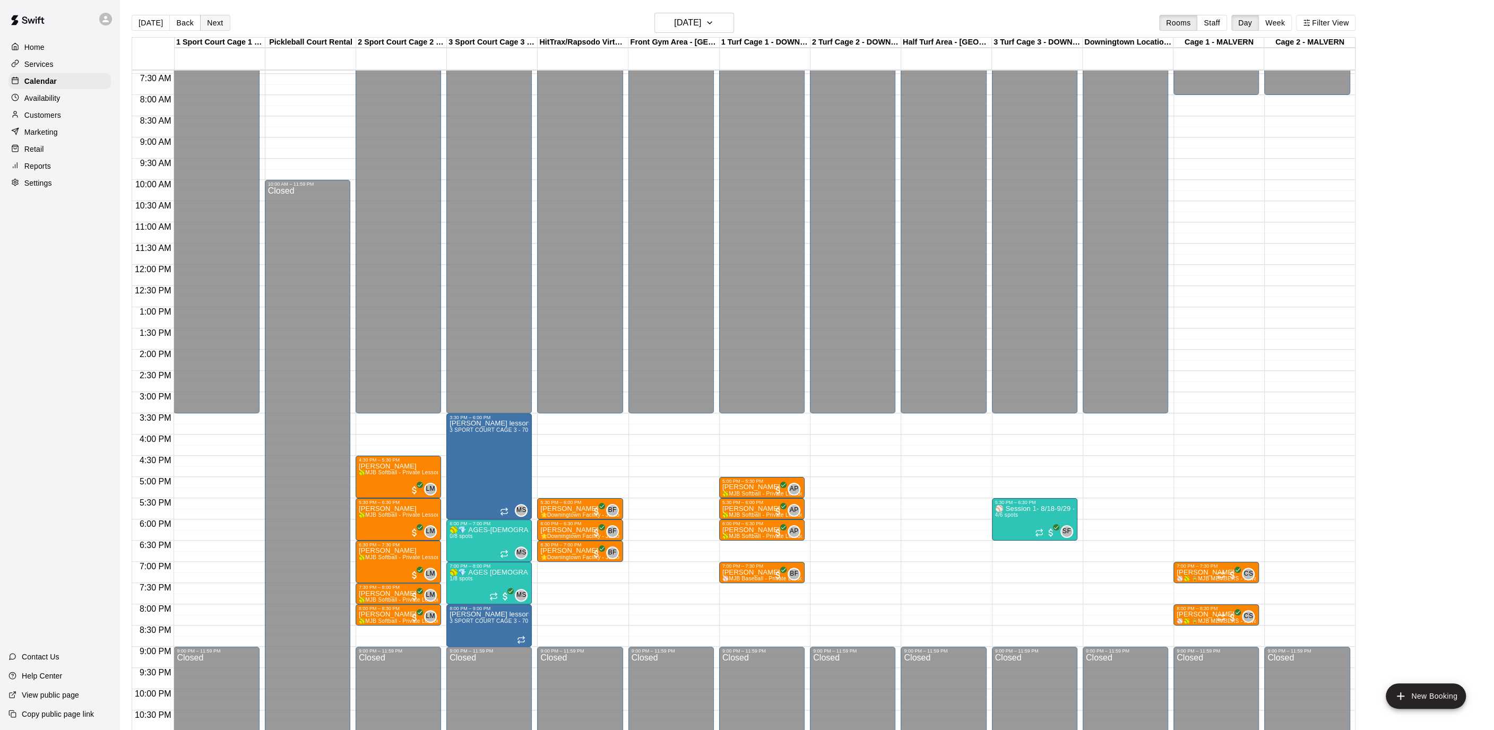
click at [208, 26] on button "Next" at bounding box center [215, 23] width 30 height 16
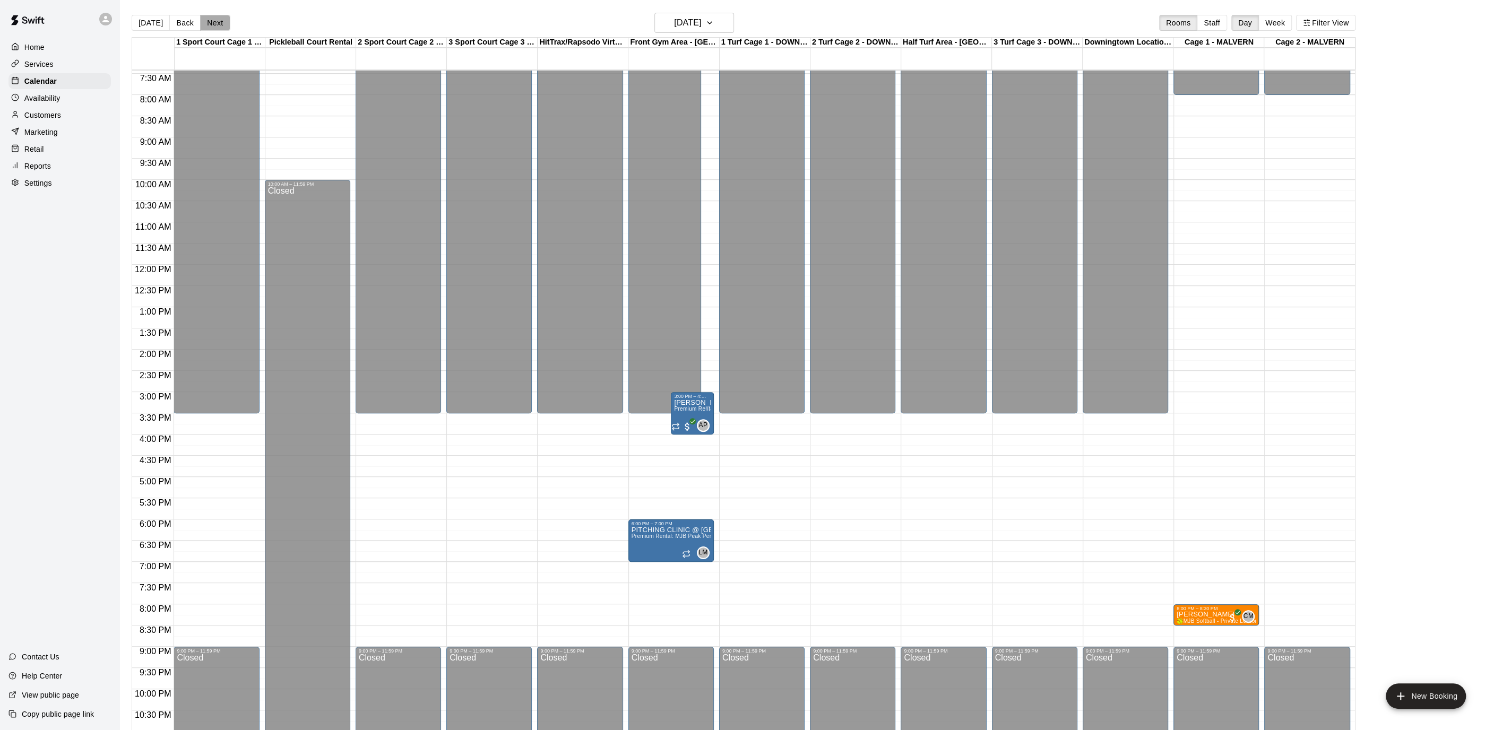
click at [208, 26] on button "Next" at bounding box center [215, 23] width 30 height 16
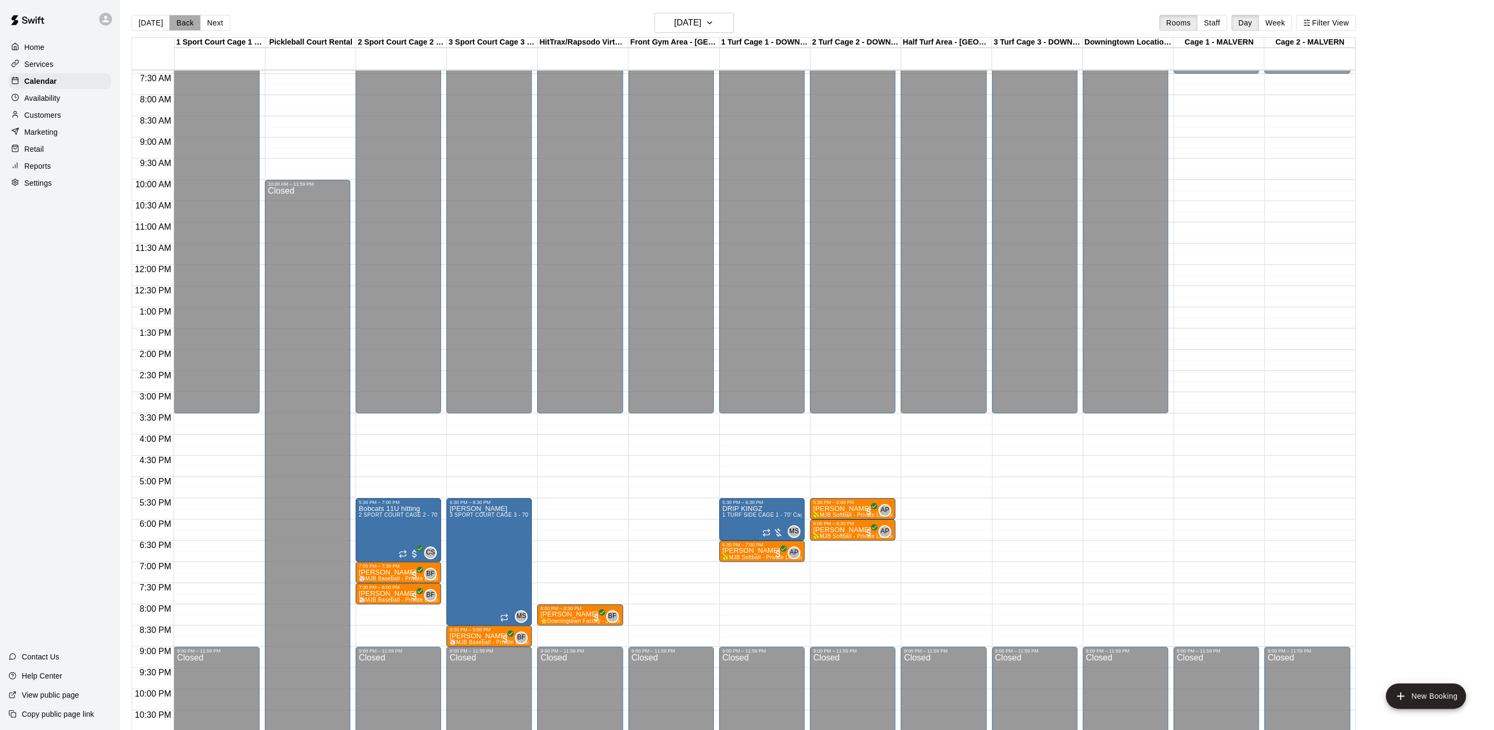
click at [190, 26] on button "Back" at bounding box center [184, 23] width 31 height 16
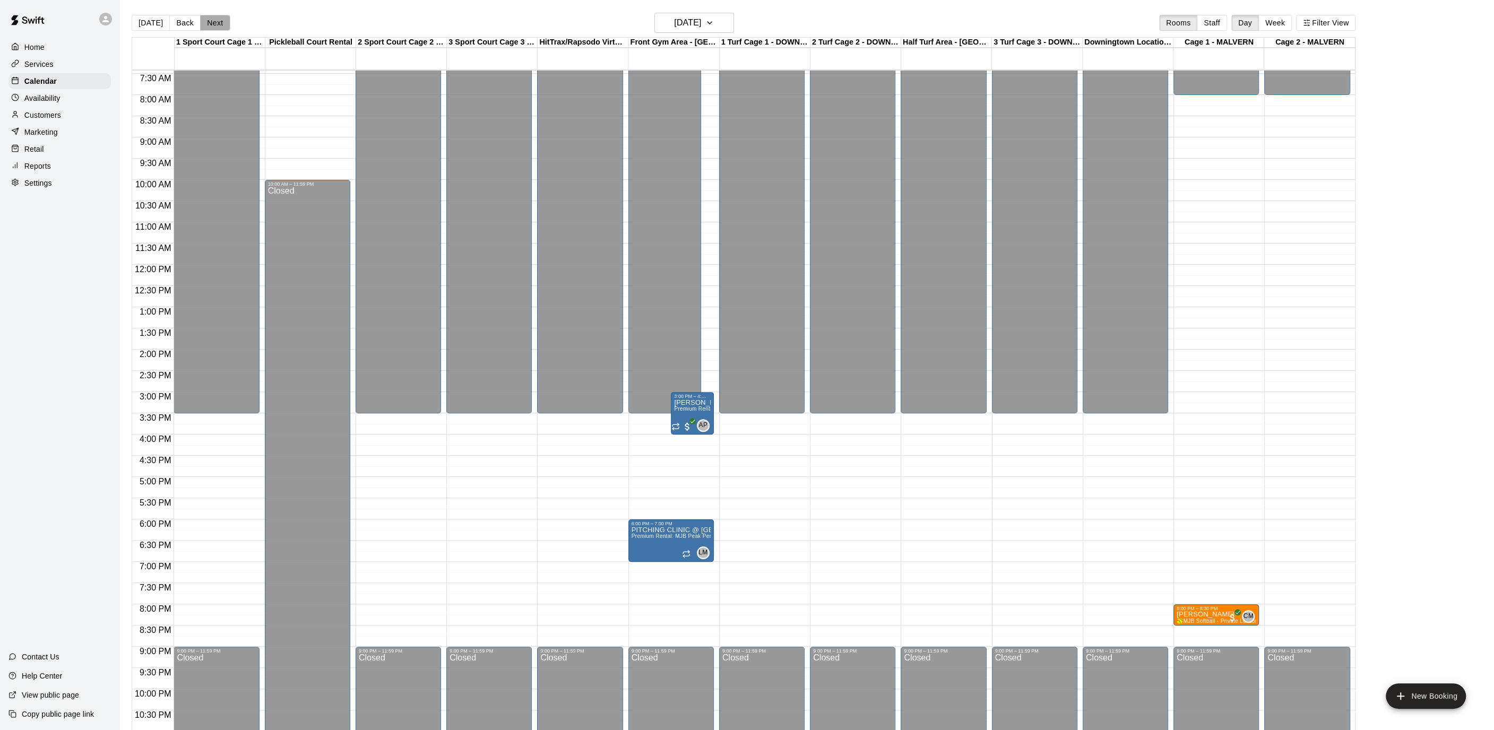
click at [202, 23] on button "Next" at bounding box center [215, 23] width 30 height 16
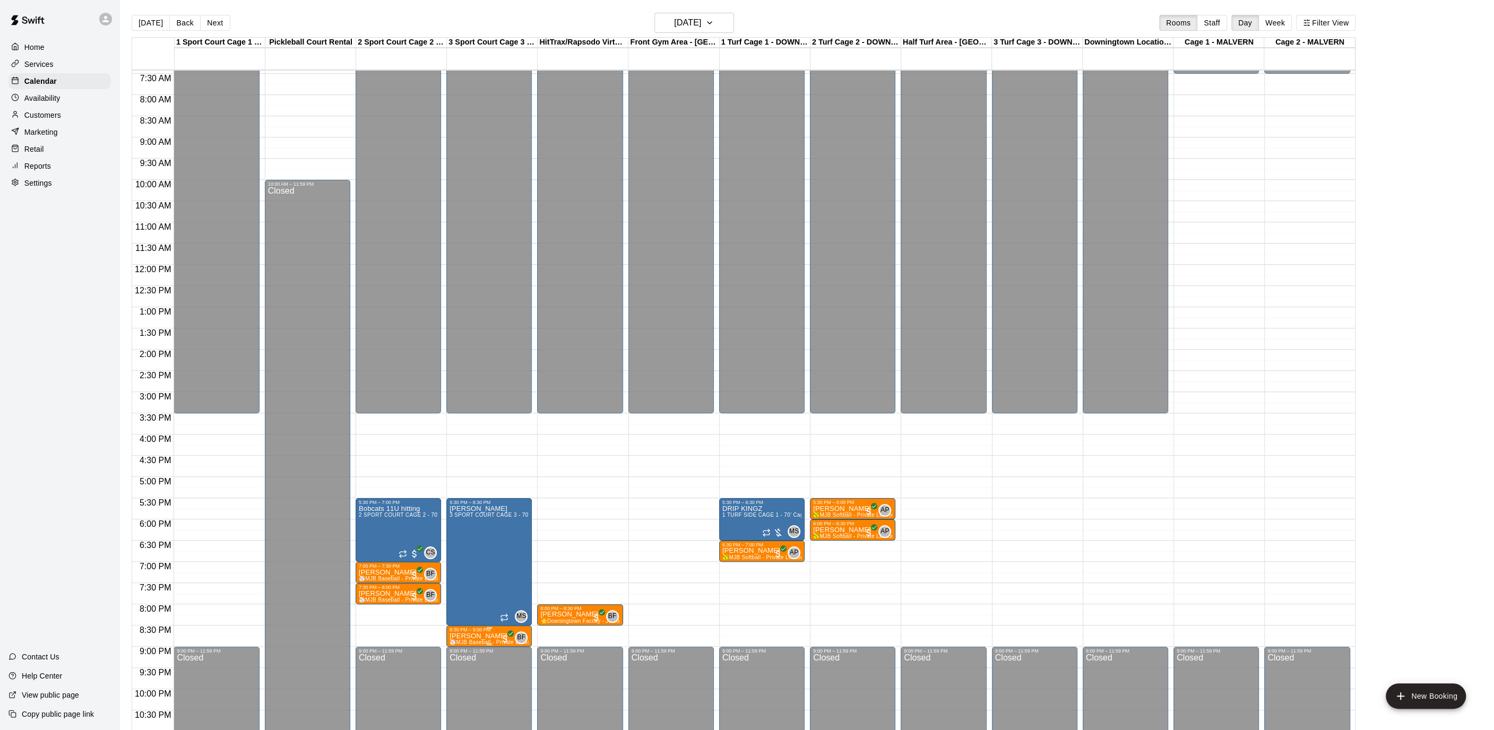
scroll to position [316, 0]
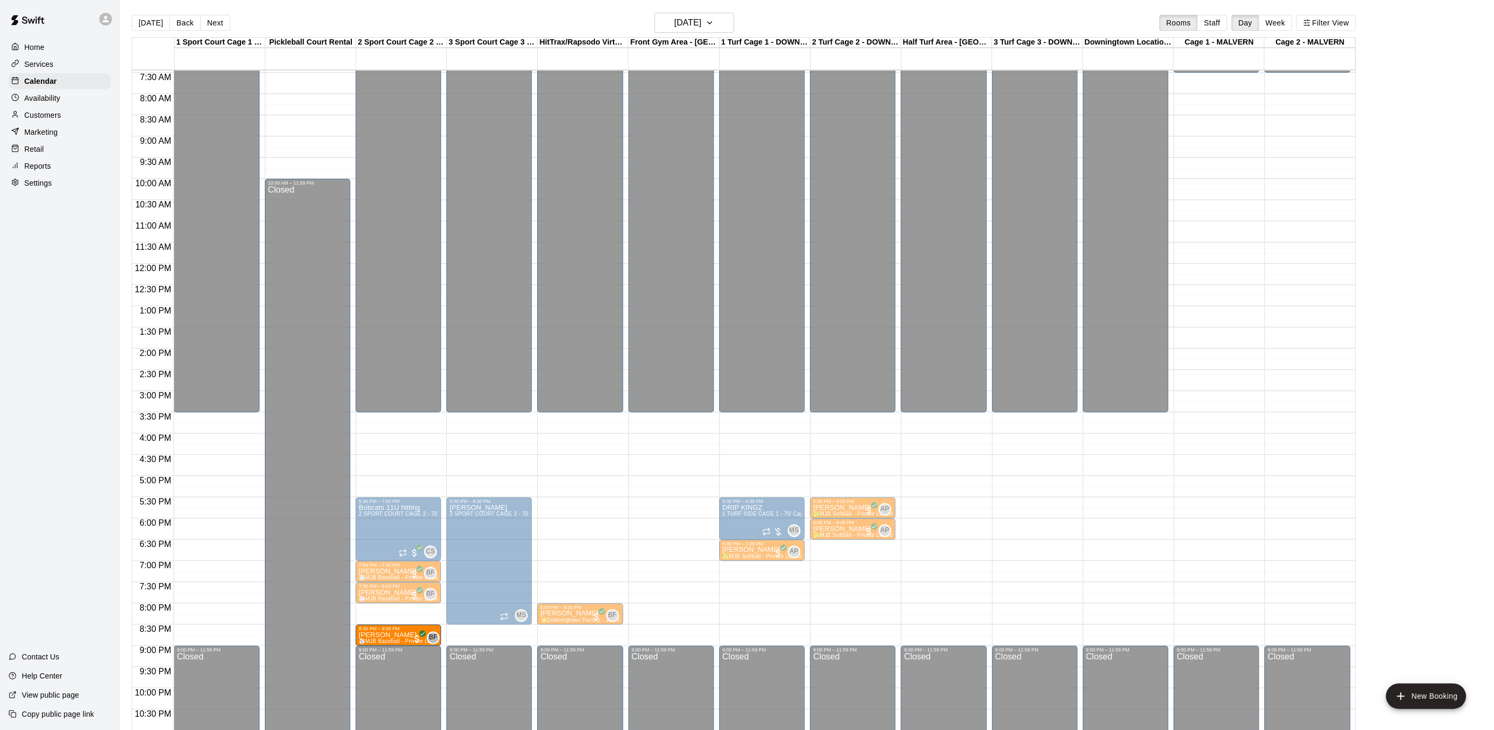
drag, startPoint x: 472, startPoint y: 638, endPoint x: 426, endPoint y: 643, distance: 47.0
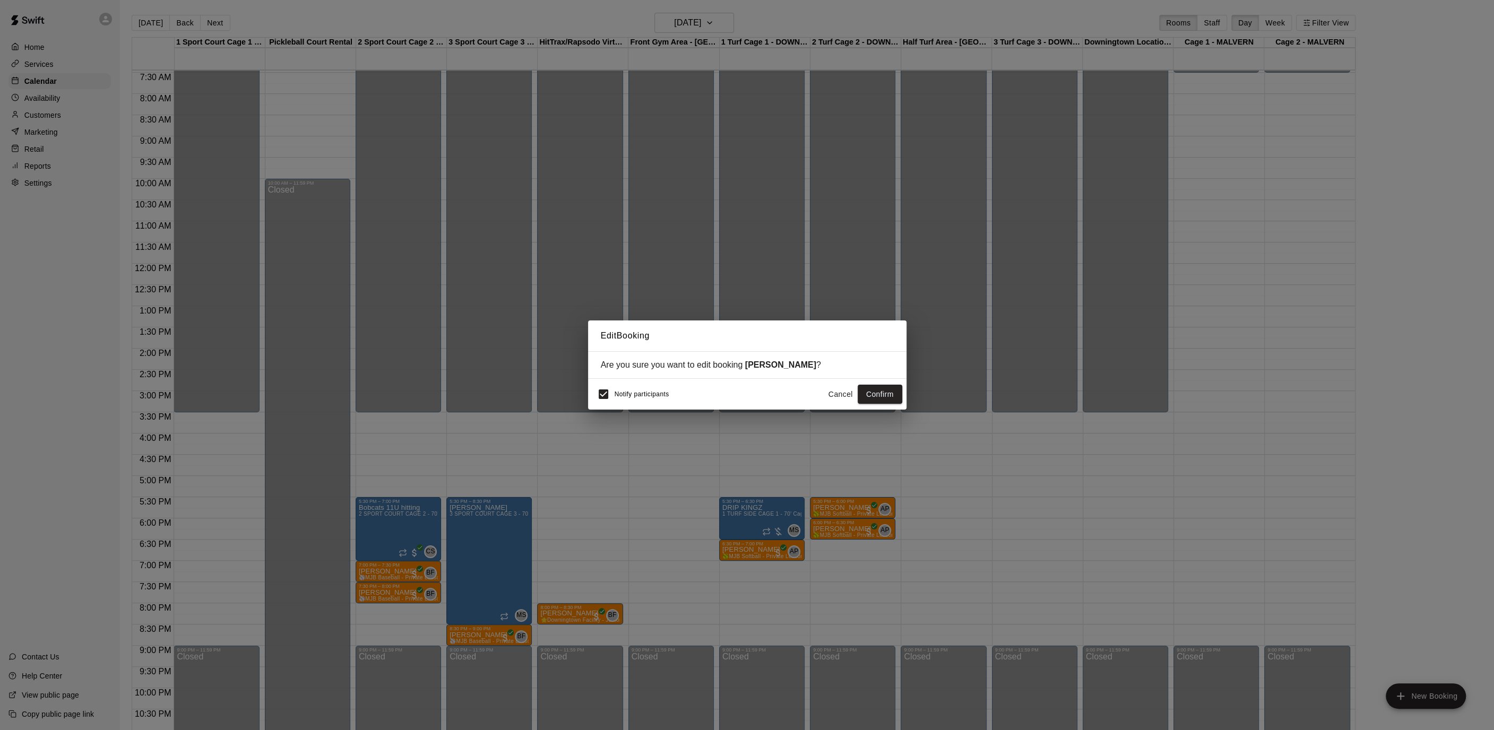
scroll to position [315, 0]
click at [881, 391] on button "Confirm" at bounding box center [880, 395] width 45 height 20
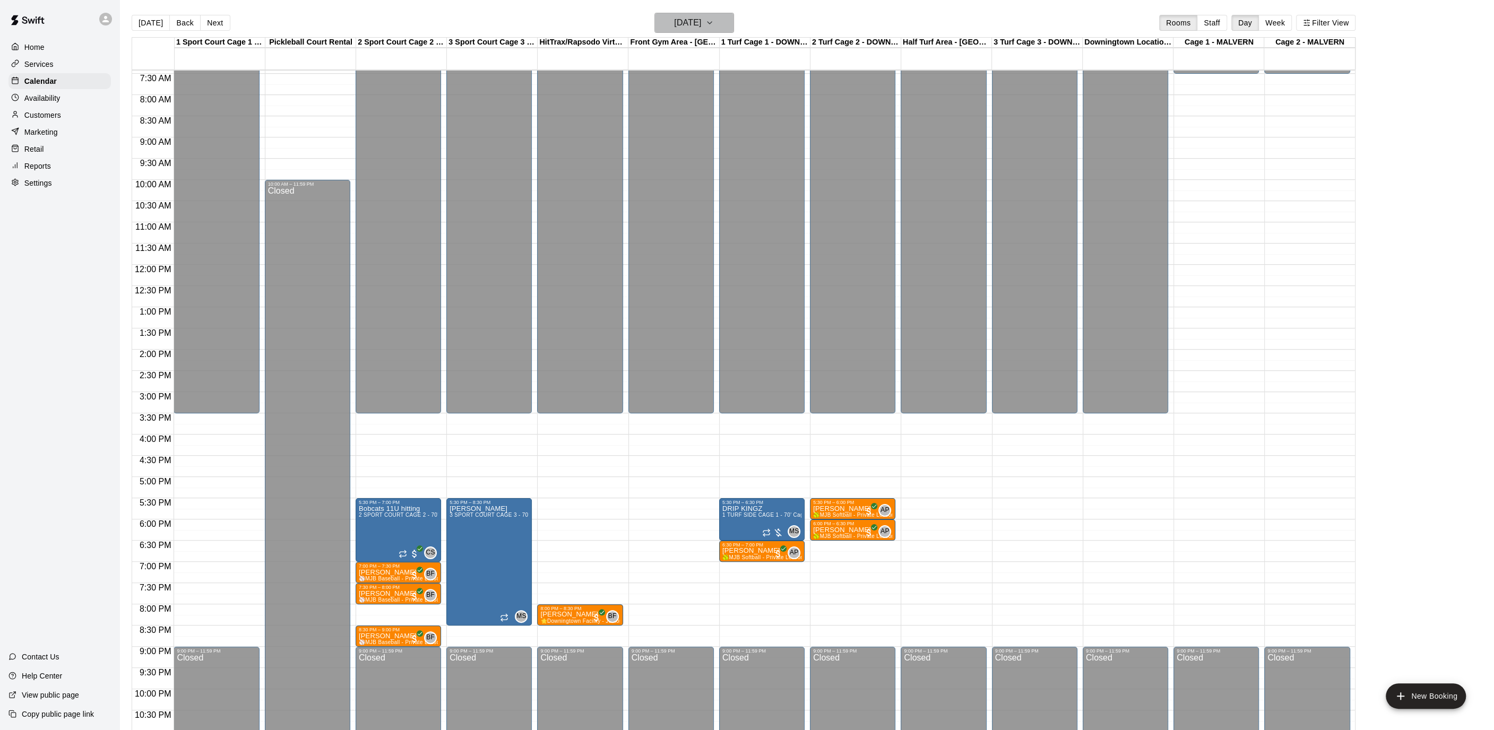
click at [714, 18] on icon "button" at bounding box center [709, 22] width 8 height 13
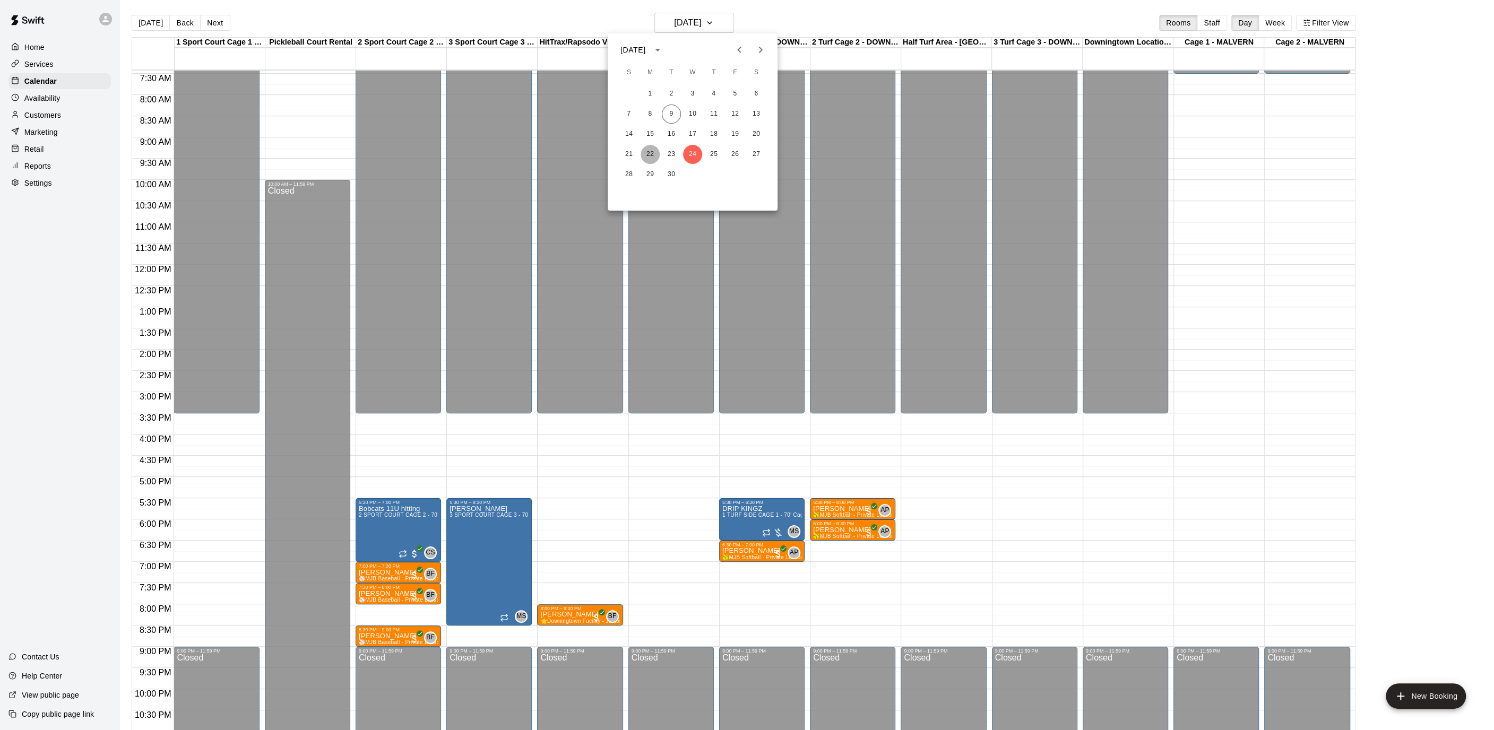
click at [655, 154] on button "22" at bounding box center [650, 154] width 19 height 19
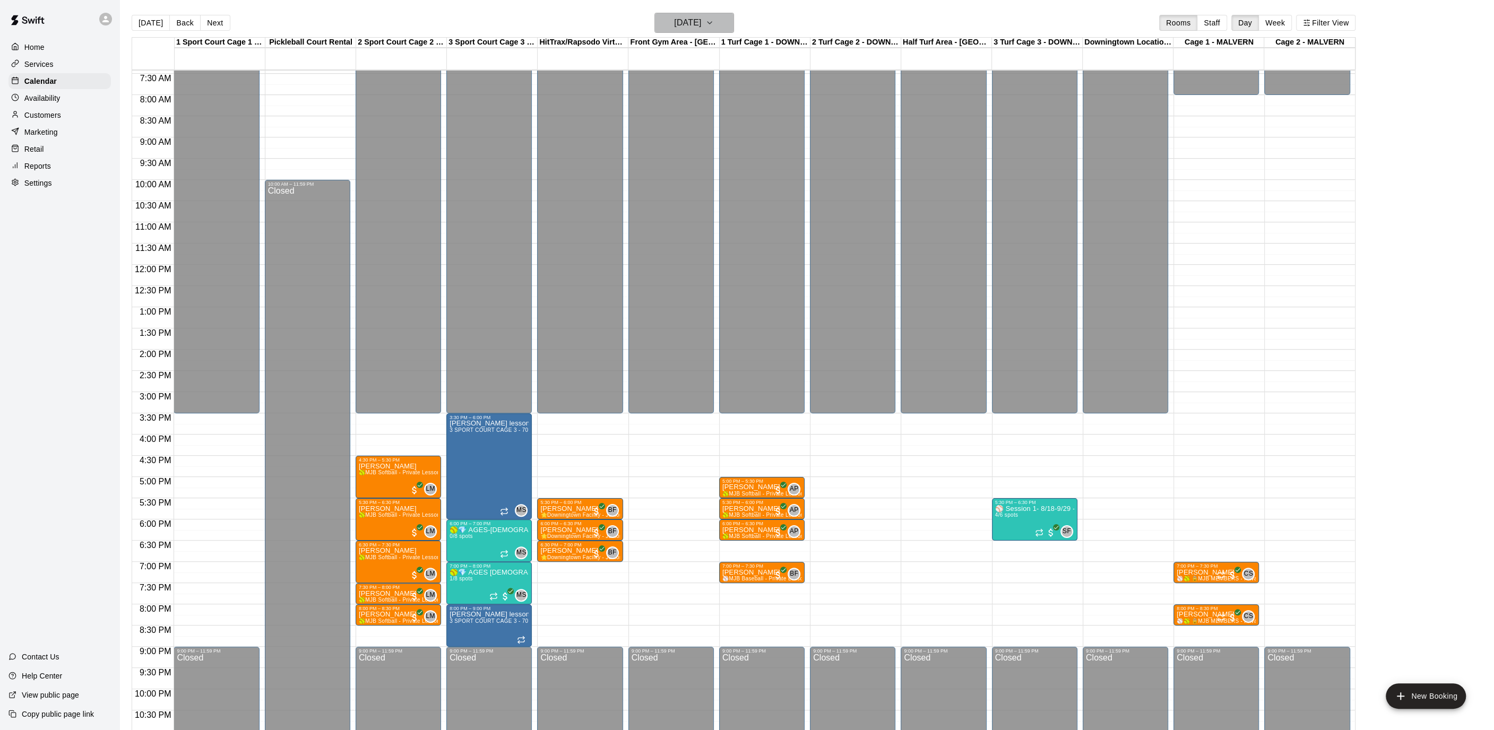
click at [731, 22] on button "[DATE]" at bounding box center [694, 23] width 80 height 20
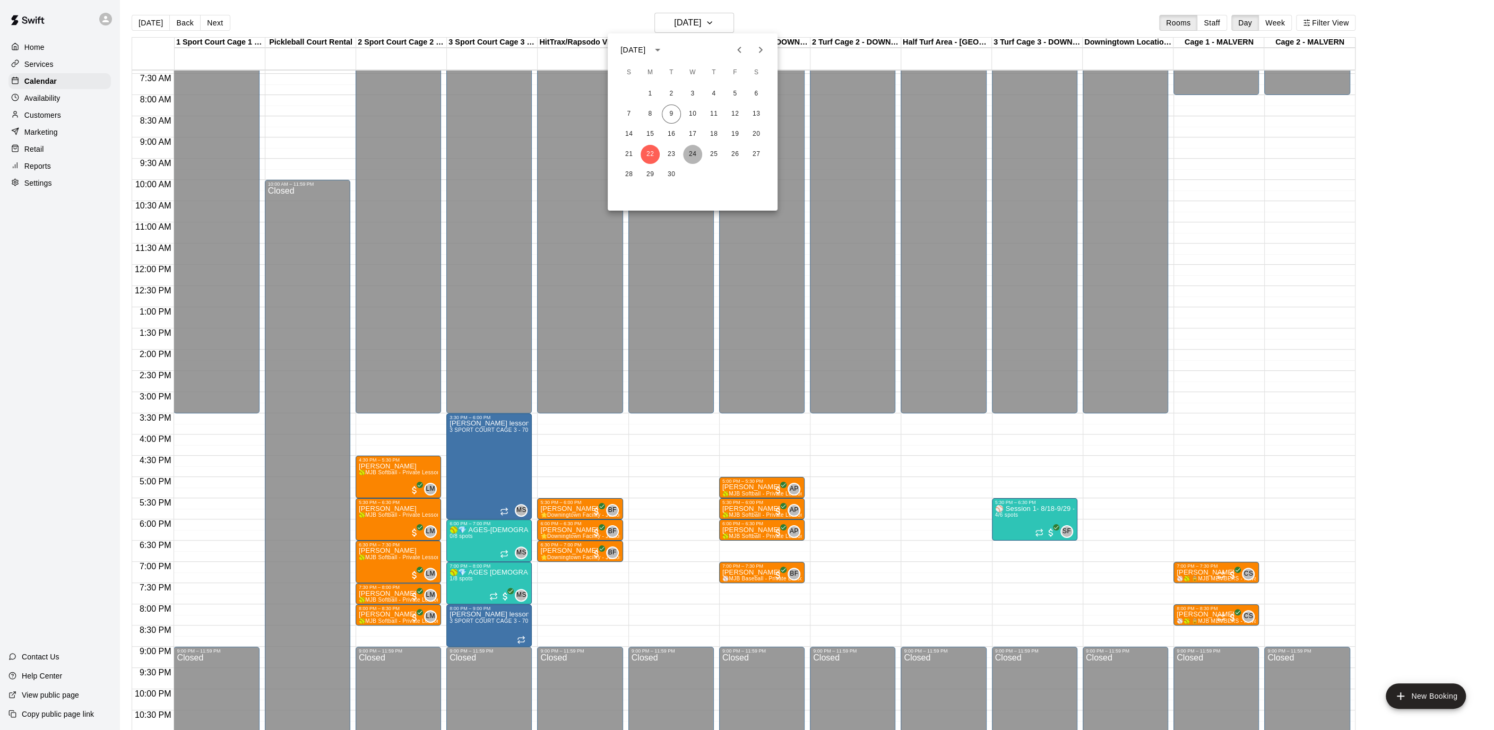
click at [698, 156] on button "24" at bounding box center [692, 154] width 19 height 19
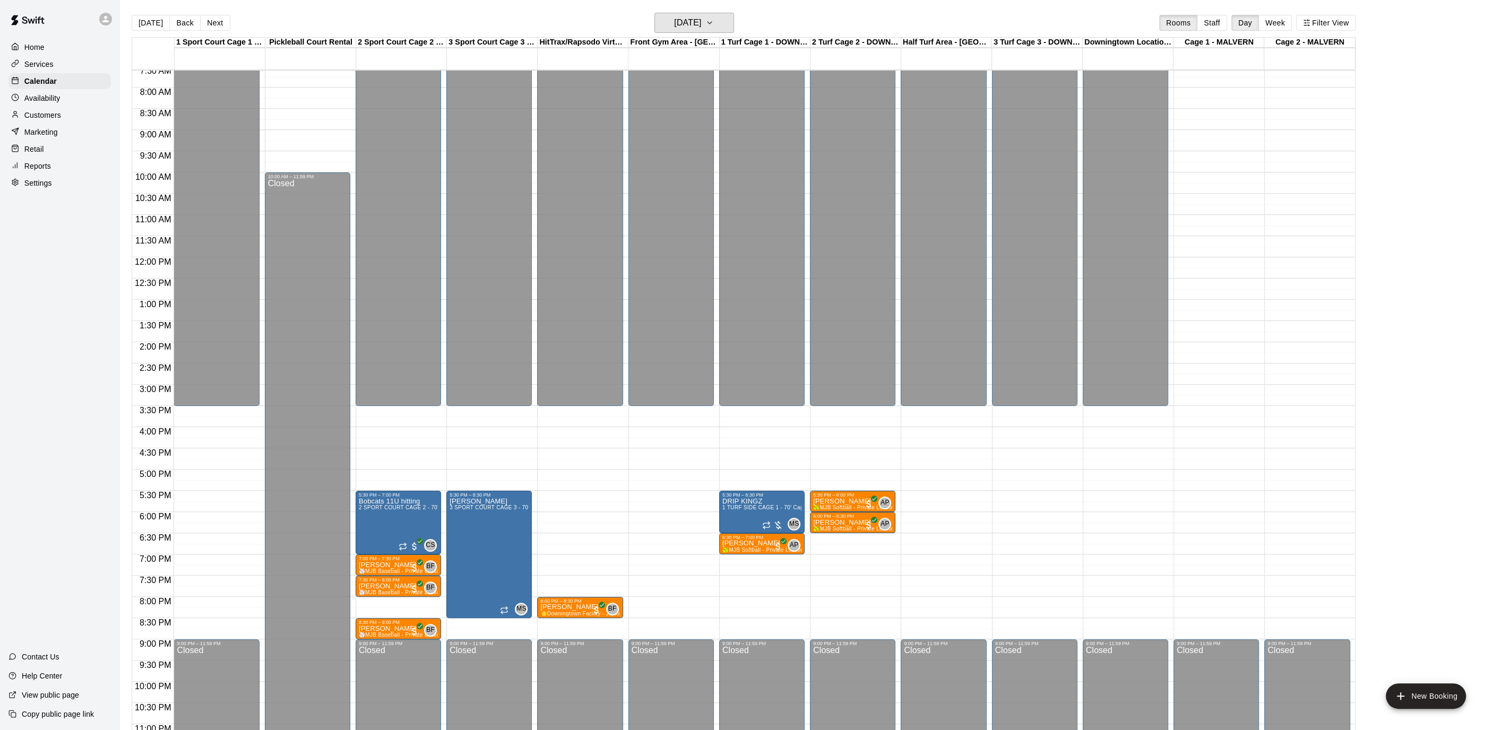
scroll to position [332, 0]
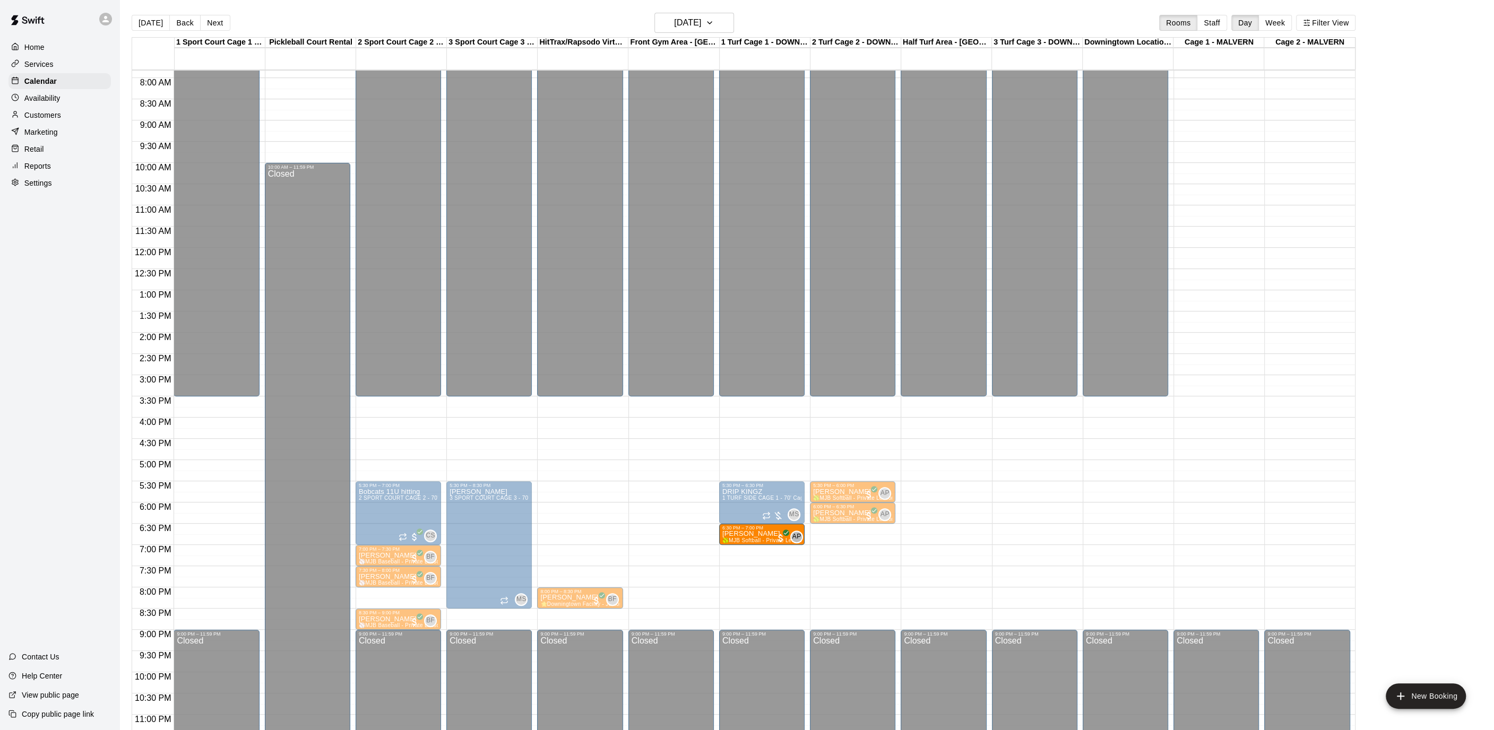
drag, startPoint x: 750, startPoint y: 542, endPoint x: 916, endPoint y: 550, distance: 165.8
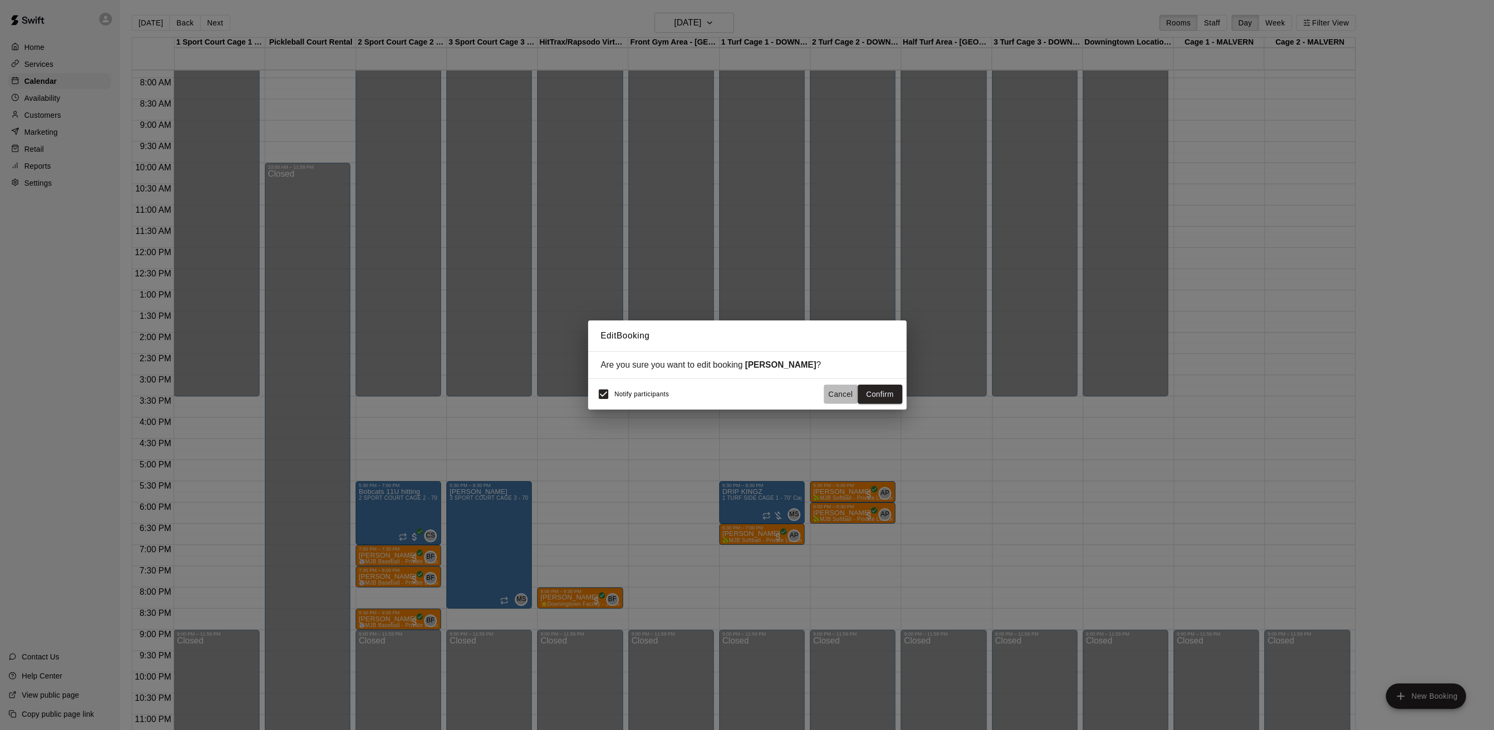
click at [841, 389] on button "Cancel" at bounding box center [841, 395] width 34 height 20
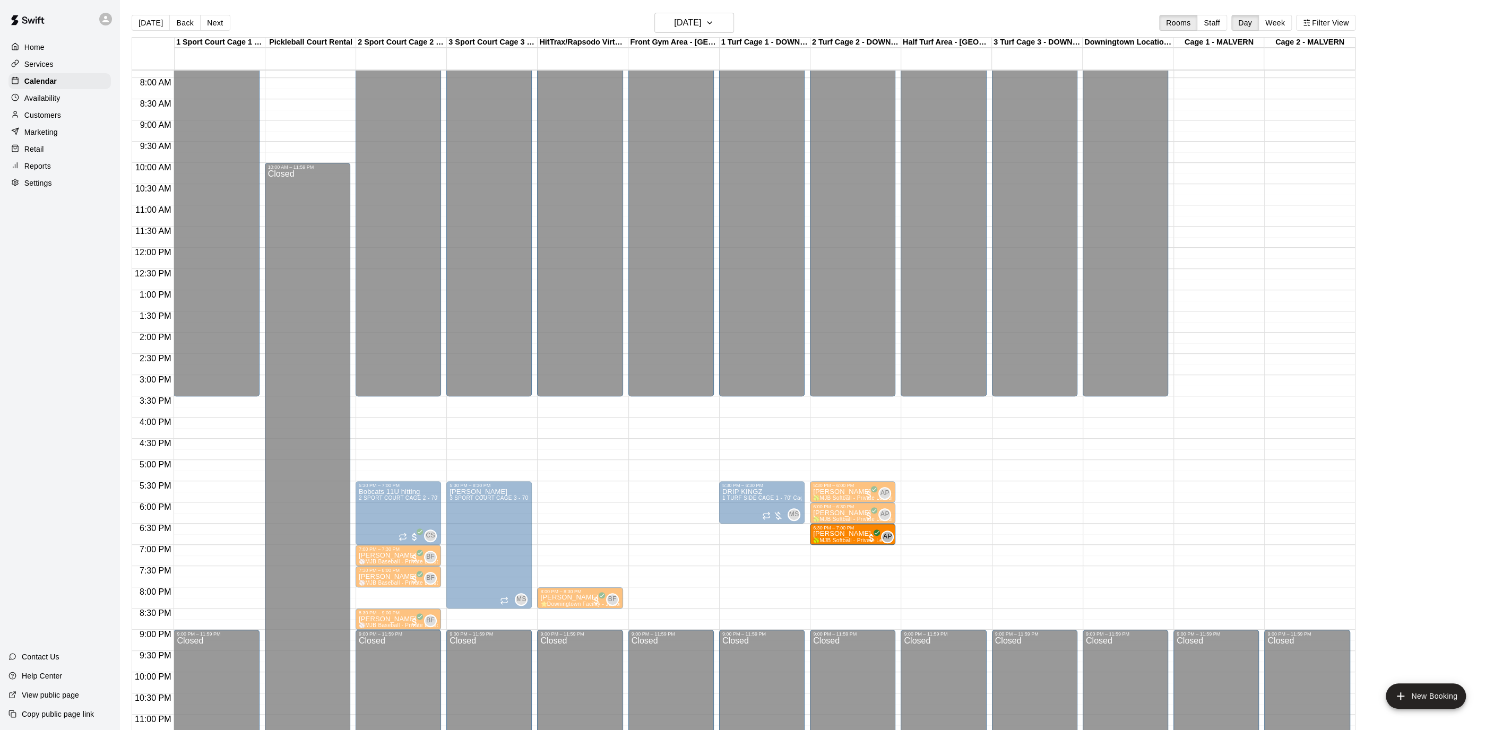
drag, startPoint x: 741, startPoint y: 531, endPoint x: 834, endPoint y: 536, distance: 93.0
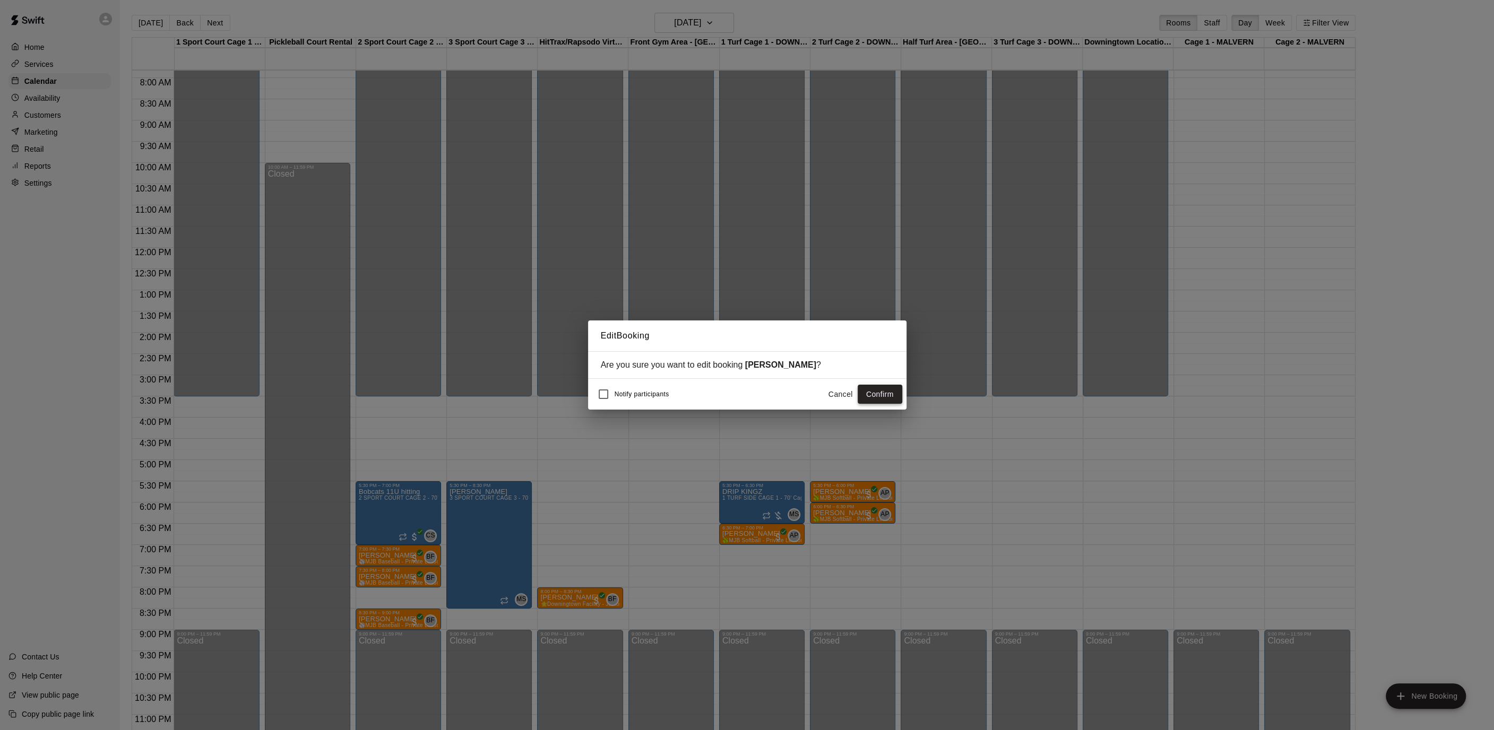
click at [874, 400] on button "Confirm" at bounding box center [880, 395] width 45 height 20
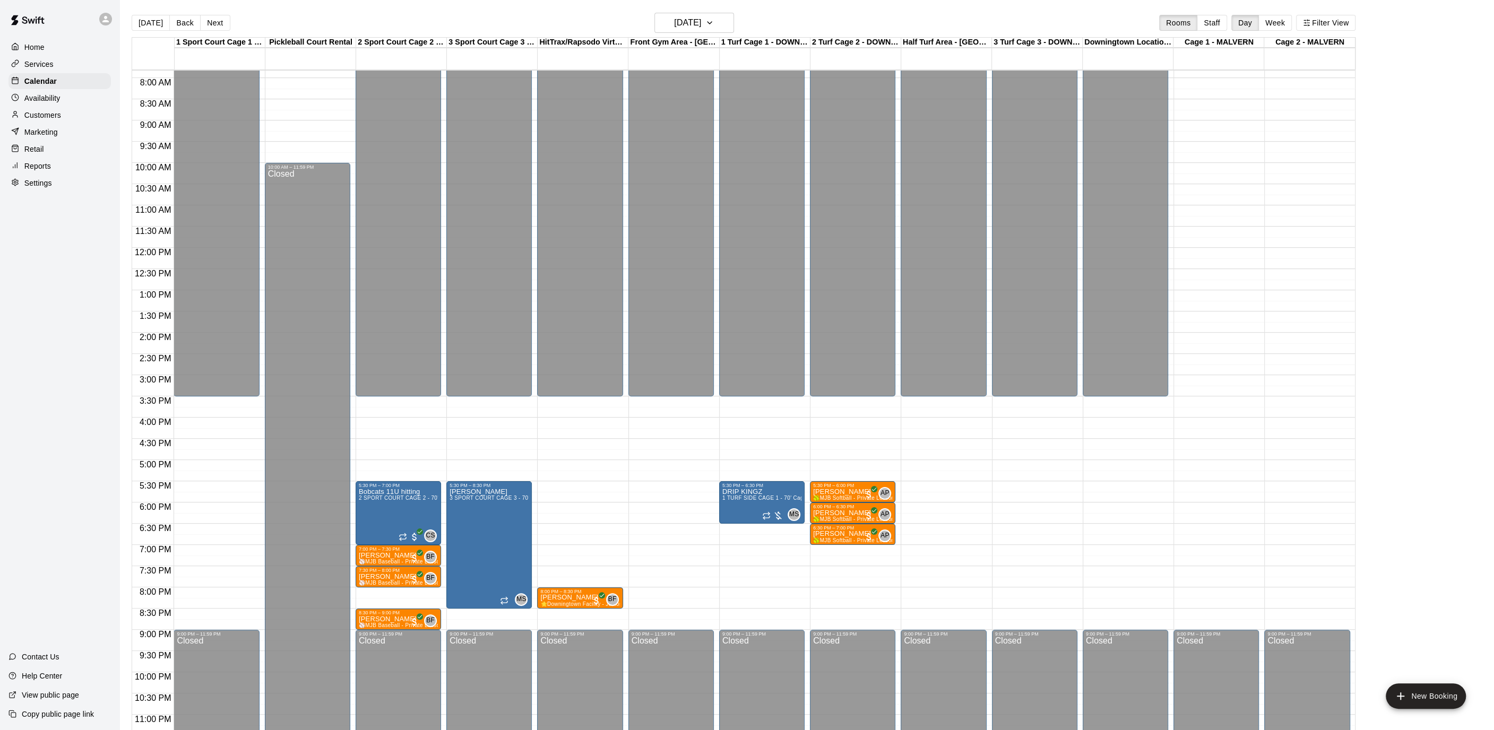
click at [201, 23] on button "Next" at bounding box center [215, 23] width 30 height 16
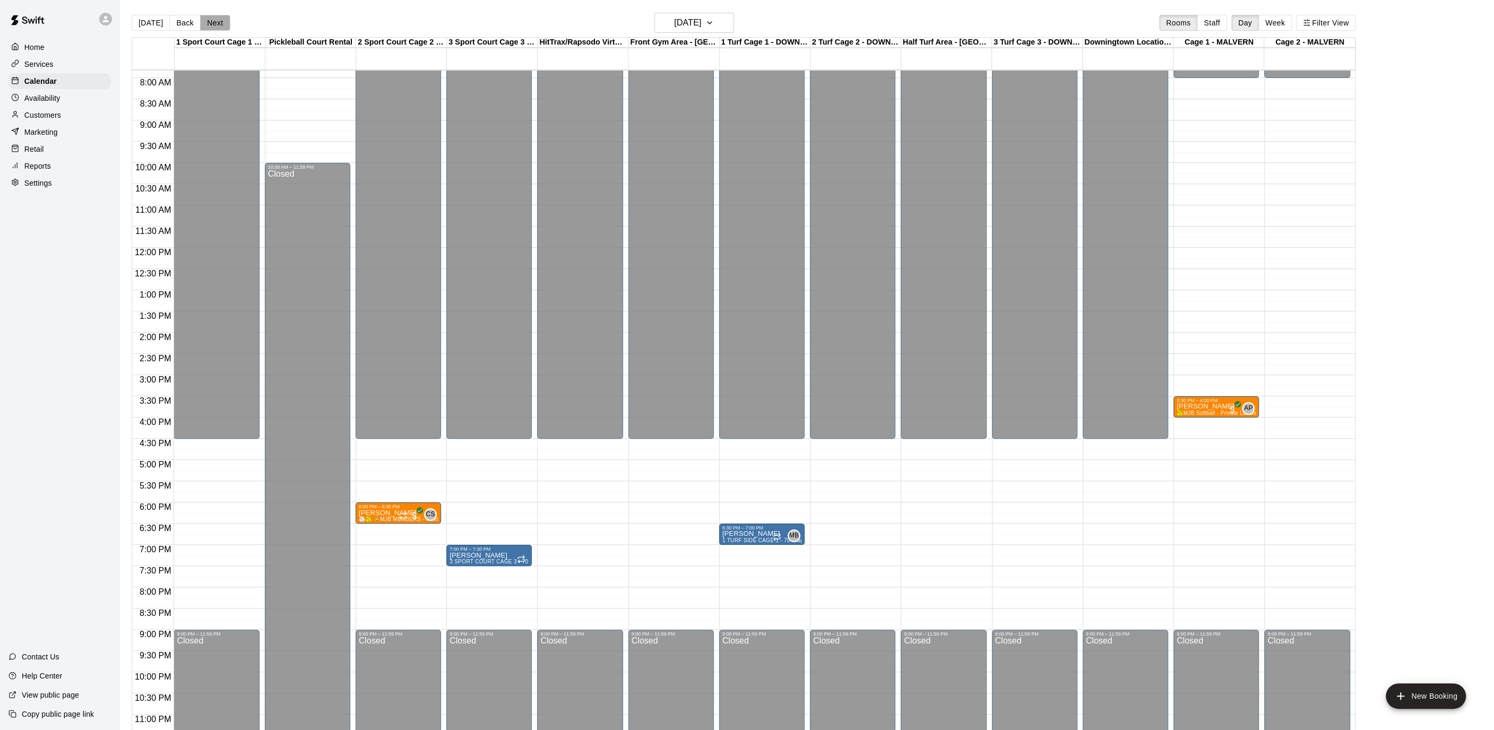
click at [205, 23] on button "Next" at bounding box center [215, 23] width 30 height 16
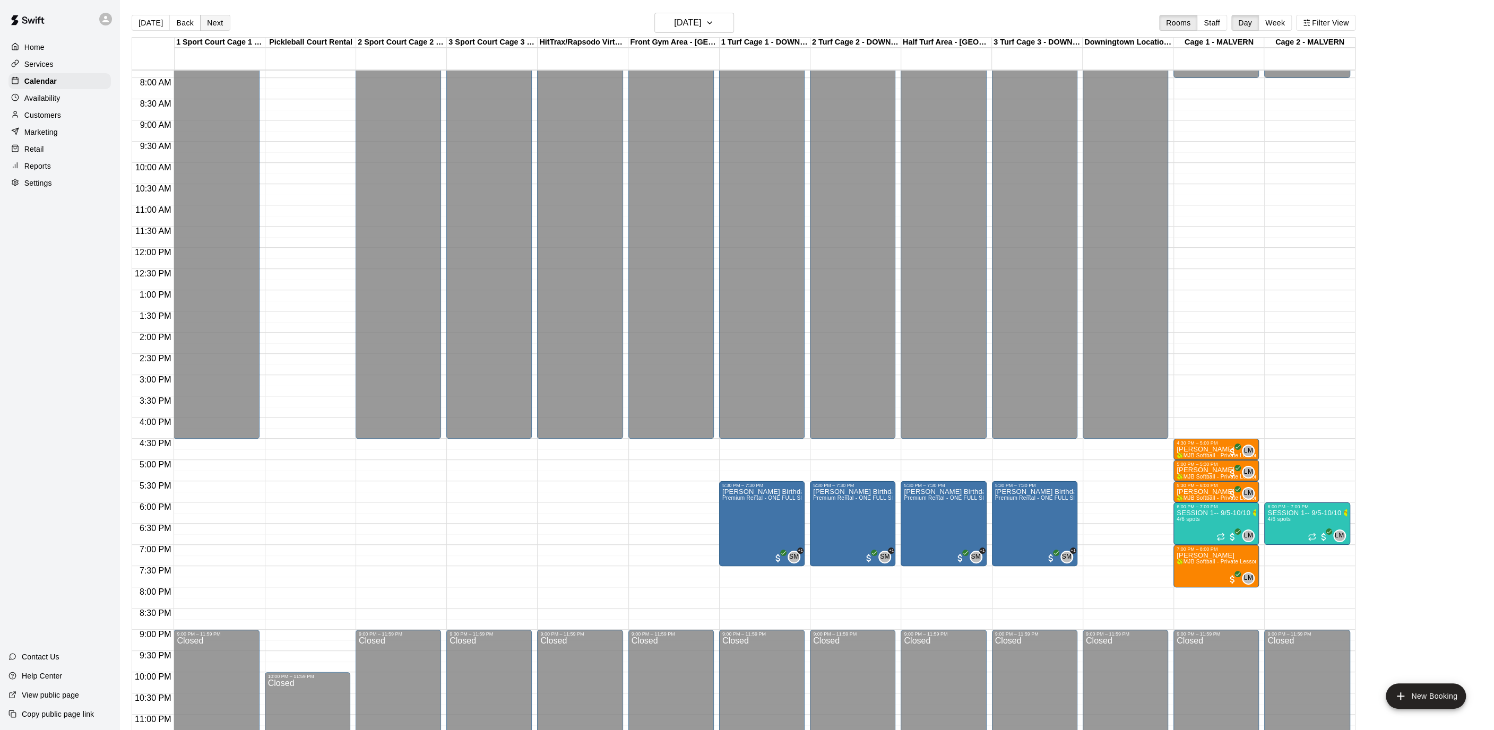
click at [205, 23] on button "Next" at bounding box center [215, 23] width 30 height 16
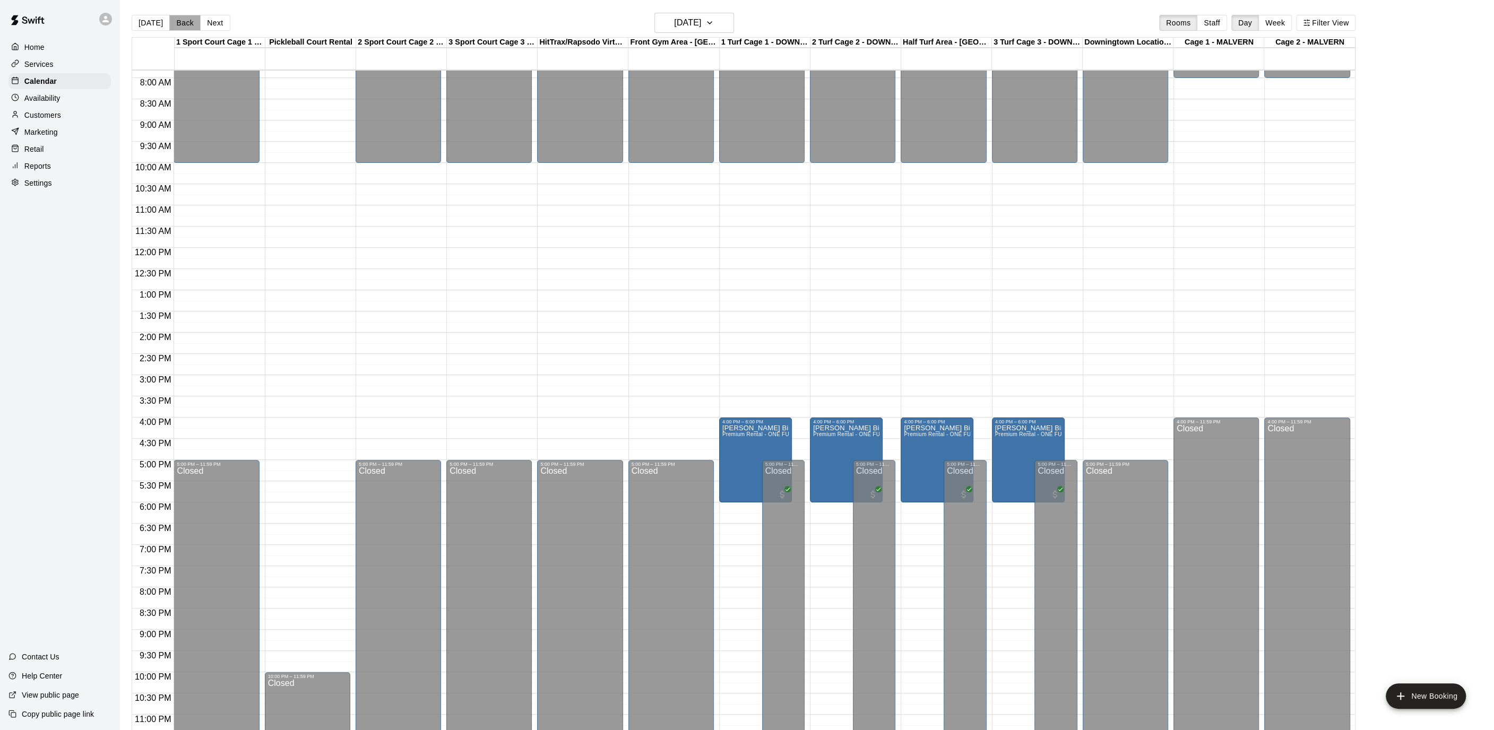
click at [178, 24] on button "Back" at bounding box center [184, 23] width 31 height 16
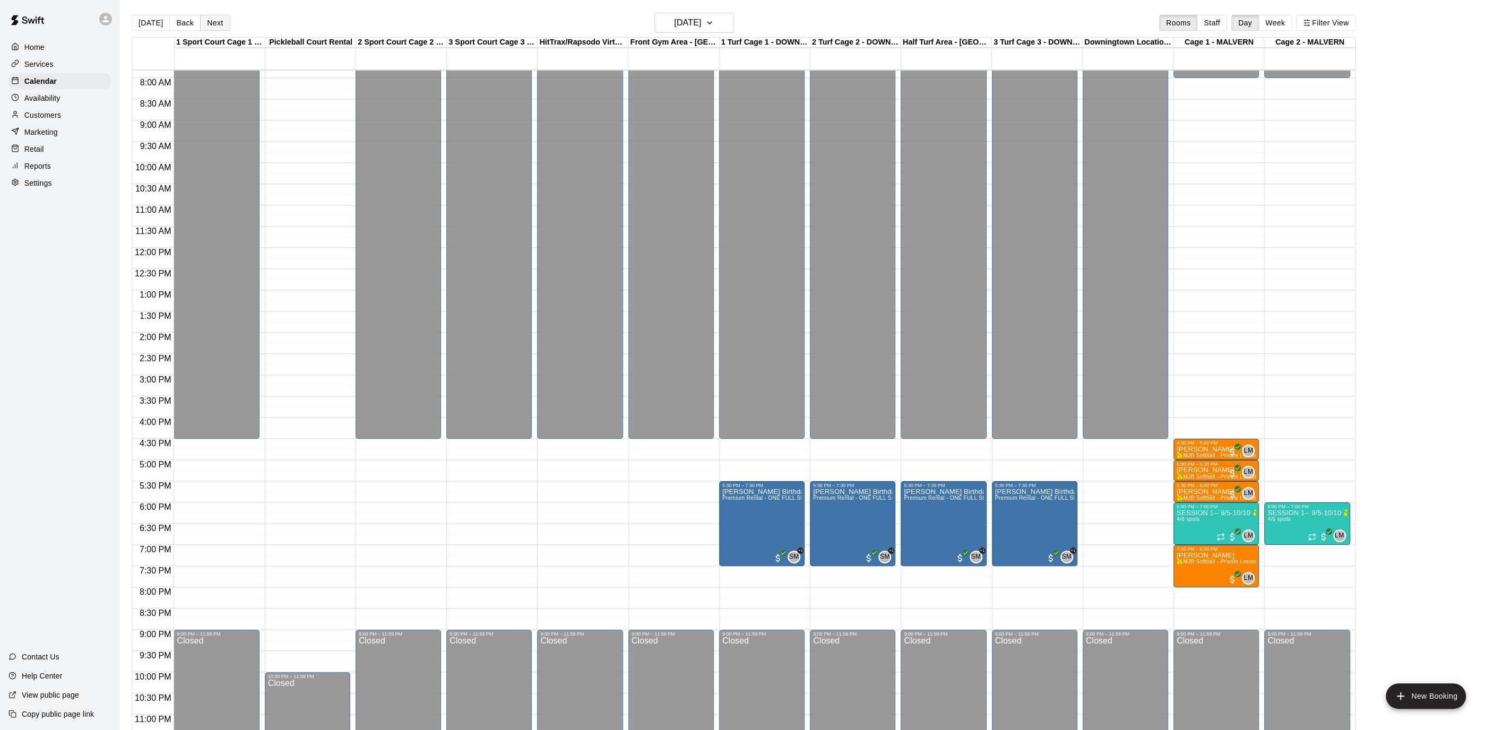
click at [203, 21] on button "Next" at bounding box center [215, 23] width 30 height 16
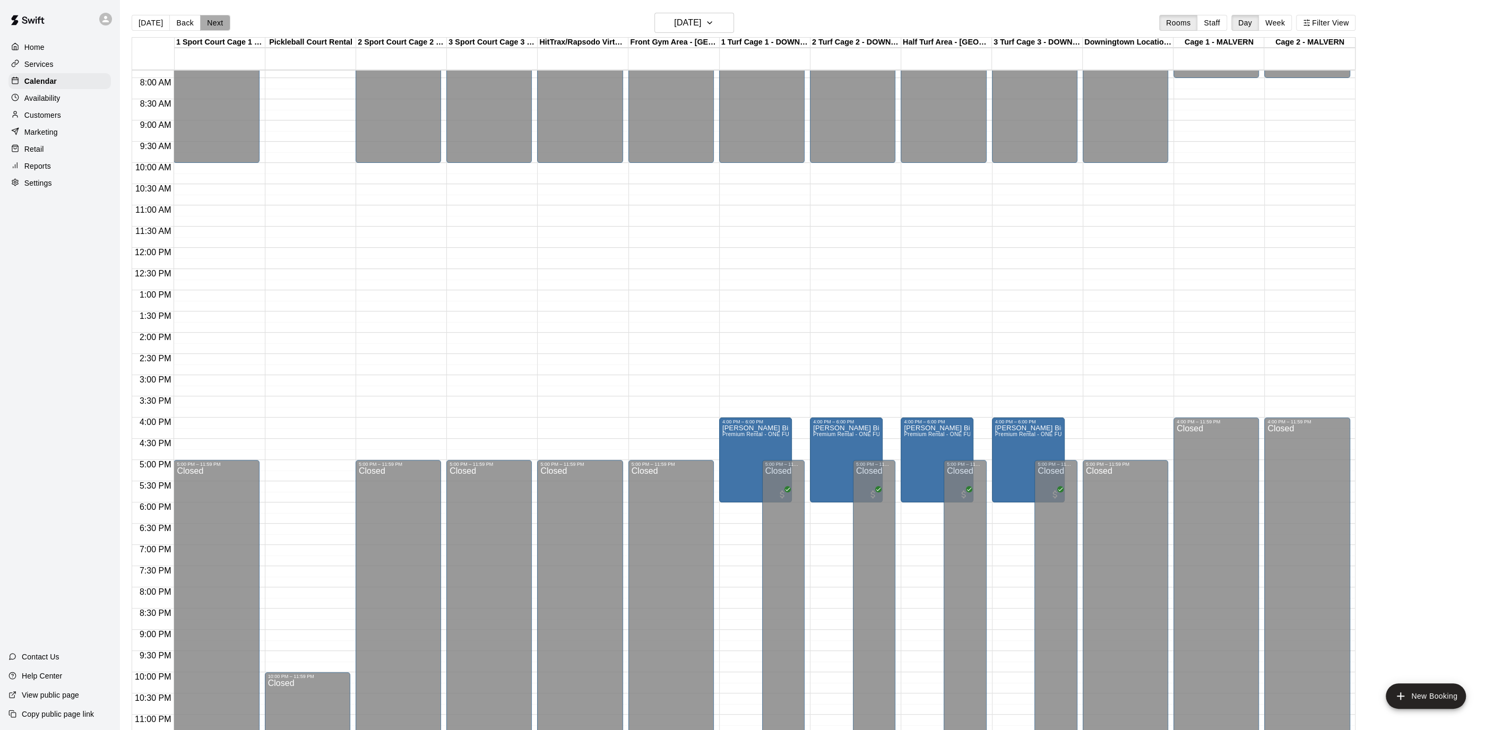
click at [206, 21] on button "Next" at bounding box center [215, 23] width 30 height 16
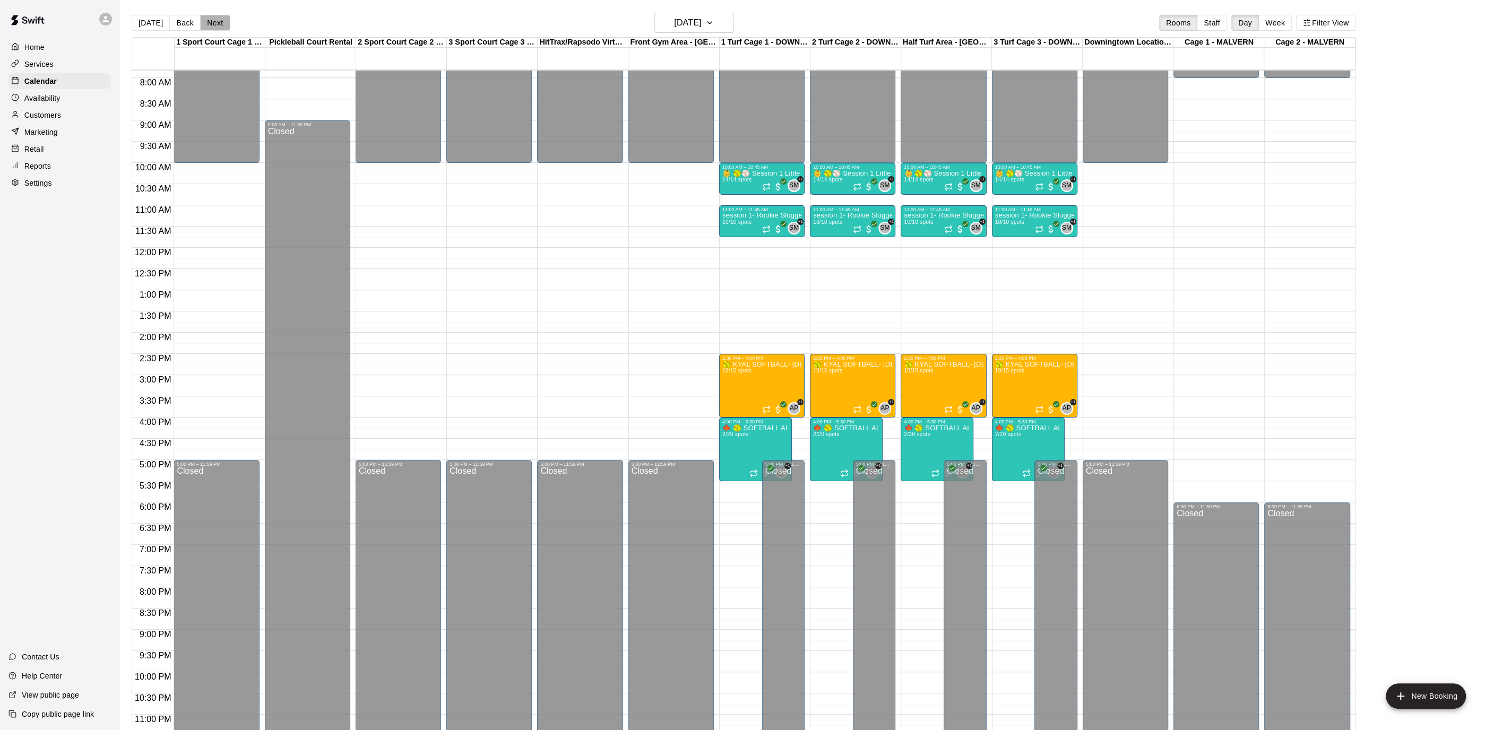
click at [206, 21] on button "Next" at bounding box center [215, 23] width 30 height 16
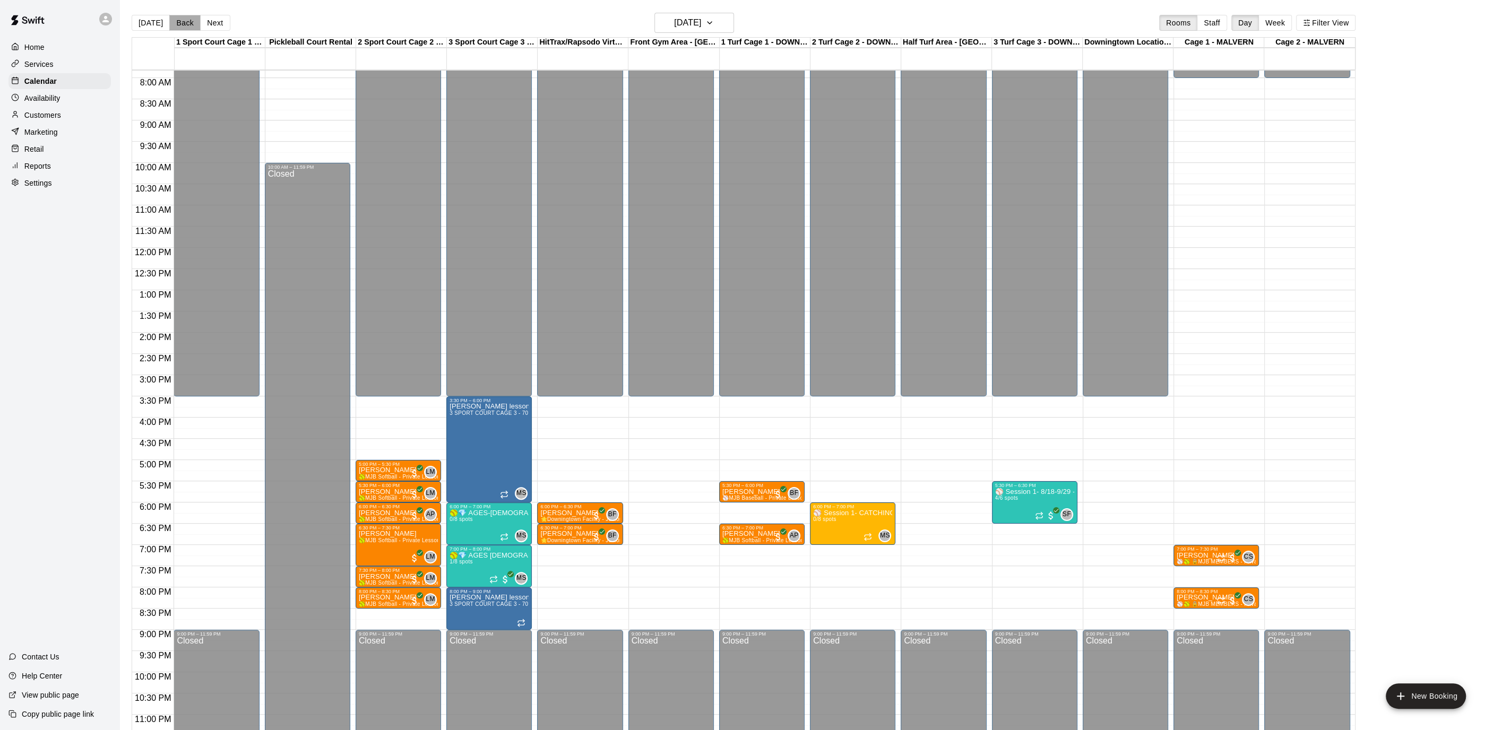
click at [178, 21] on button "Back" at bounding box center [184, 23] width 31 height 16
